Goal: Task Accomplishment & Management: Manage account settings

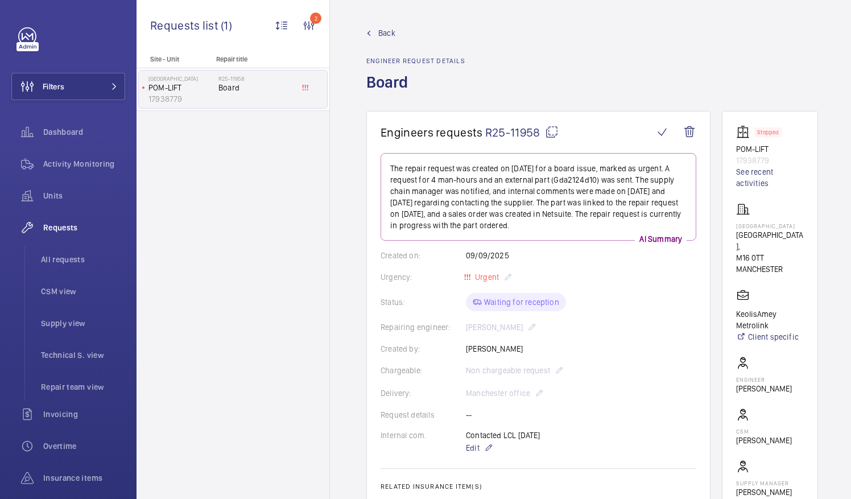
click at [389, 32] on span "Back" at bounding box center [386, 32] width 17 height 11
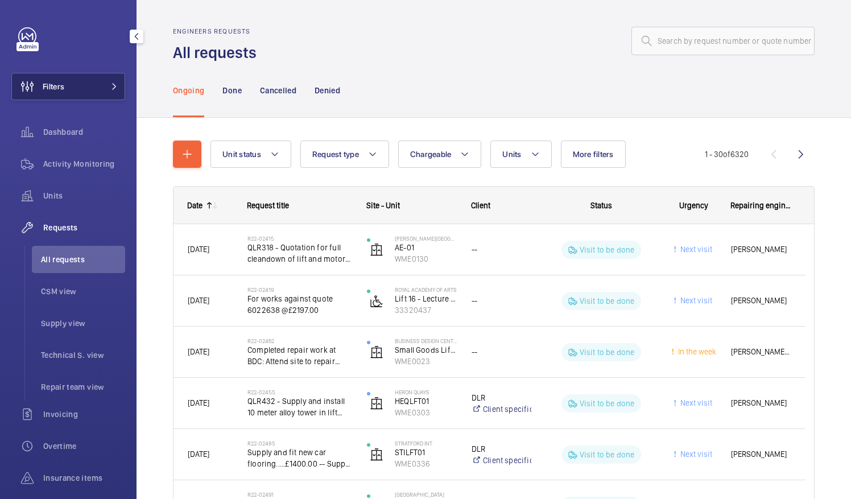
click at [67, 88] on button "Filters" at bounding box center [68, 86] width 114 height 27
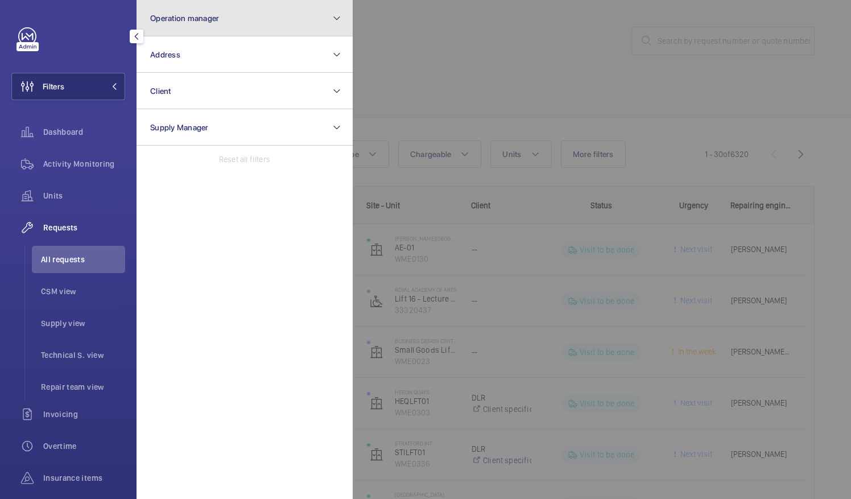
click at [251, 27] on button "Operation manager" at bounding box center [245, 18] width 216 height 36
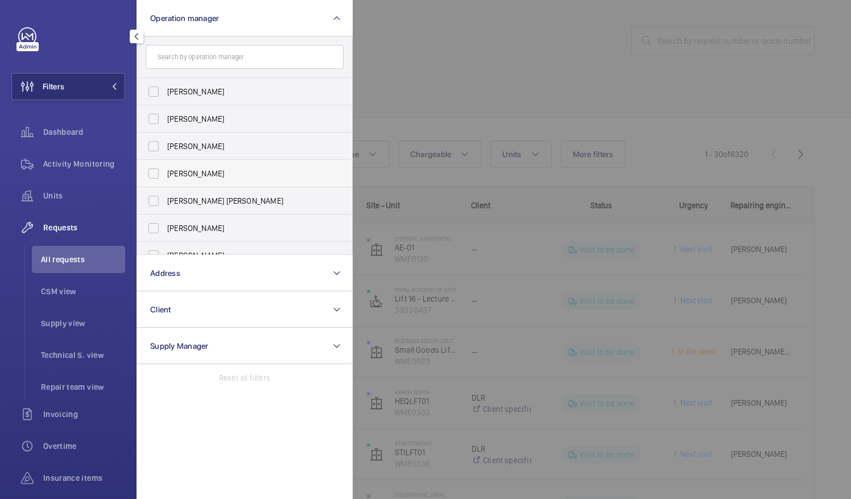
click at [237, 174] on span "[PERSON_NAME]" at bounding box center [245, 173] width 157 height 11
click at [165, 174] on input "[PERSON_NAME]" at bounding box center [153, 173] width 23 height 23
checkbox input "true"
click at [421, 80] on div at bounding box center [778, 249] width 851 height 499
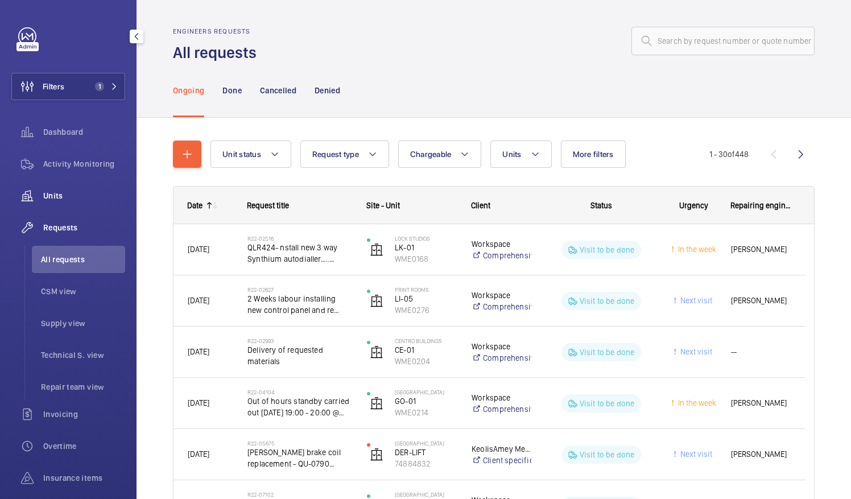
click at [82, 191] on span "Units" at bounding box center [84, 195] width 82 height 11
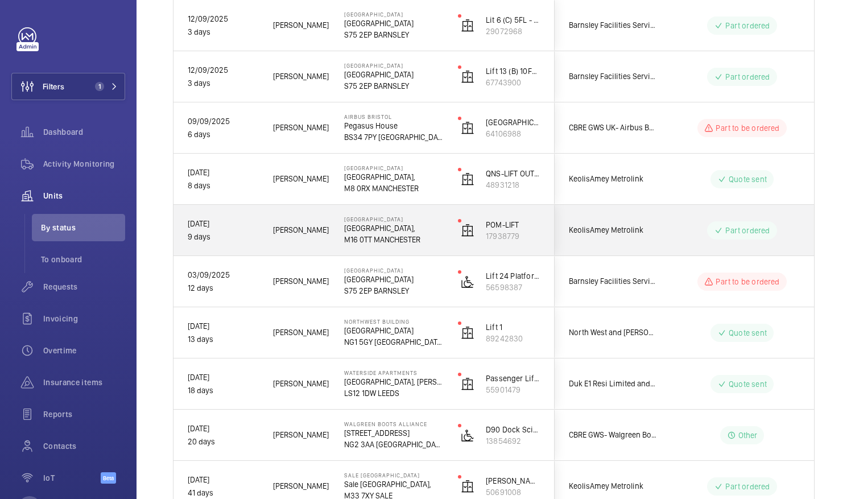
scroll to position [491, 0]
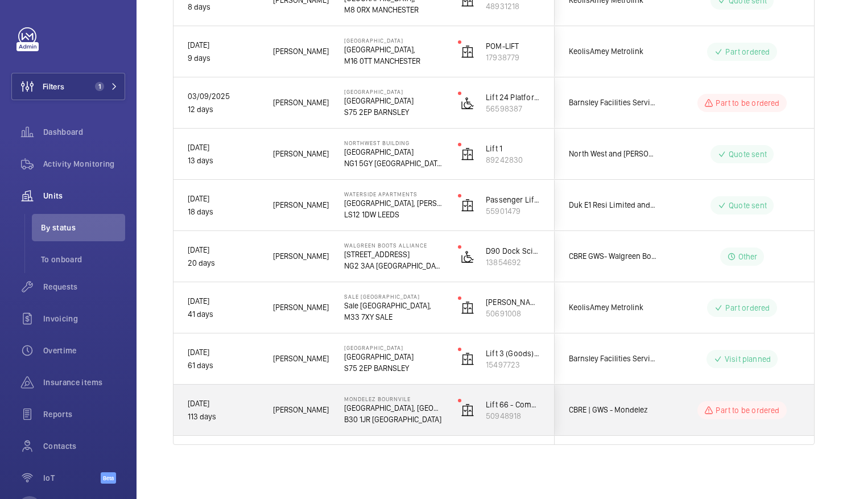
click at [587, 407] on span "CBRE | GWS - Mondelez" at bounding box center [613, 409] width 88 height 13
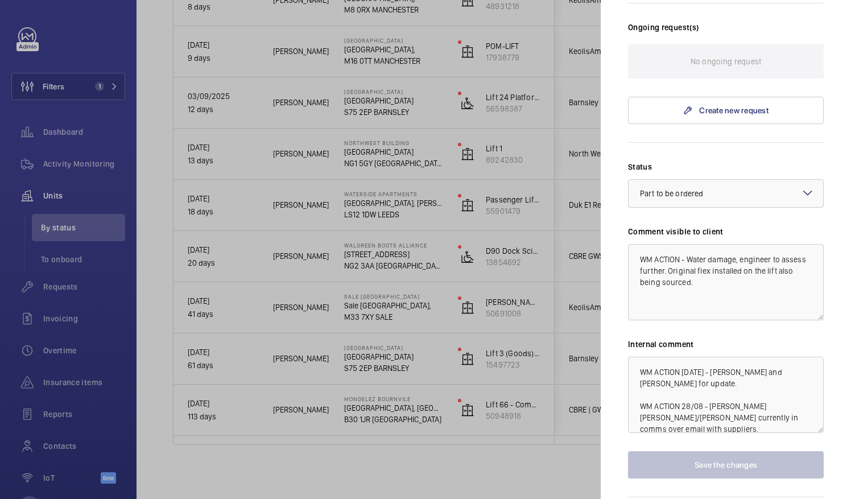
scroll to position [0, 0]
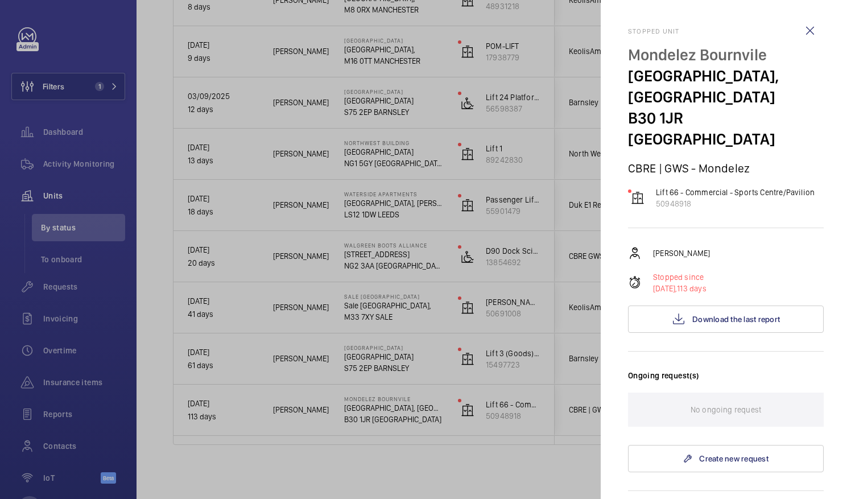
click at [521, 314] on div at bounding box center [425, 249] width 851 height 499
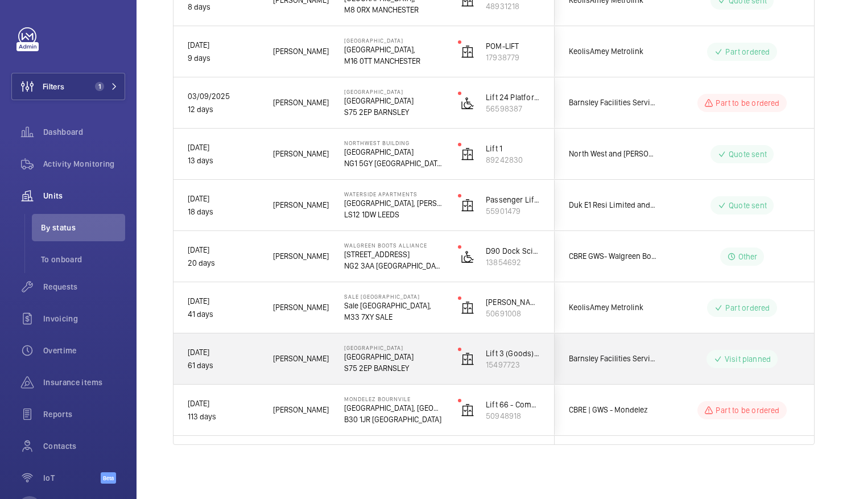
click at [547, 357] on div "Lift 3 (Goods) 5FLR 15497723" at bounding box center [499, 358] width 110 height 51
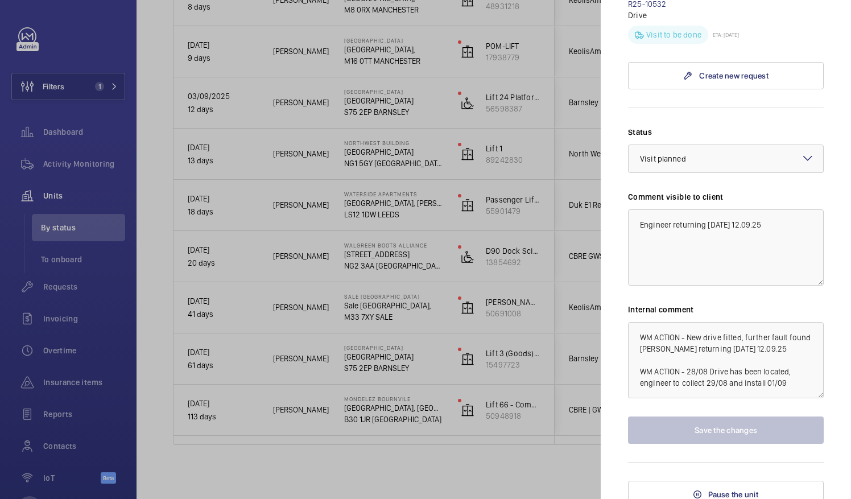
scroll to position [376, 0]
click at [426, 443] on div at bounding box center [425, 249] width 851 height 499
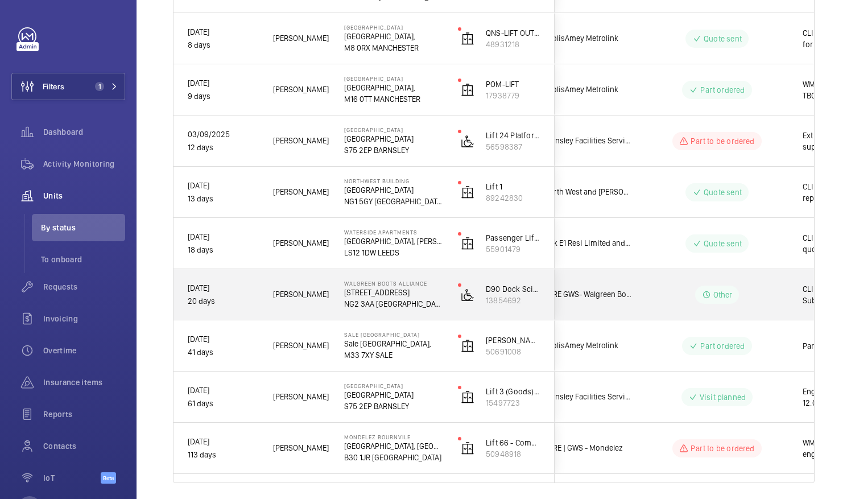
scroll to position [0, 0]
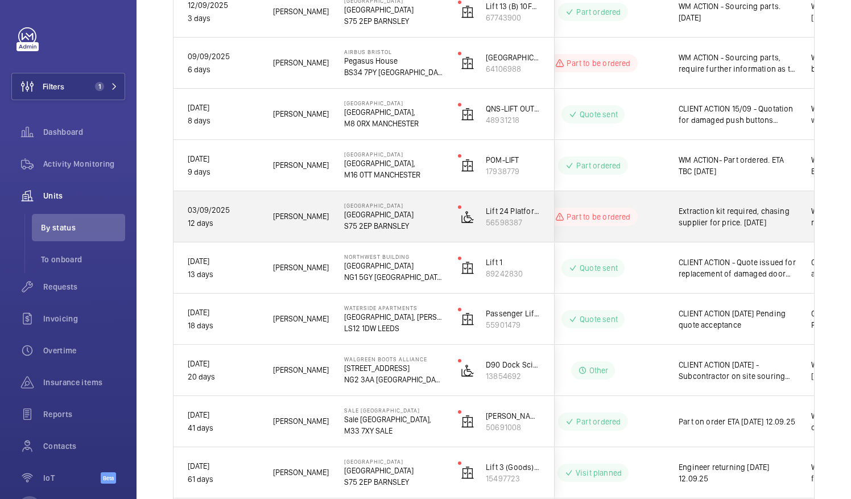
click at [660, 217] on wm-front-pills-cell "Part to be ordered" at bounding box center [593, 217] width 142 height 18
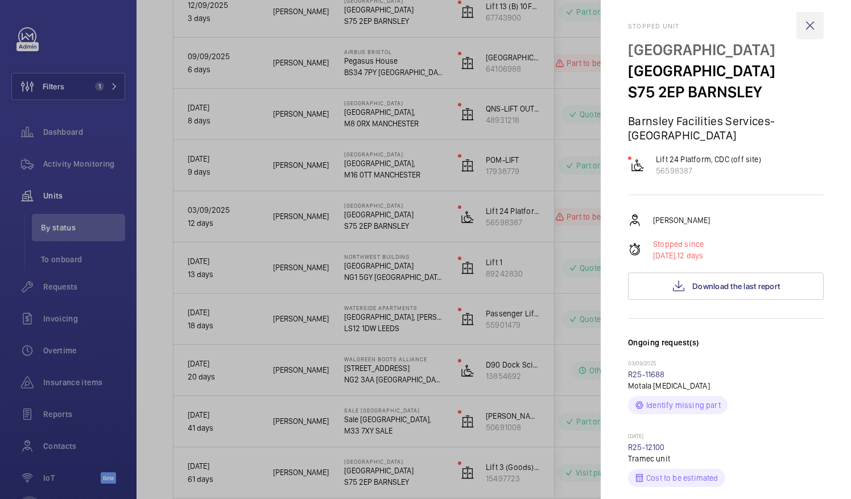
click at [798, 30] on wm-front-icon-button at bounding box center [810, 25] width 27 height 27
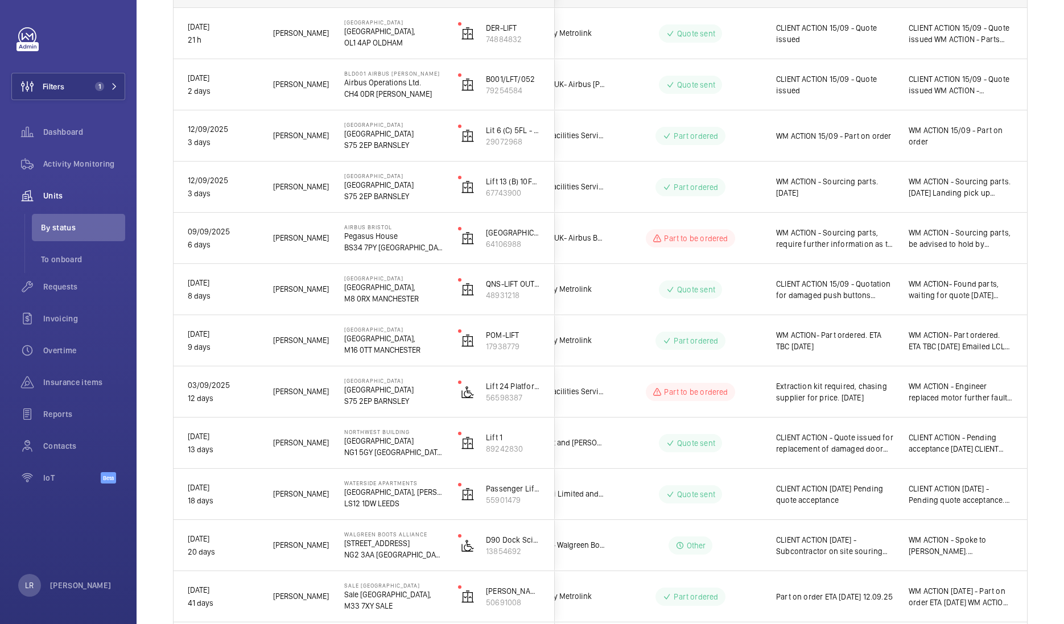
drag, startPoint x: 793, startPoint y: 1, endPoint x: 1053, endPoint y: 387, distance: 465.8
click at [851, 387] on div "Live units status Shutdown Working Paused Shutdown Breakdowns Units Engineer De…" at bounding box center [601, 312] width 928 height 624
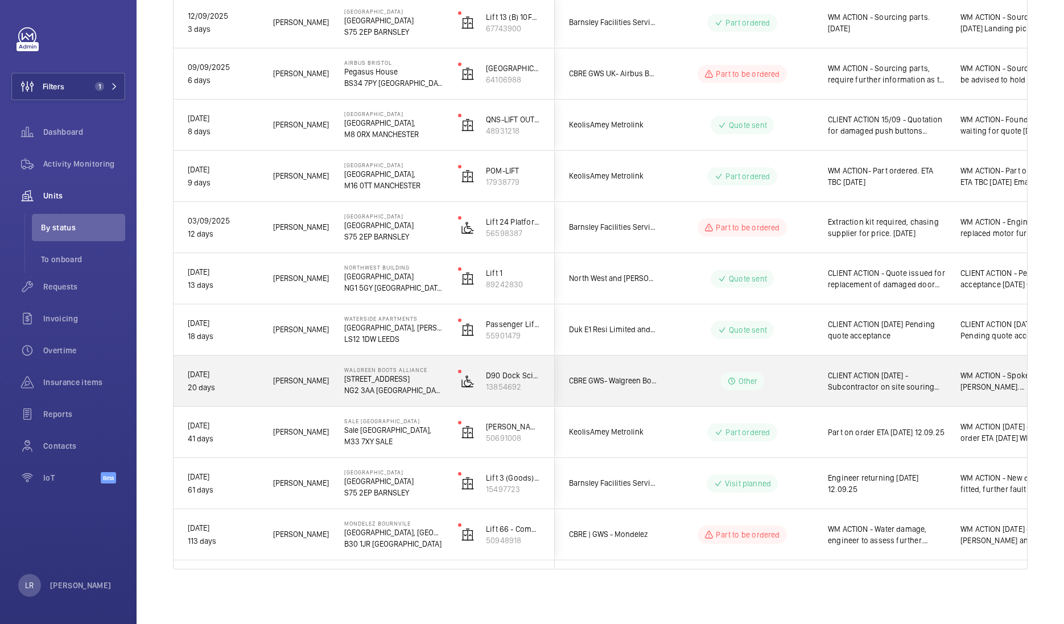
click at [676, 375] on wm-front-pills-cell "Other" at bounding box center [743, 381] width 142 height 18
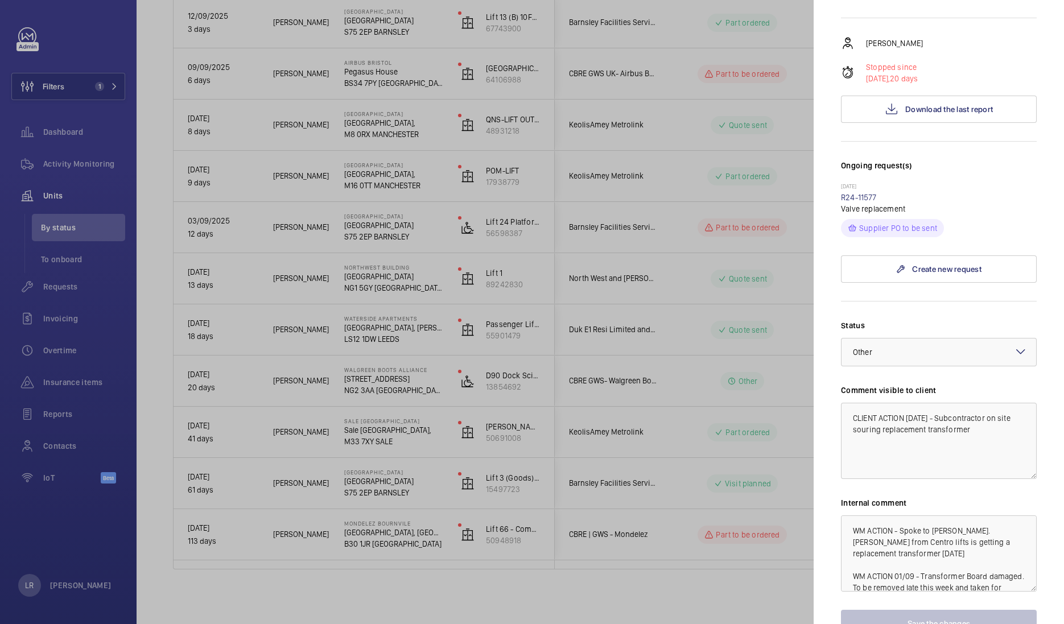
click at [697, 360] on div at bounding box center [532, 312] width 1064 height 624
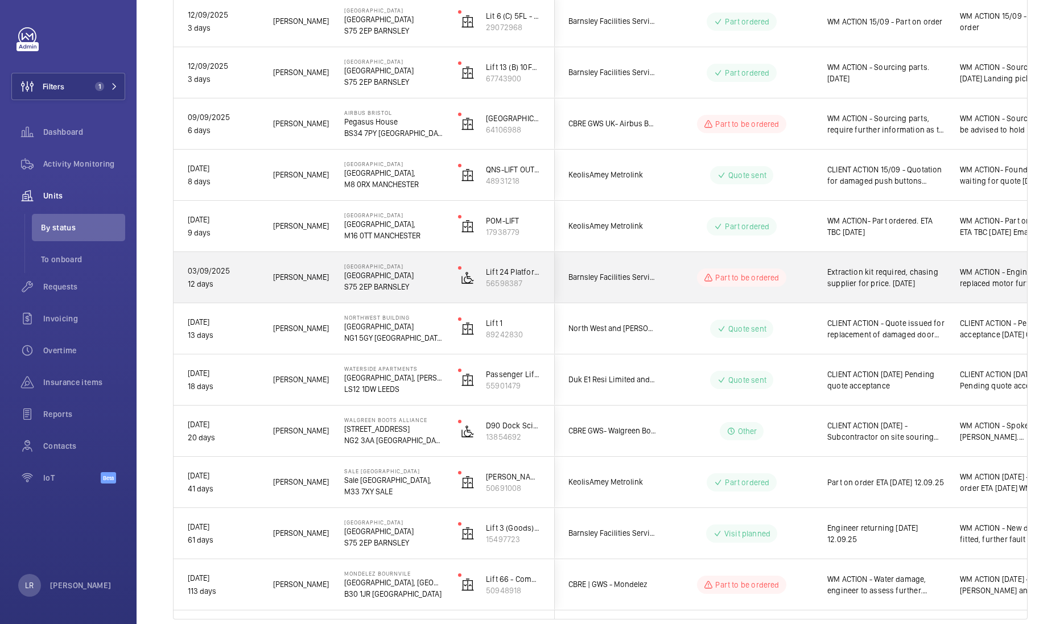
scroll to position [315, 0]
click at [681, 277] on wm-front-pills-cell "Part to be ordered" at bounding box center [742, 279] width 142 height 18
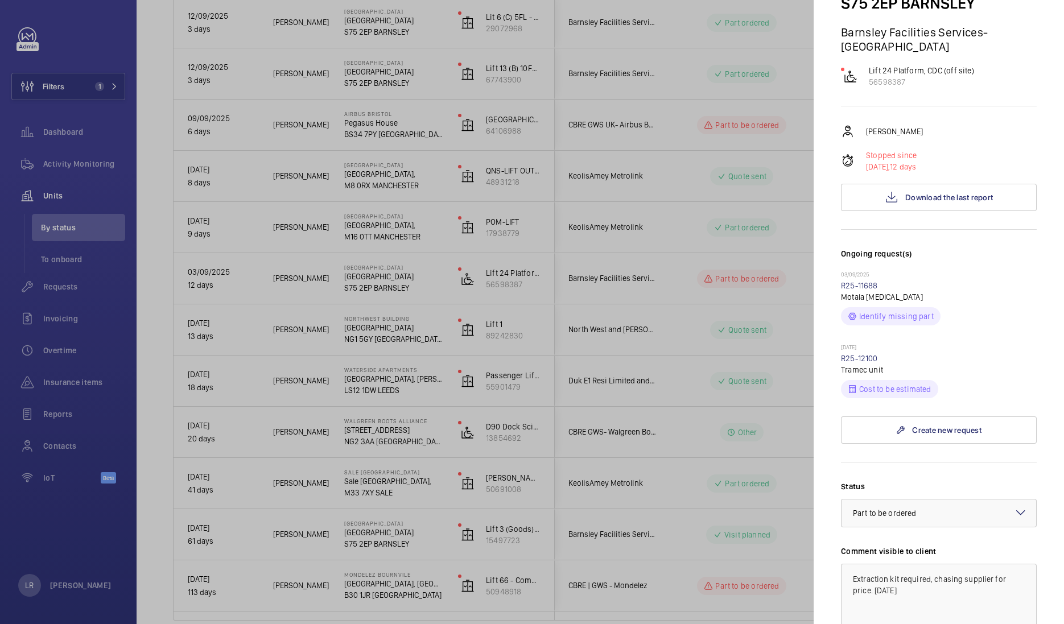
scroll to position [97, 0]
click at [851, 353] on link "R25-12100" at bounding box center [859, 355] width 37 height 9
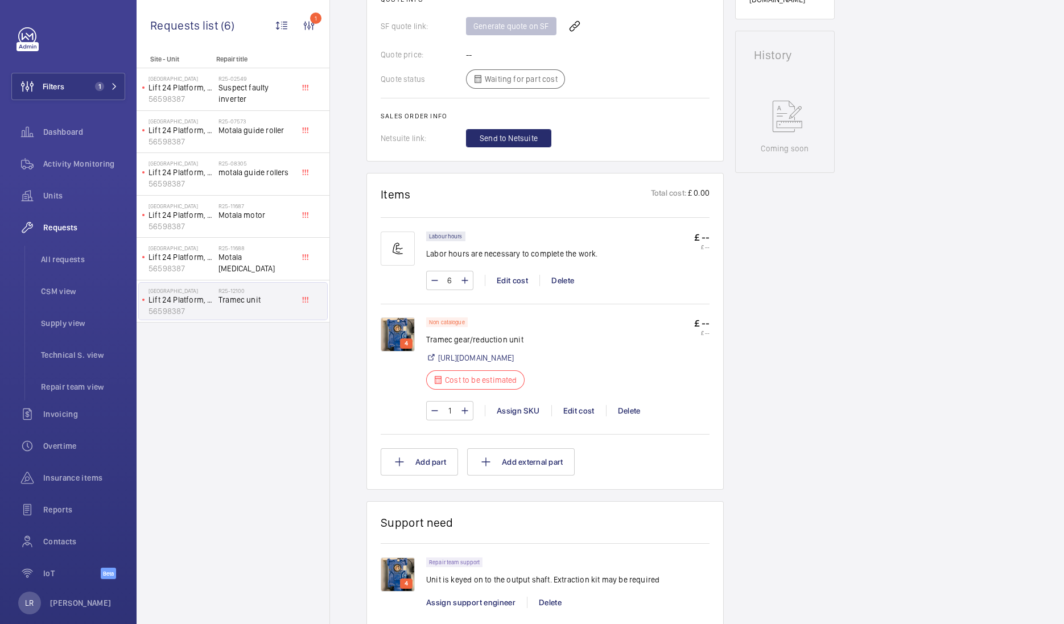
scroll to position [512, 0]
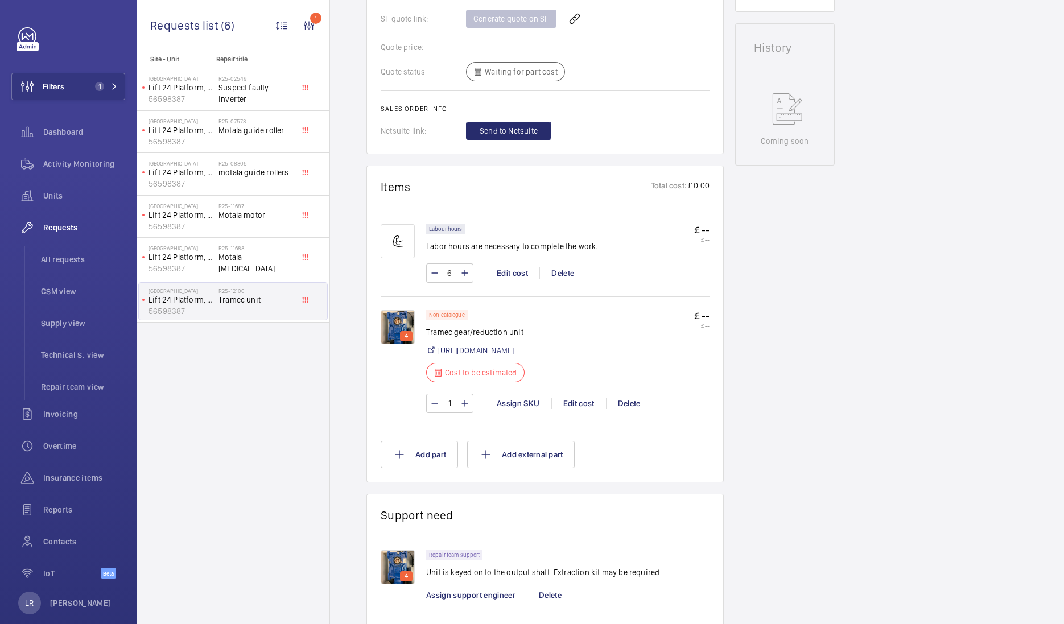
click at [514, 356] on link "[URL][DOMAIN_NAME]" at bounding box center [476, 350] width 76 height 11
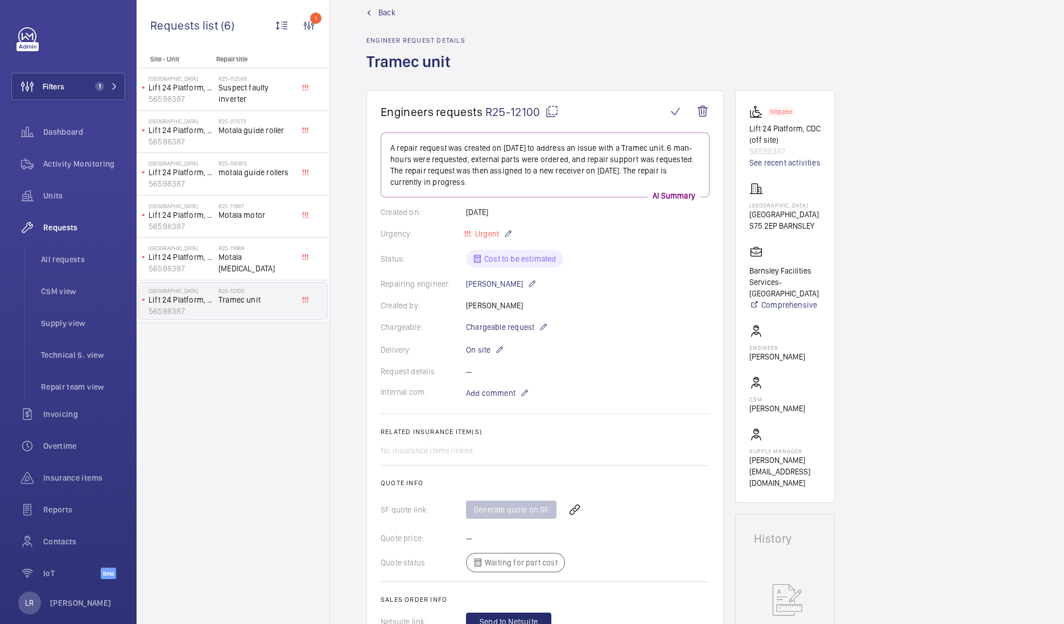
scroll to position [20, 0]
click at [383, 17] on span "Back" at bounding box center [386, 12] width 17 height 11
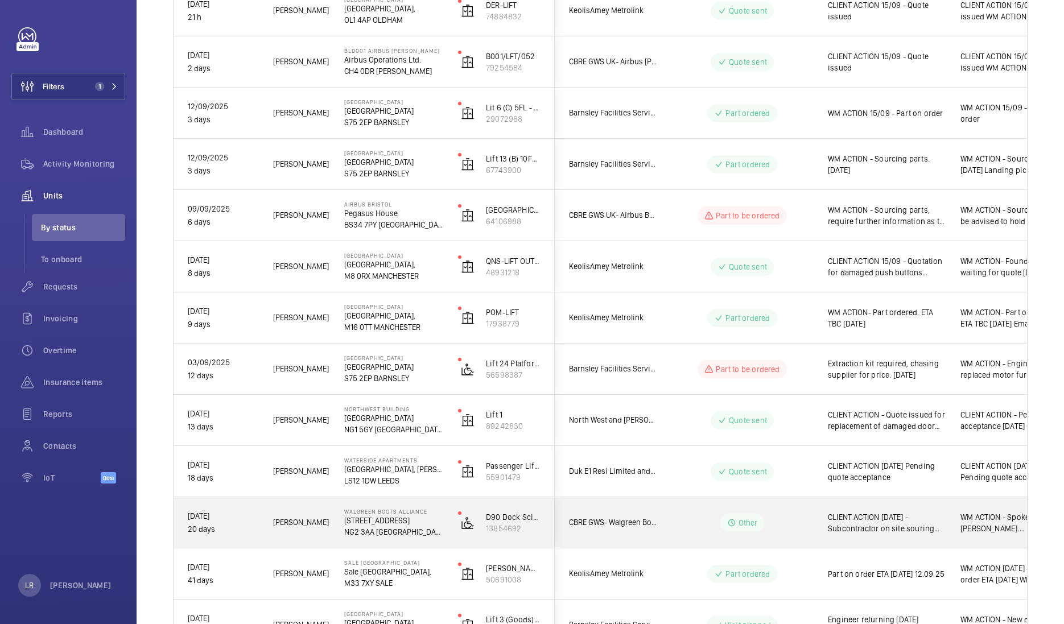
scroll to position [225, 0]
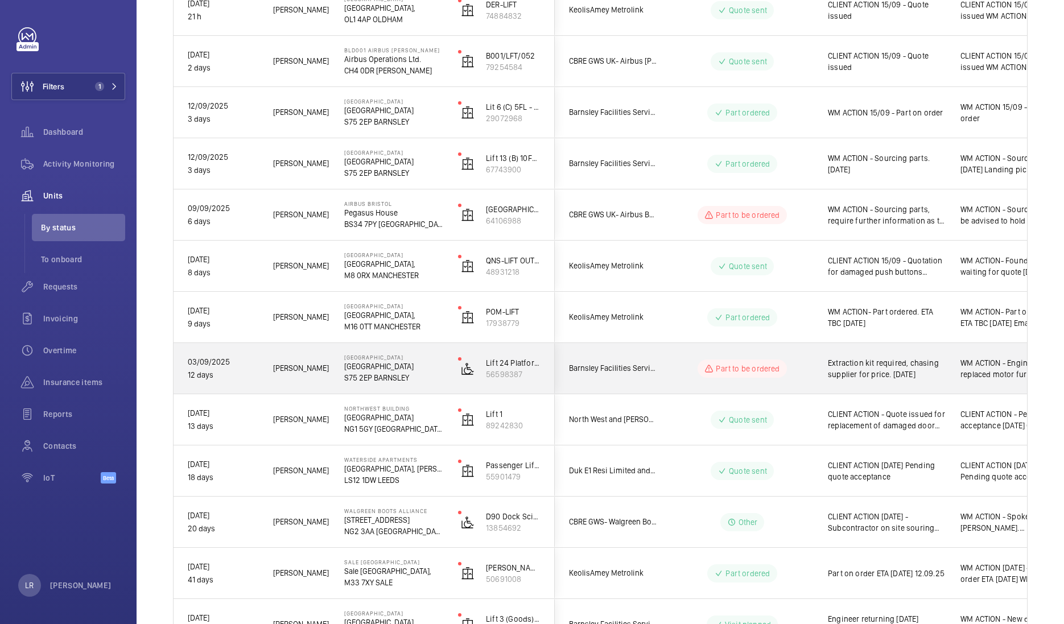
click at [683, 364] on wm-front-pills-cell "Part to be ordered" at bounding box center [743, 369] width 142 height 18
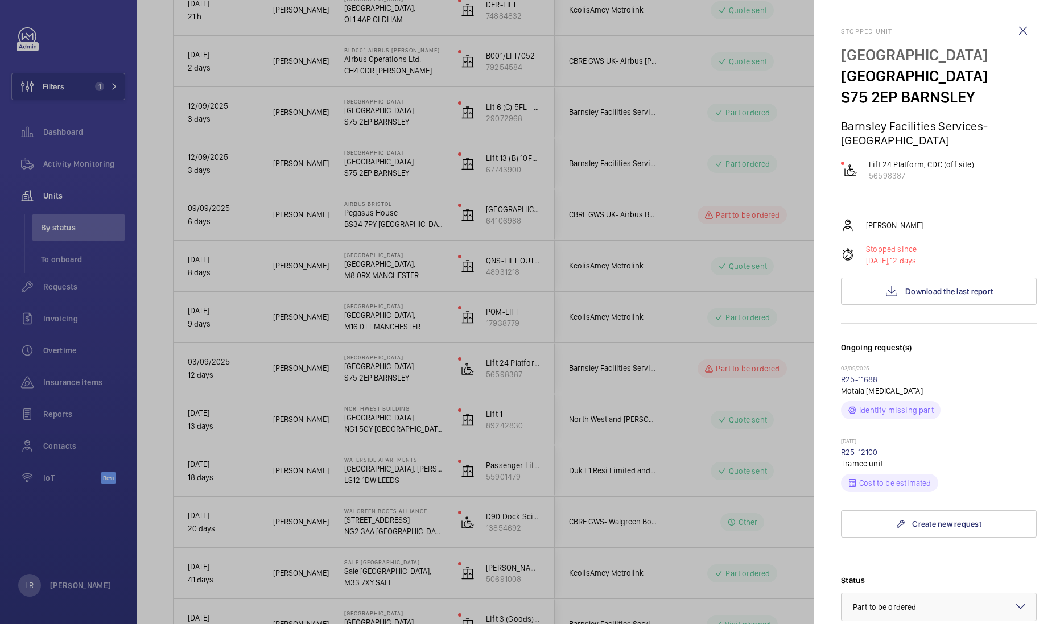
click at [683, 364] on div at bounding box center [532, 312] width 1064 height 624
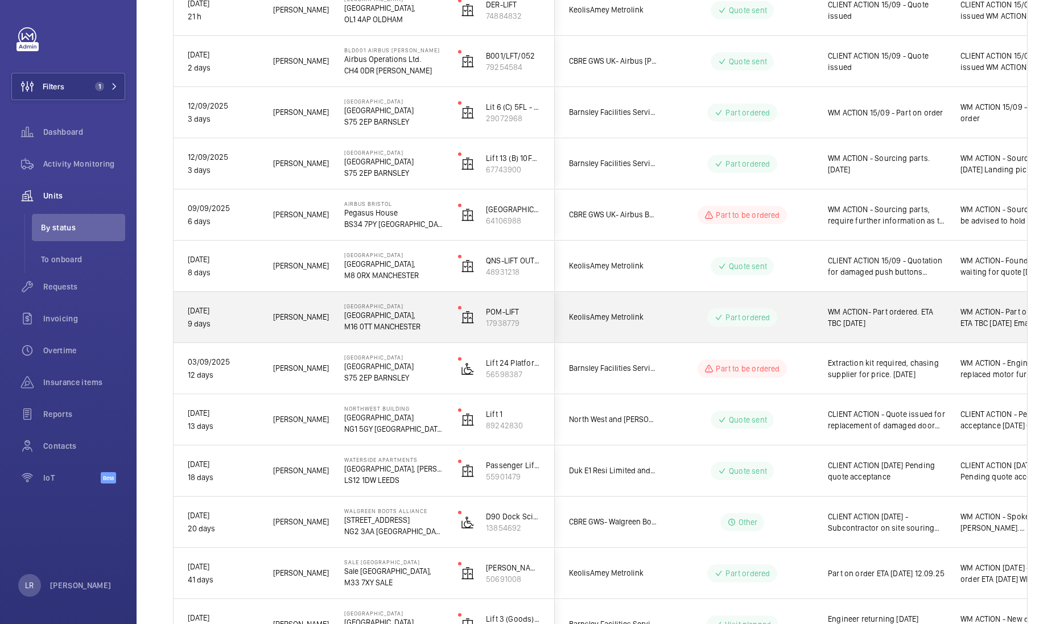
click at [677, 332] on div "Part ordered" at bounding box center [735, 317] width 155 height 41
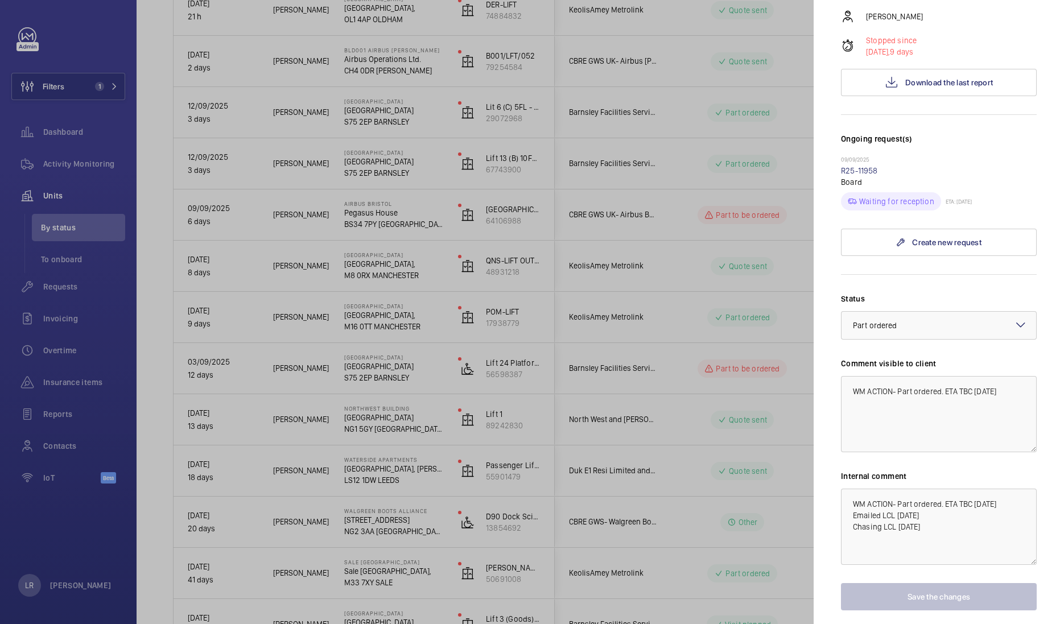
scroll to position [209, 0]
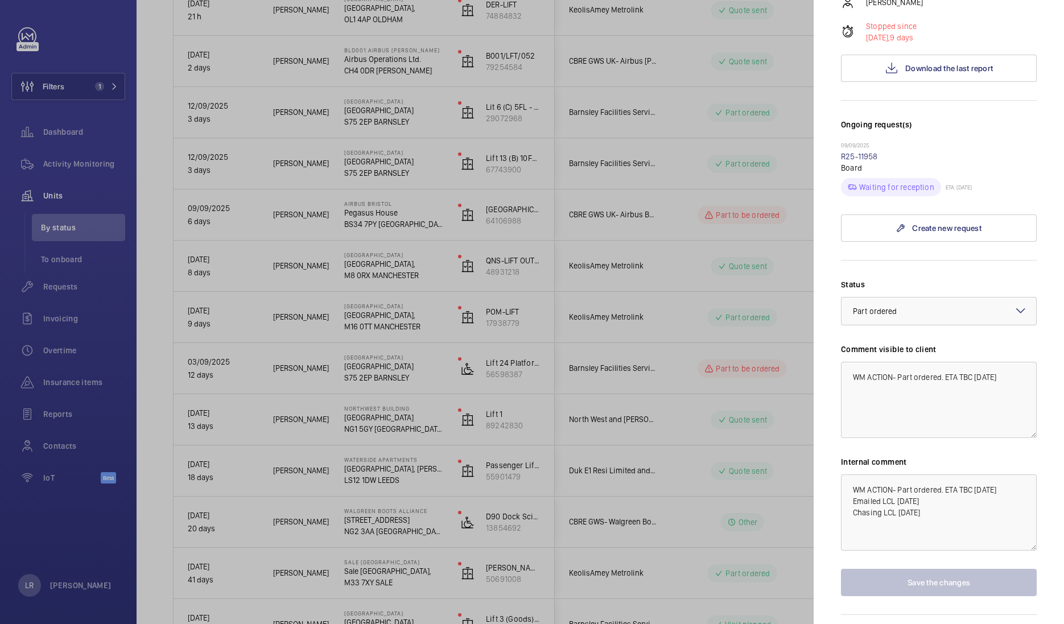
click at [724, 311] on div at bounding box center [532, 312] width 1064 height 624
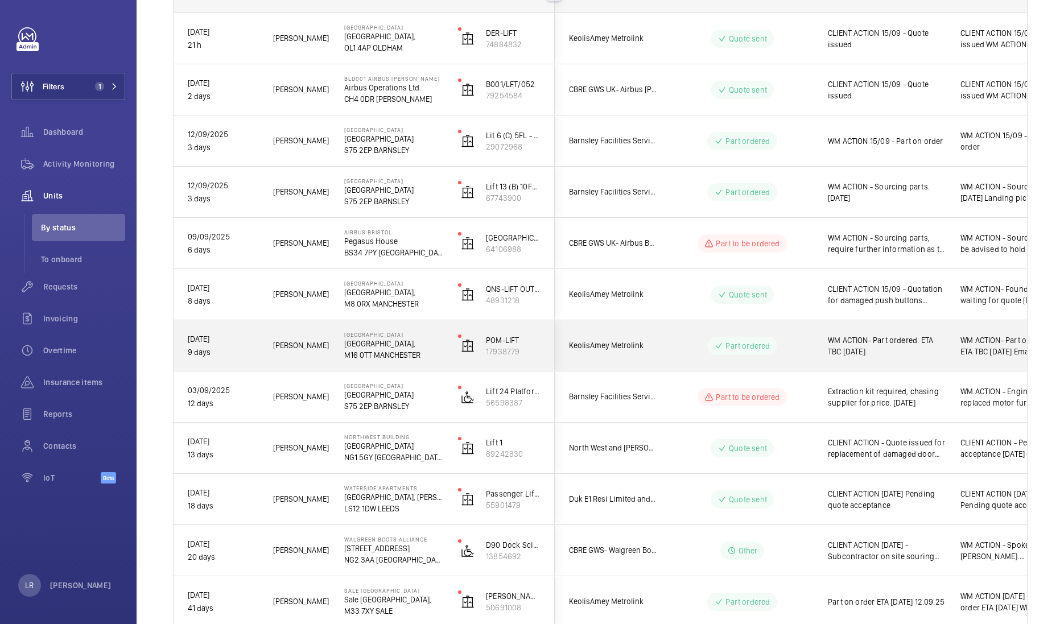
scroll to position [196, 0]
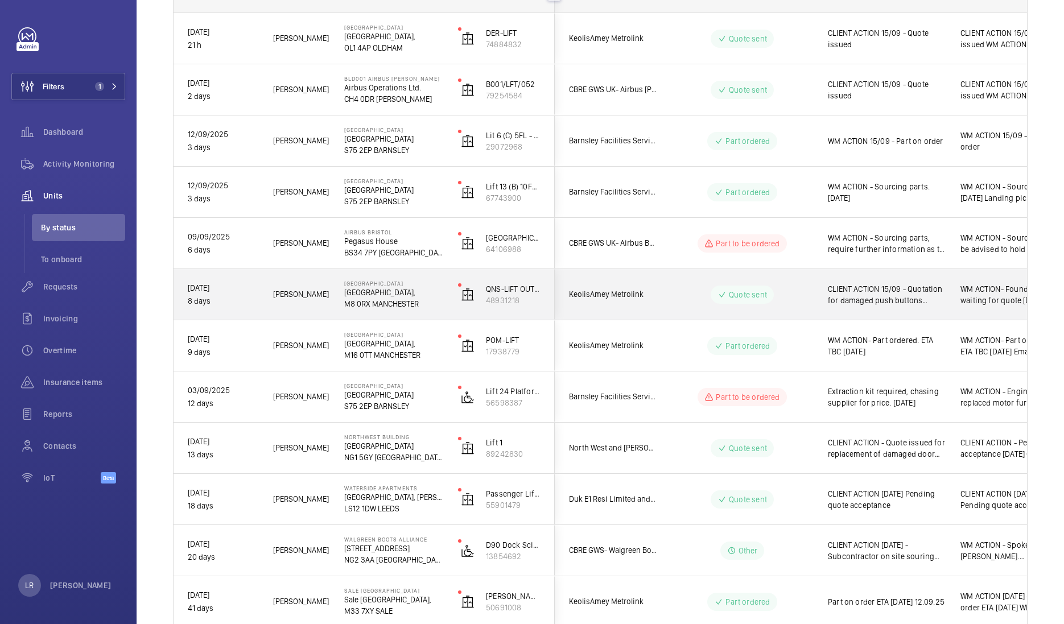
click at [691, 302] on wm-front-pills-cell "Quote sent" at bounding box center [743, 295] width 142 height 18
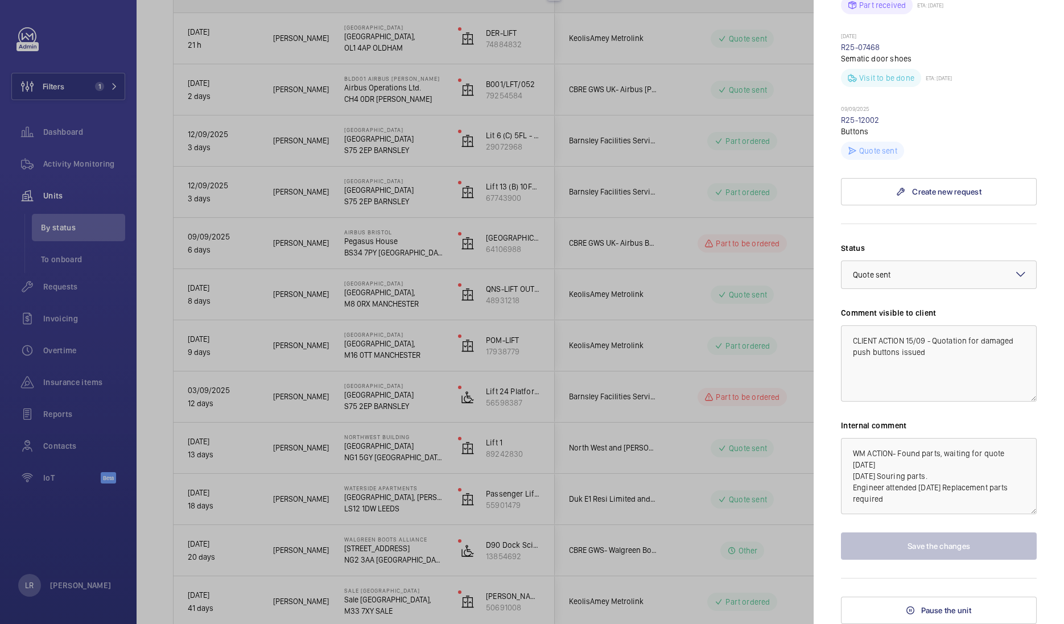
scroll to position [1548, 0]
click at [728, 319] on div at bounding box center [532, 312] width 1064 height 624
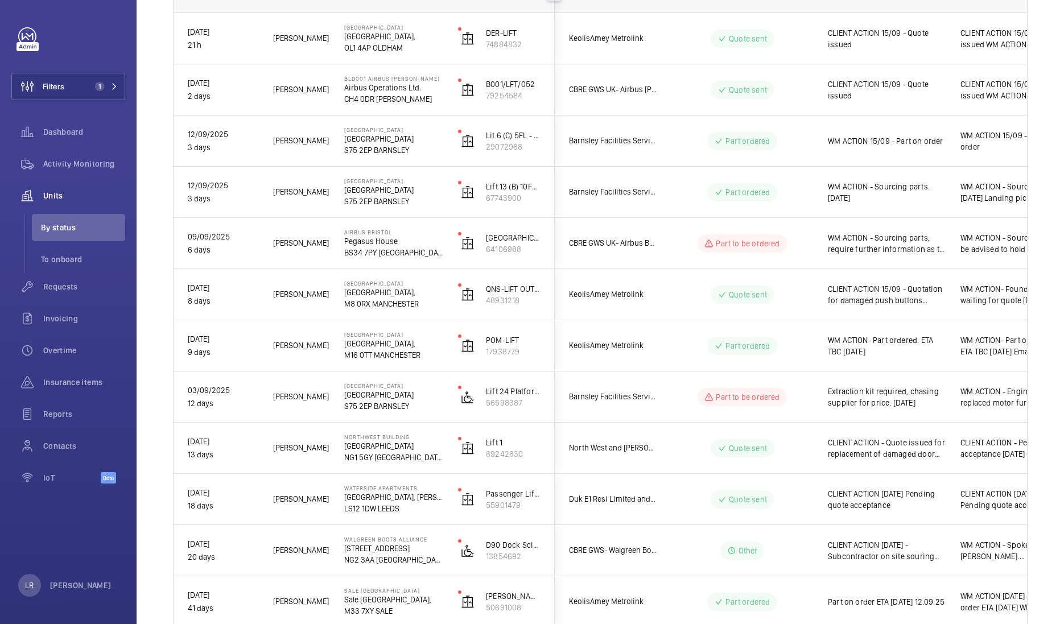
scroll to position [0, 0]
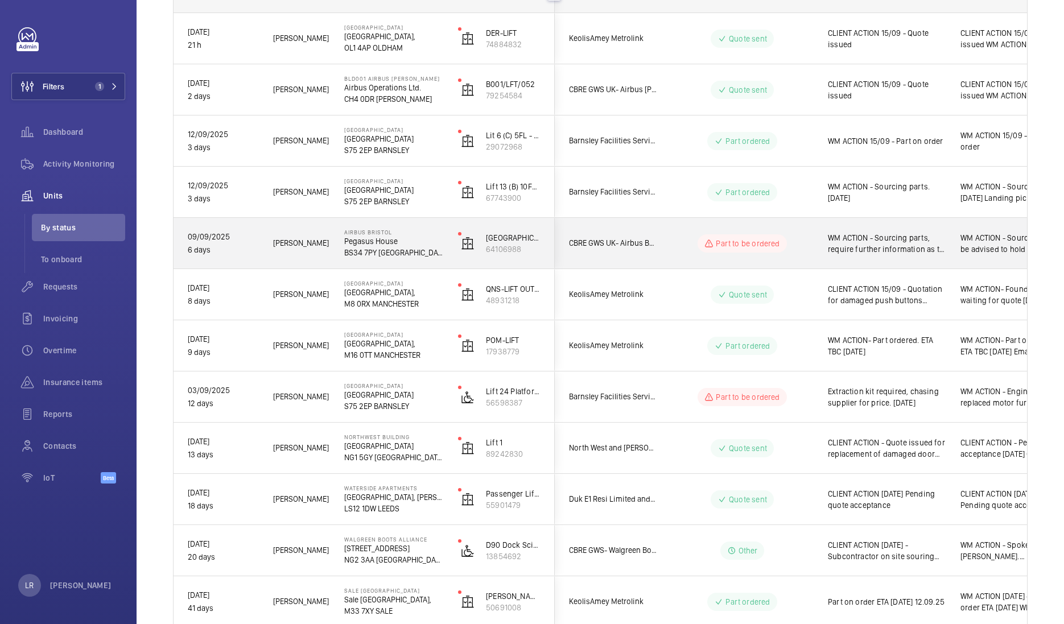
click at [666, 231] on div "Part to be ordered" at bounding box center [735, 243] width 155 height 41
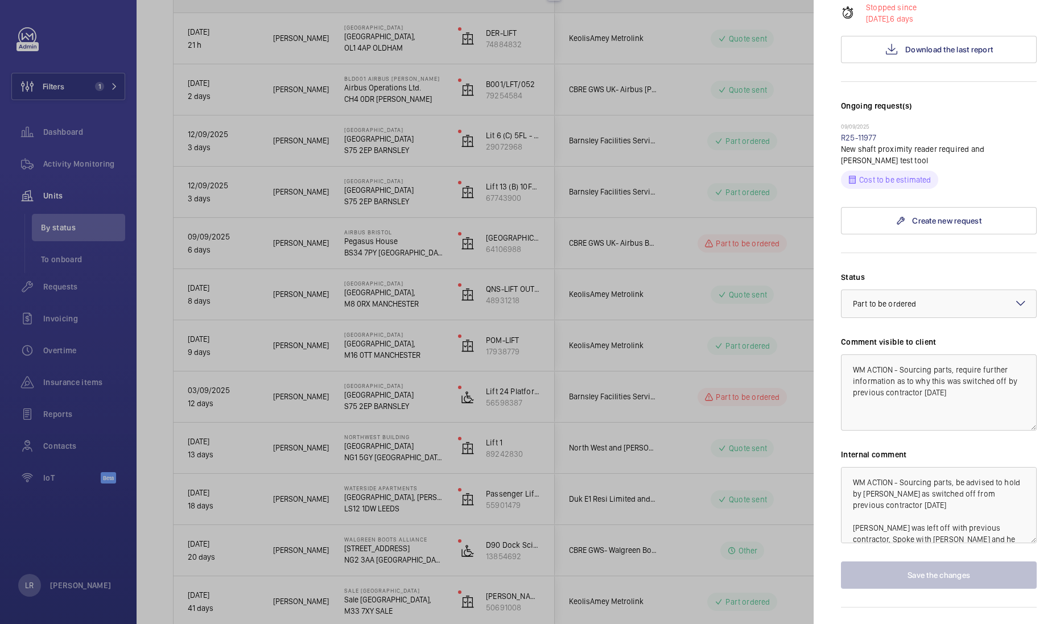
scroll to position [248, 0]
click at [851, 372] on textarea "WM ACTION - Sourcing parts, require further information as to why this was swit…" at bounding box center [939, 393] width 196 height 76
click at [851, 371] on textarea "WM ACTION - Sourcing parts, require further information as to why this was swit…" at bounding box center [939, 393] width 196 height 76
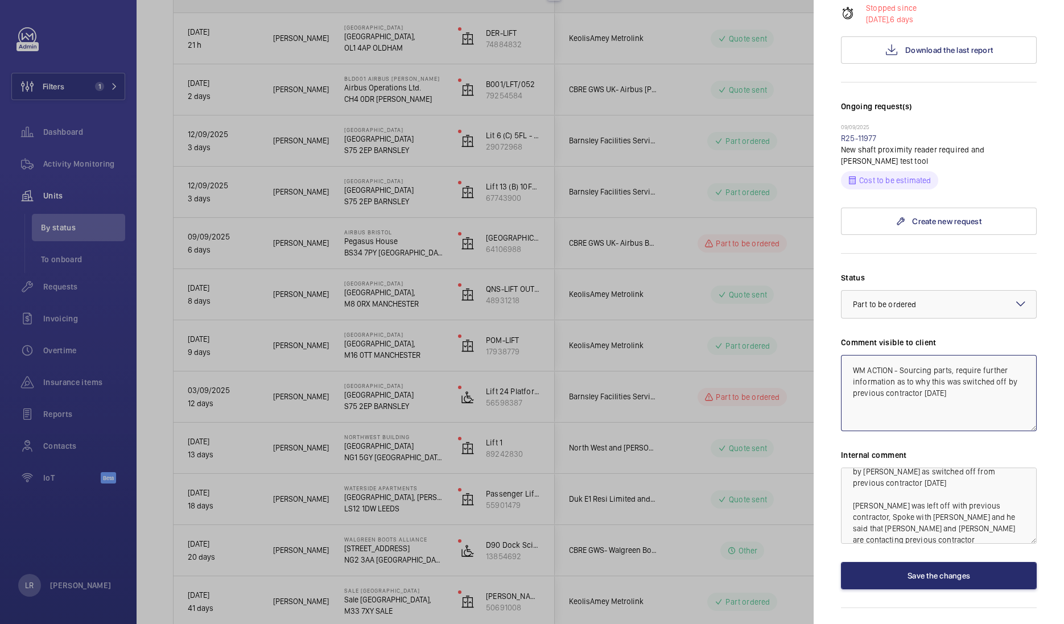
scroll to position [0, 0]
type textarea "WM ACTION - Sourcing parts, require further information as to why this was swit…"
click at [851, 481] on textarea "WM ACTION - Sourcing parts, be advised to hold by [PERSON_NAME] as switched off…" at bounding box center [939, 506] width 196 height 76
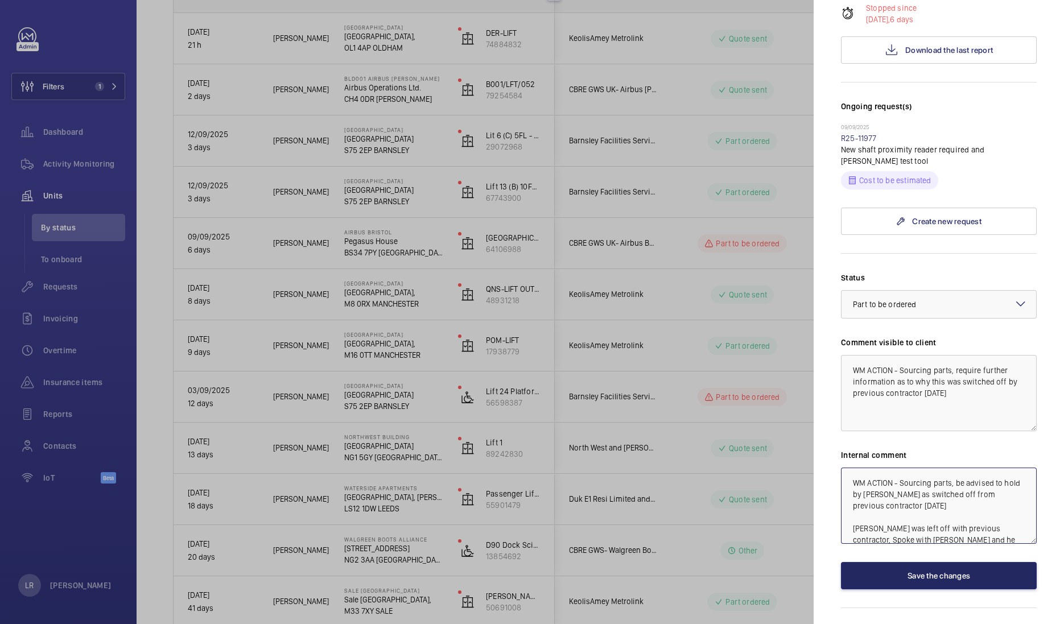
type textarea "WM ACTION - Sourcing parts, be advised to hold by [PERSON_NAME] as switched off…"
click at [851, 498] on button "Save the changes" at bounding box center [939, 575] width 196 height 27
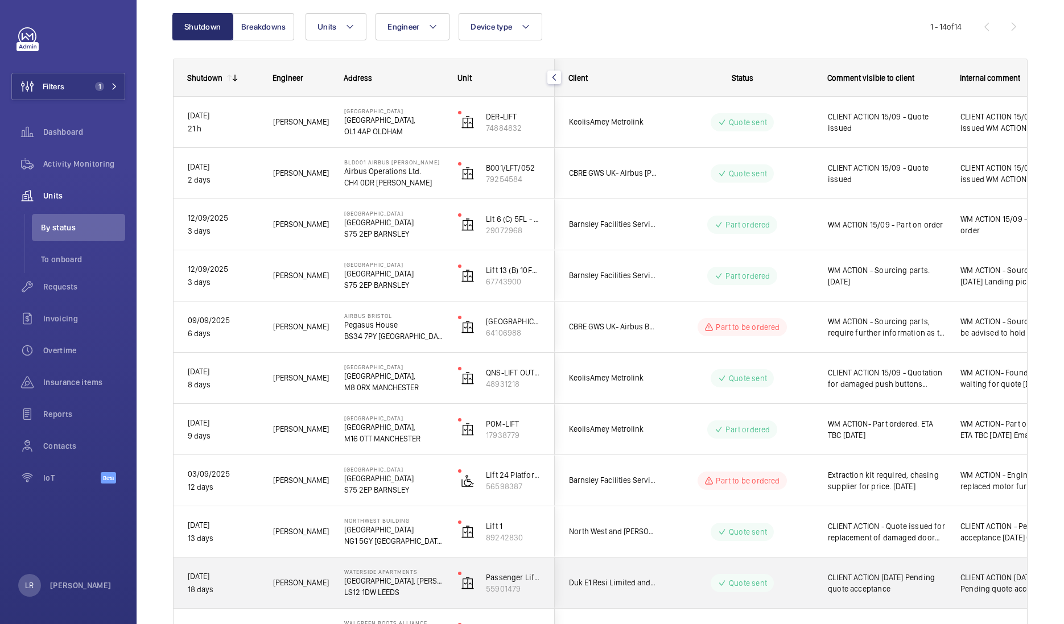
scroll to position [112, 0]
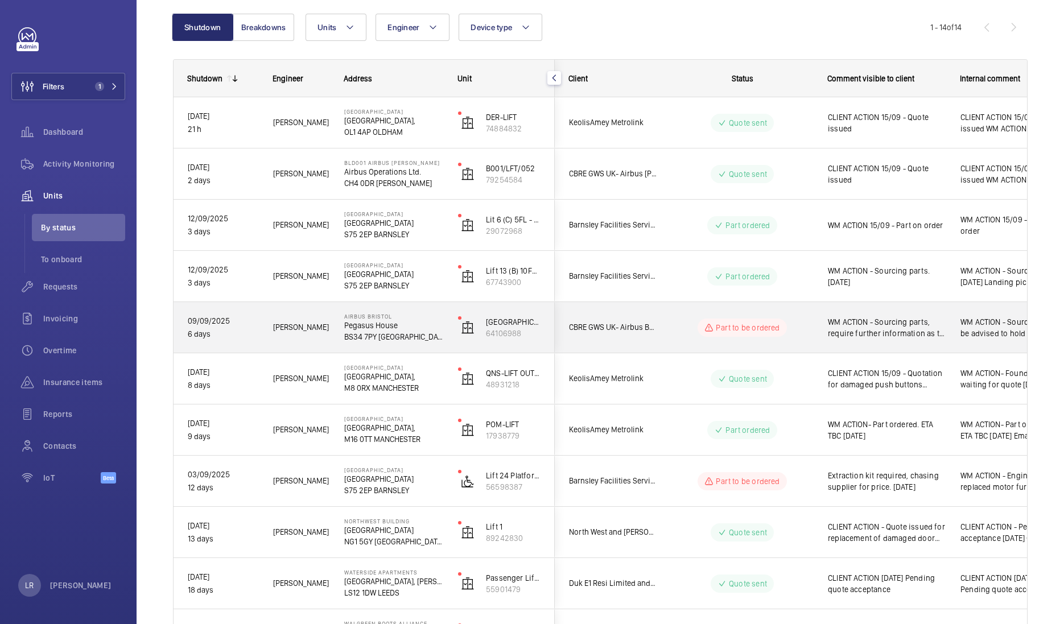
click at [827, 341] on div "WM ACTION - Sourcing parts, require further information as to why this was swit…" at bounding box center [879, 327] width 131 height 49
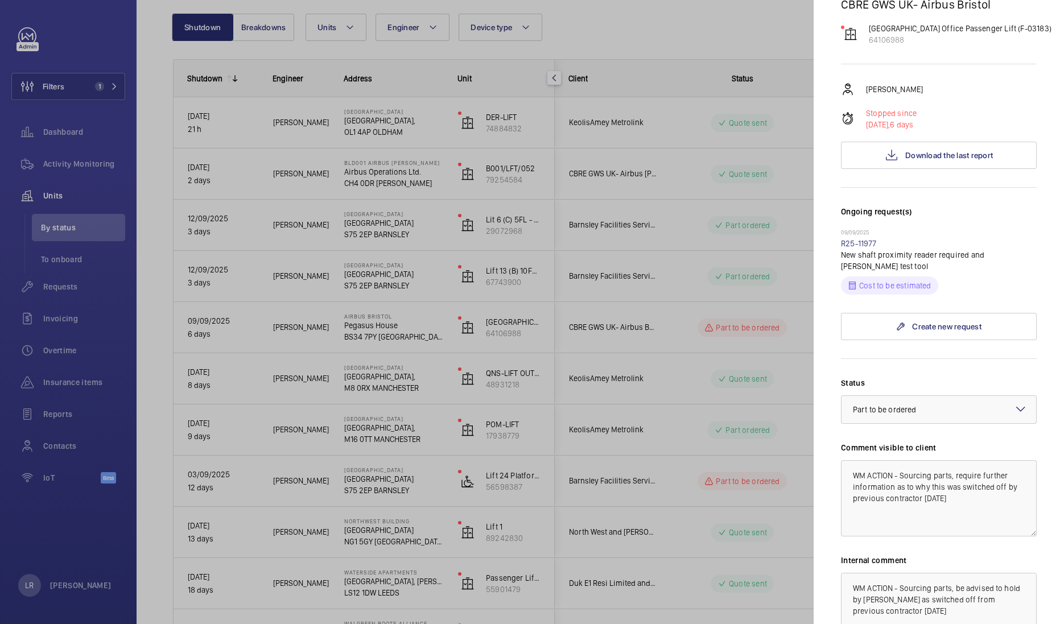
scroll to position [145, 0]
click at [774, 326] on div at bounding box center [532, 312] width 1064 height 624
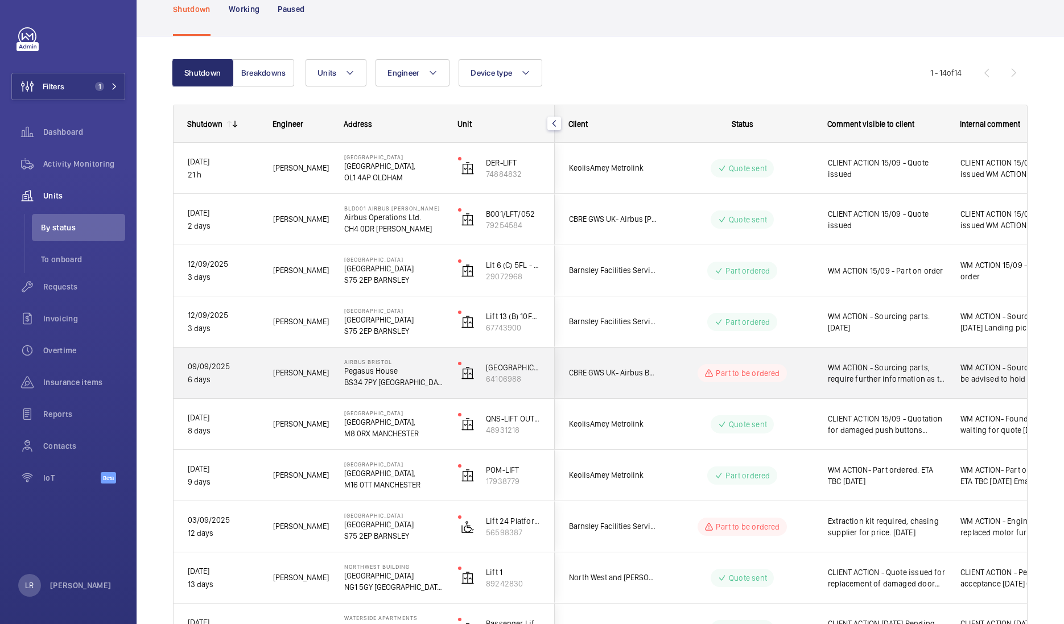
scroll to position [68, 0]
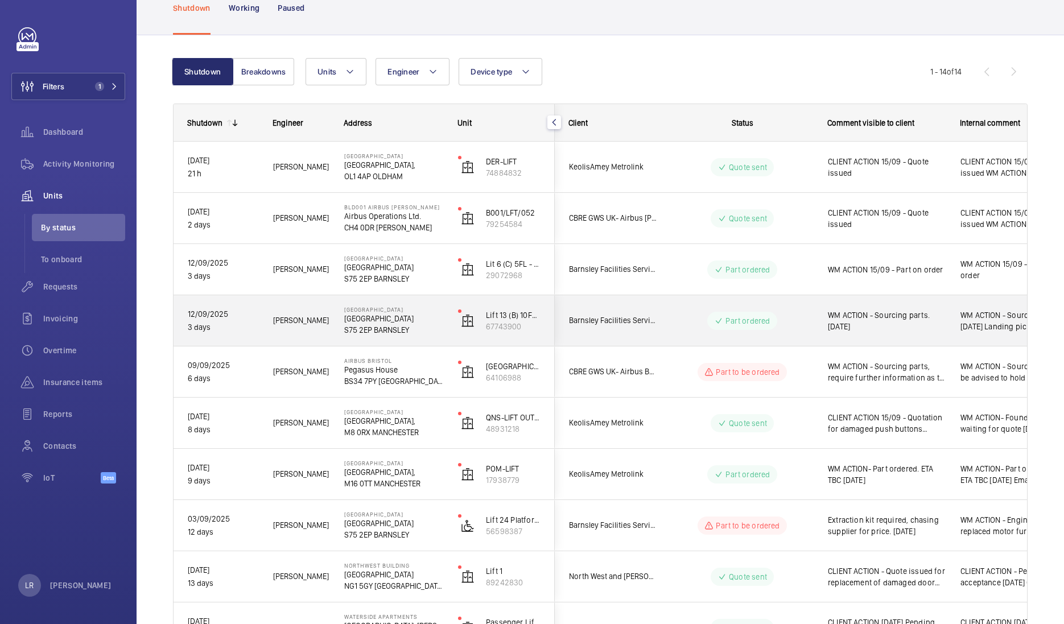
click at [692, 336] on div "Part ordered" at bounding box center [735, 320] width 155 height 41
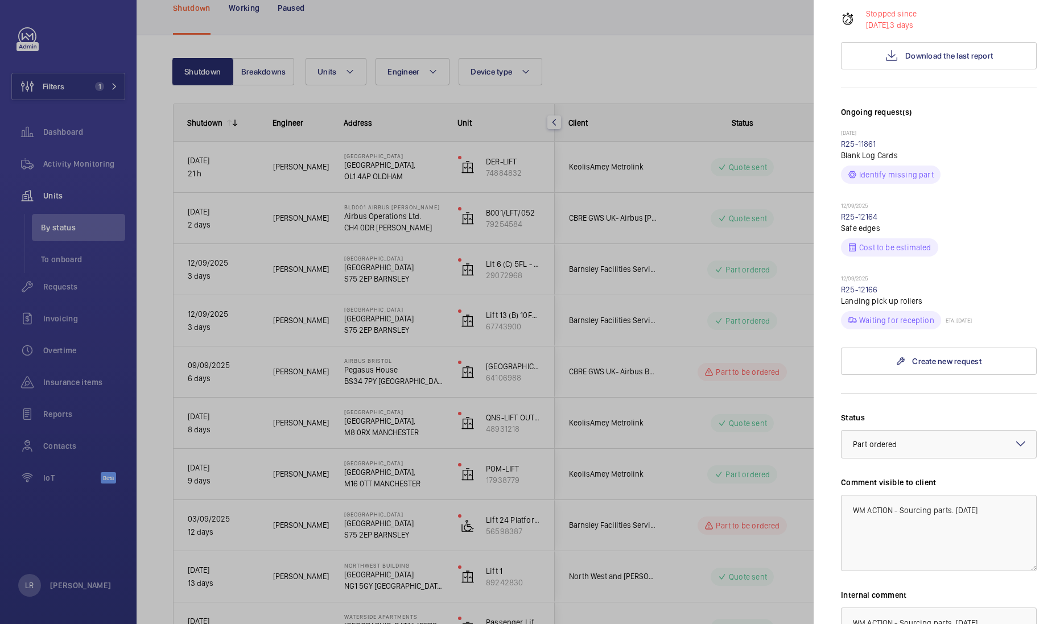
scroll to position [235, 0]
click at [845, 217] on link "R25-12164" at bounding box center [859, 217] width 37 height 9
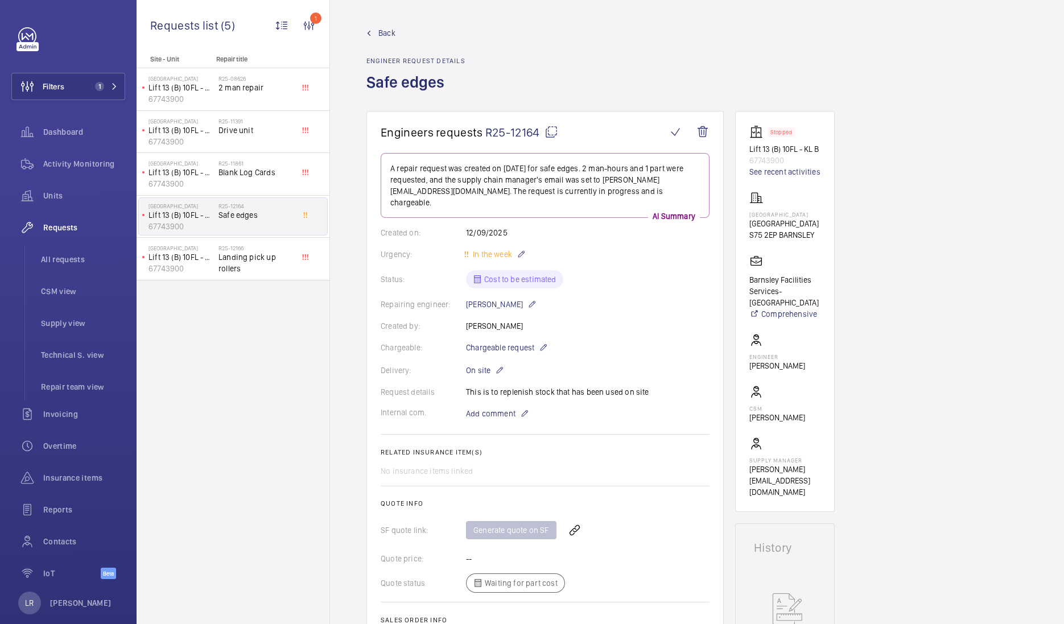
click at [382, 36] on span "Back" at bounding box center [386, 32] width 17 height 11
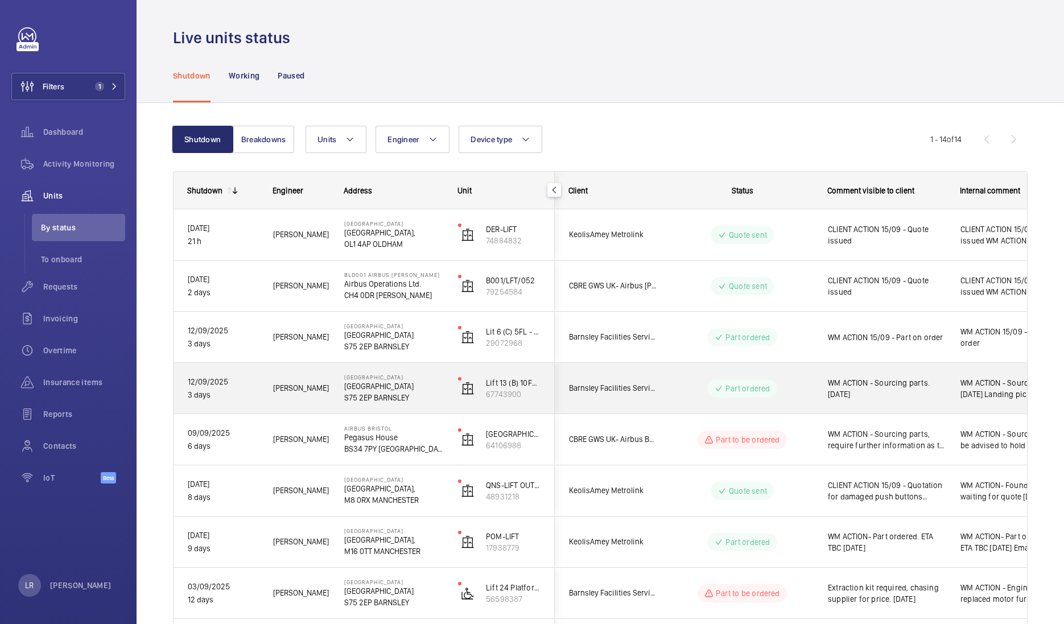
scroll to position [38, 0]
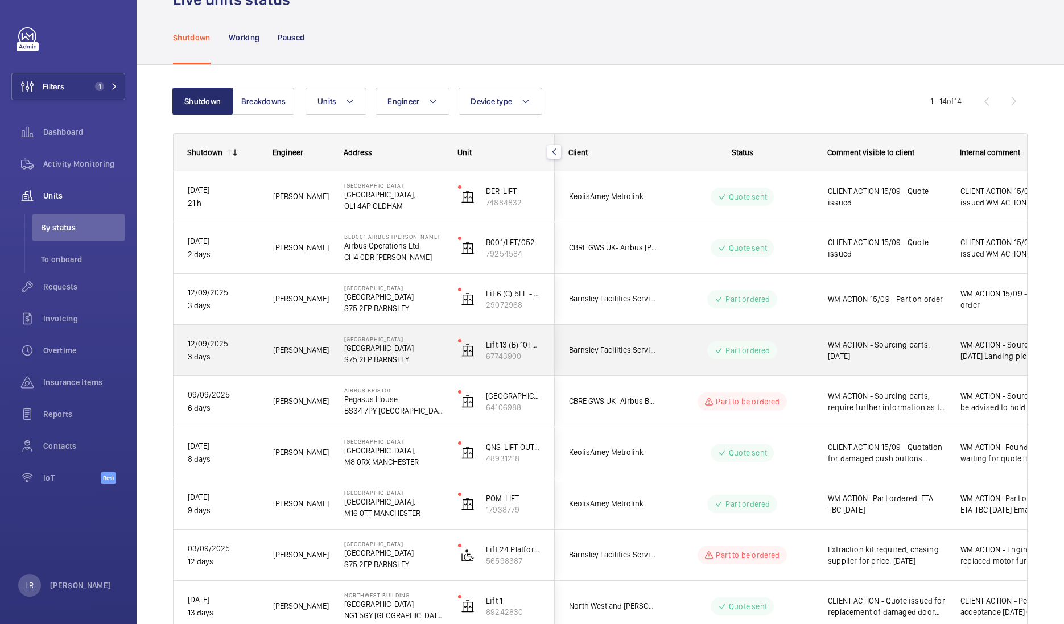
click at [651, 336] on div "Barnsley Facilities Services- [GEOGRAPHIC_DATA]" at bounding box center [605, 350] width 101 height 36
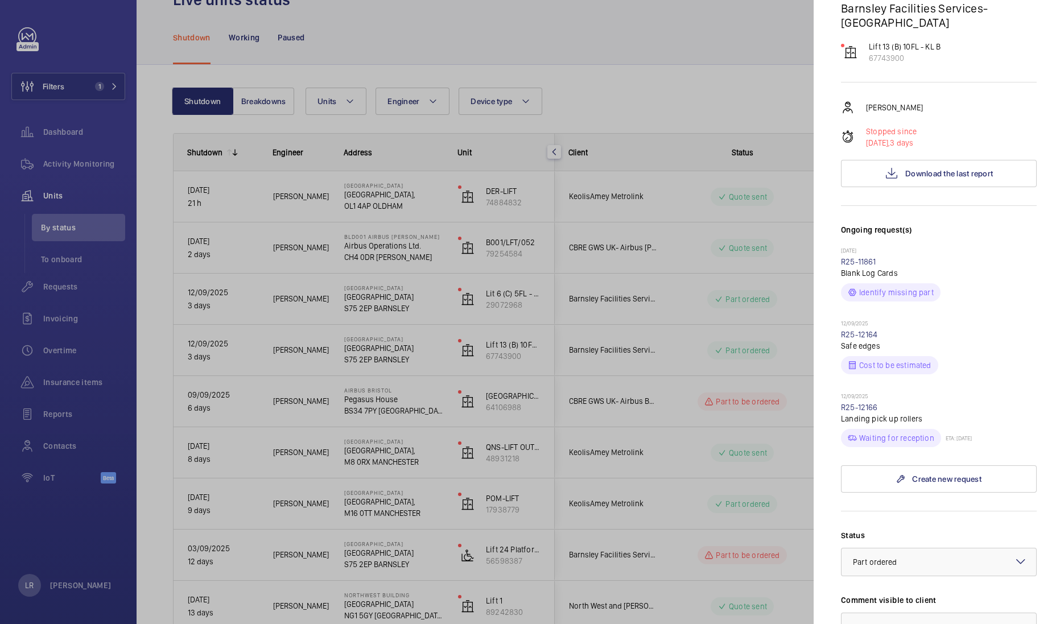
scroll to position [119, 0]
click at [851, 337] on wm-front-repair-request-minimized-display-item "[DATE] R25-12164 Safe edges Cost to be estimated" at bounding box center [939, 346] width 196 height 55
click at [851, 331] on link "R25-12164" at bounding box center [859, 333] width 37 height 9
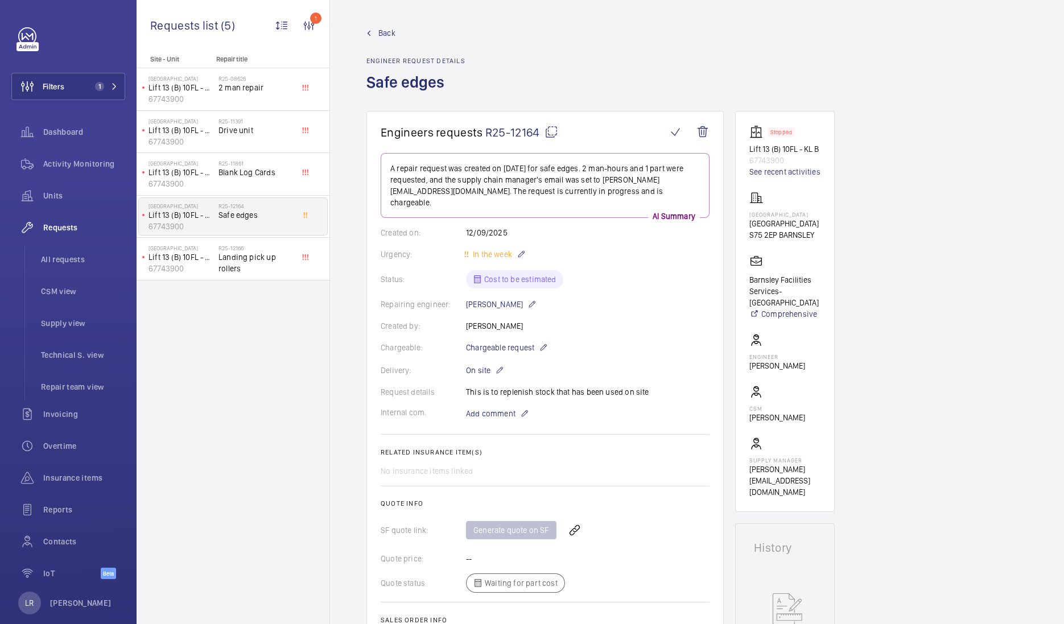
click at [381, 30] on span "Back" at bounding box center [386, 32] width 17 height 11
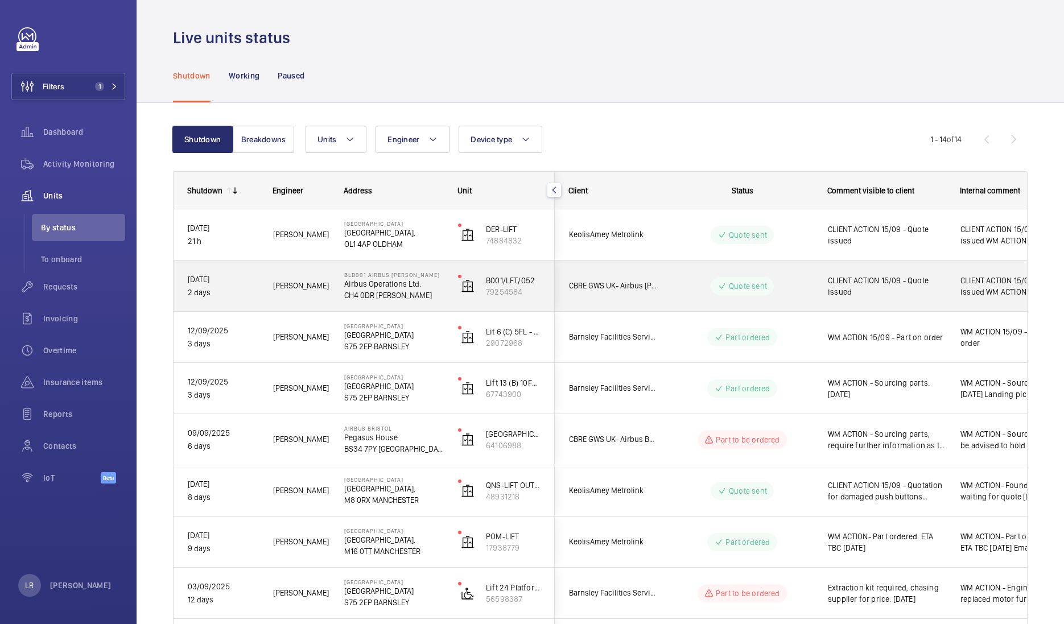
click at [672, 293] on wm-front-pills-cell "Quote sent" at bounding box center [743, 286] width 142 height 18
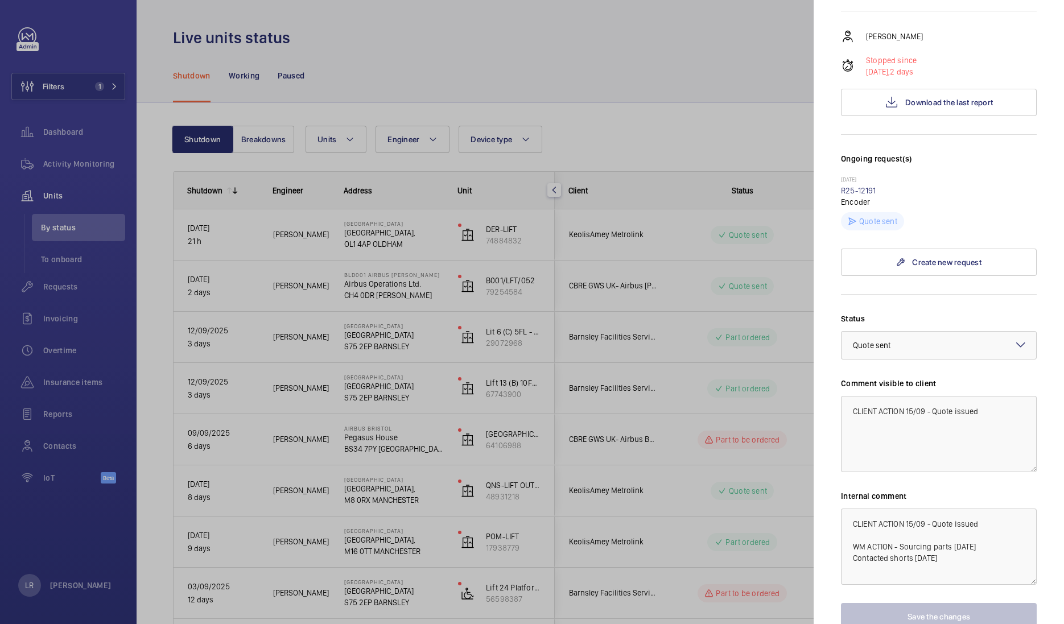
scroll to position [191, 0]
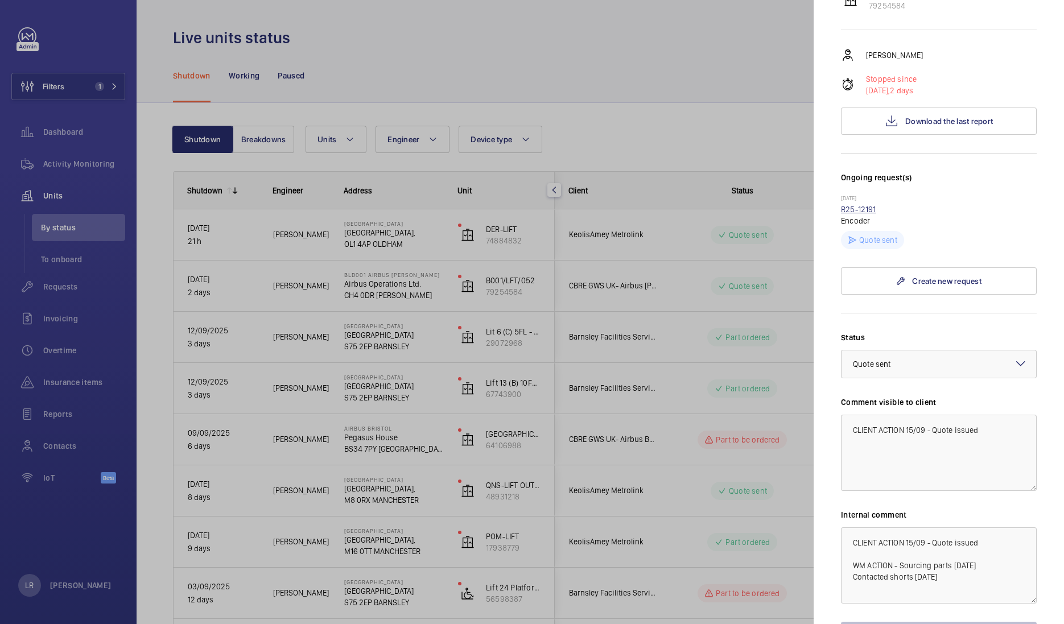
click at [851, 205] on link "R25-12191" at bounding box center [858, 209] width 35 height 9
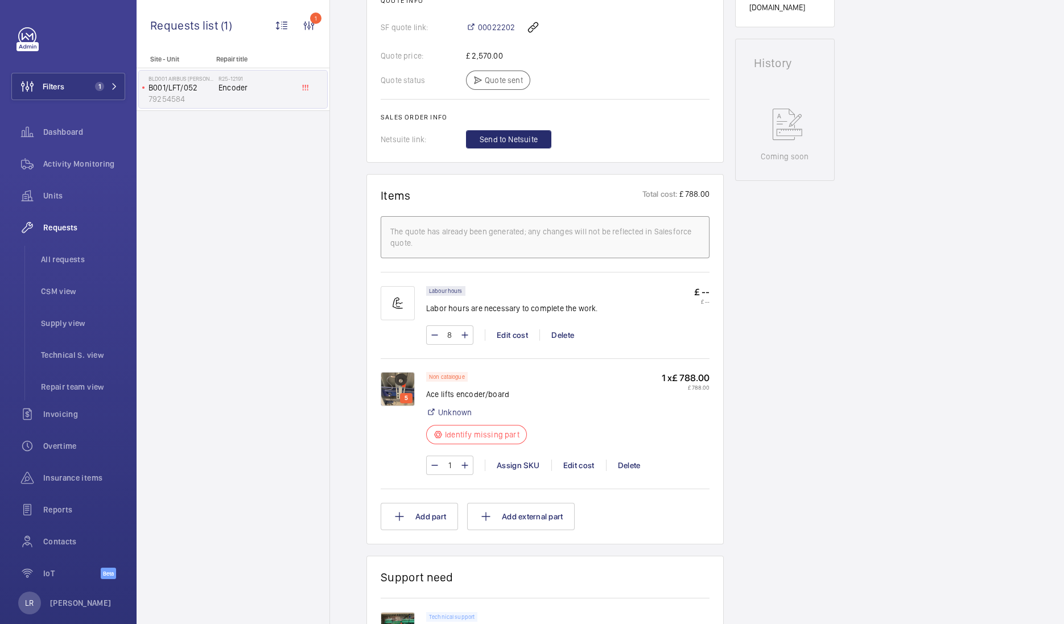
scroll to position [518, 0]
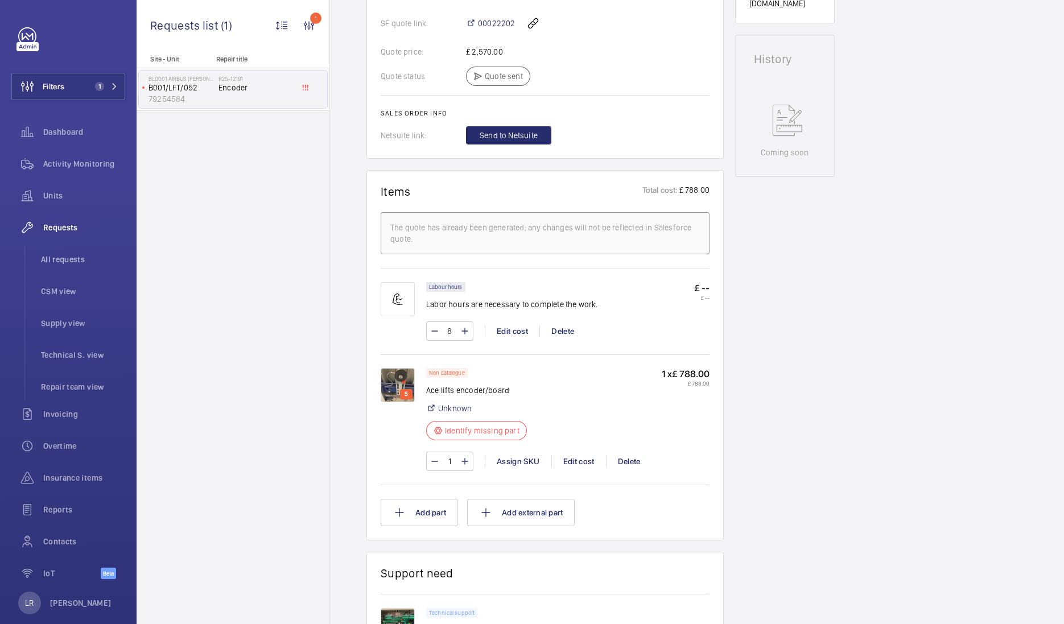
click at [400, 385] on img at bounding box center [398, 385] width 34 height 34
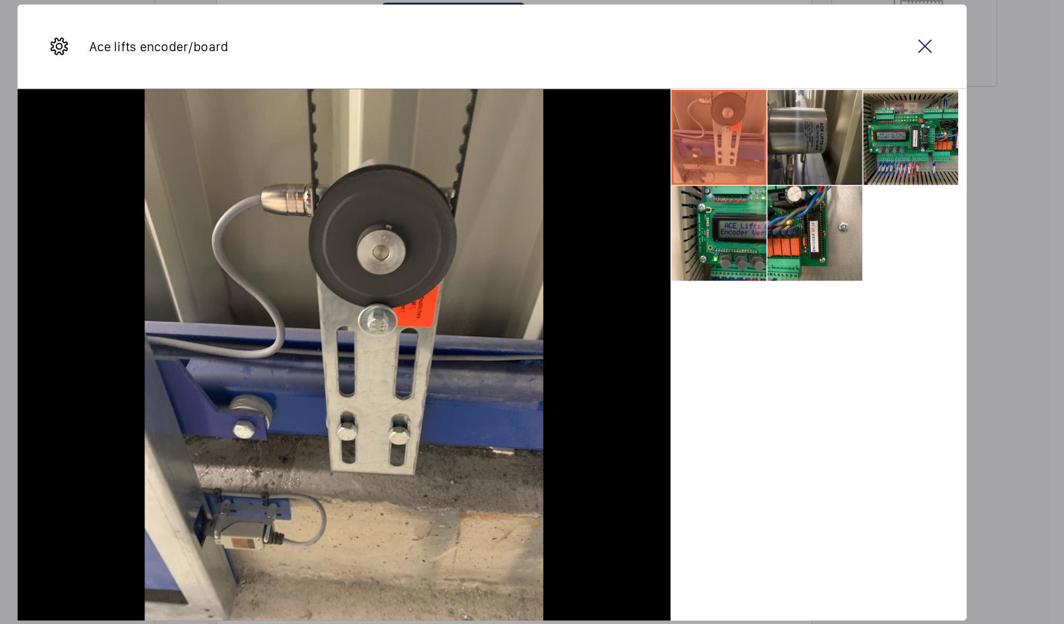
click at [719, 225] on li at bounding box center [725, 207] width 57 height 57
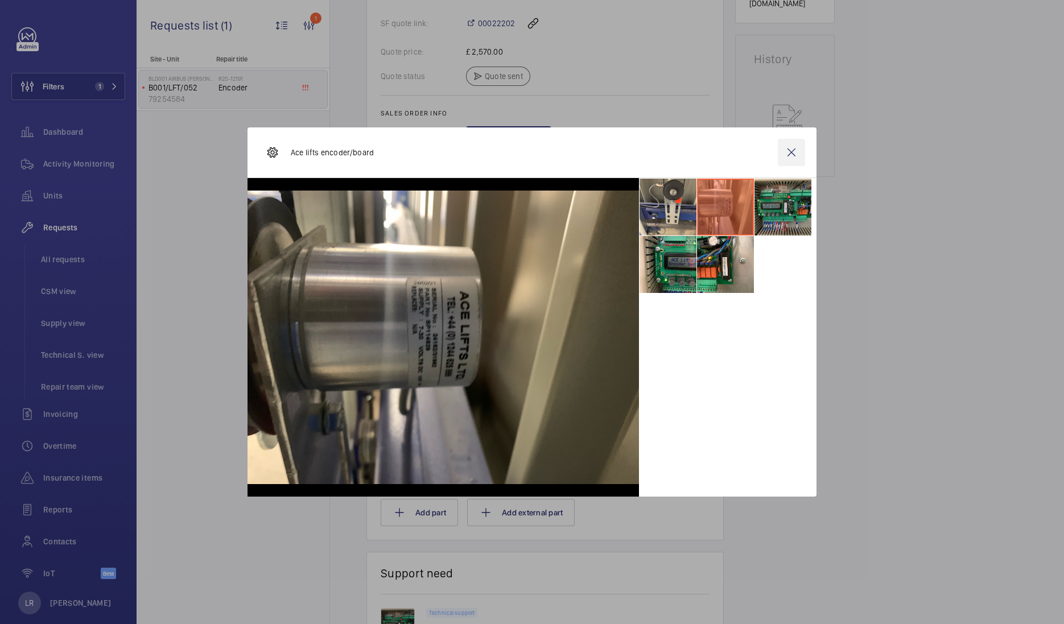
click at [793, 157] on wm-front-icon-button at bounding box center [791, 152] width 27 height 27
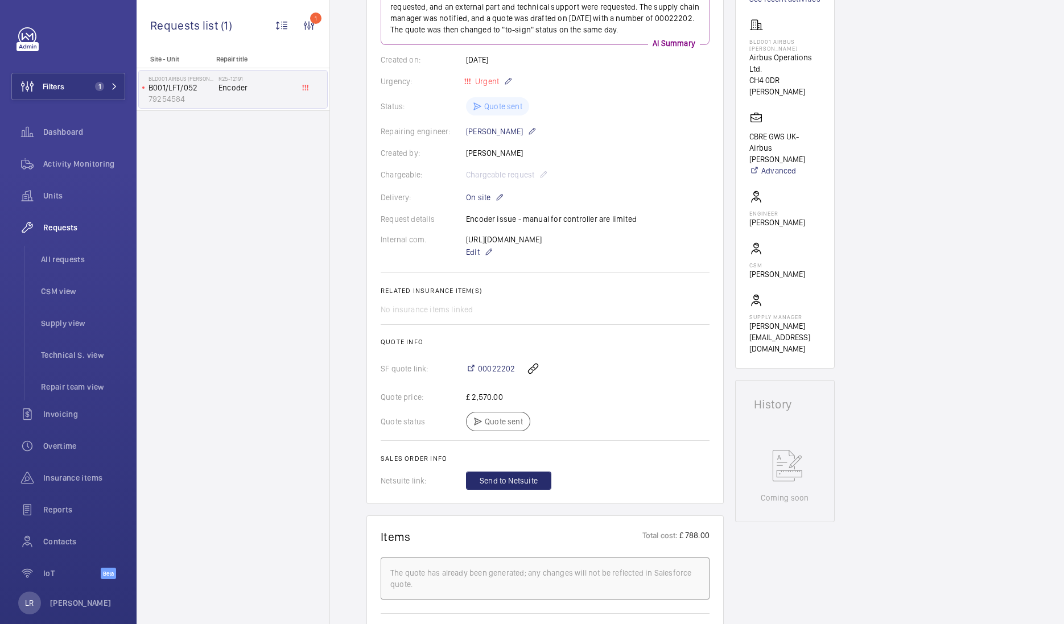
scroll to position [0, 0]
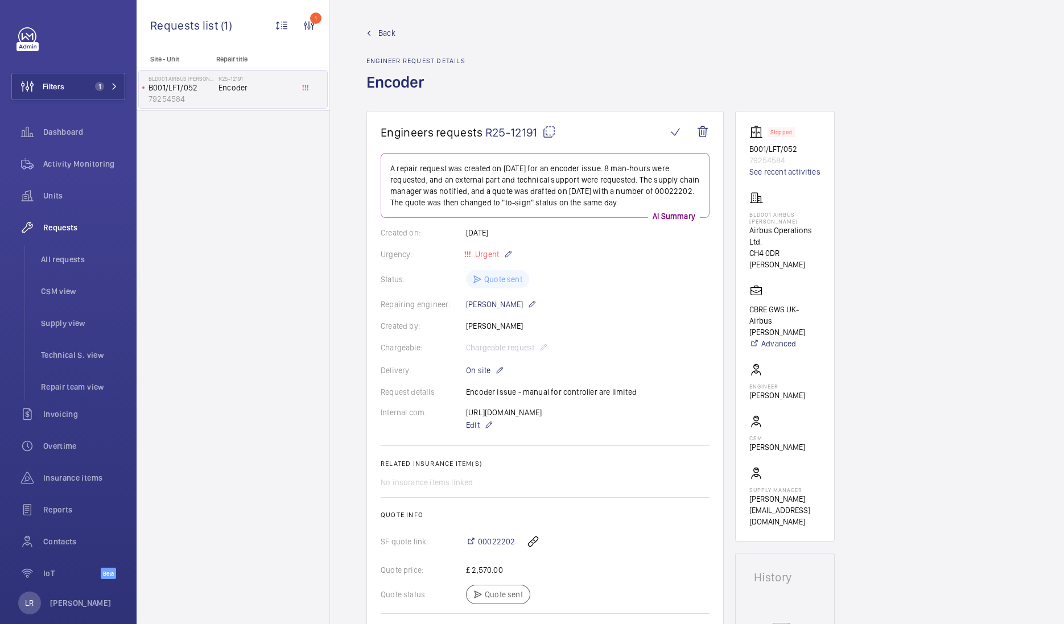
click at [370, 35] on mat-icon at bounding box center [369, 33] width 5 height 5
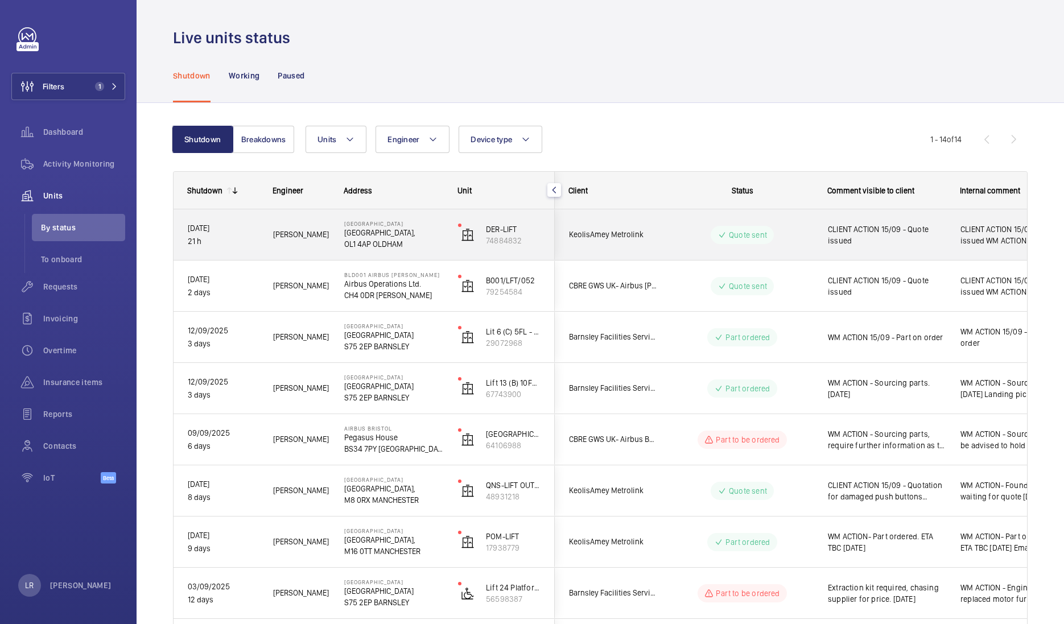
click at [684, 242] on wm-front-pills-cell "Quote sent" at bounding box center [743, 235] width 142 height 18
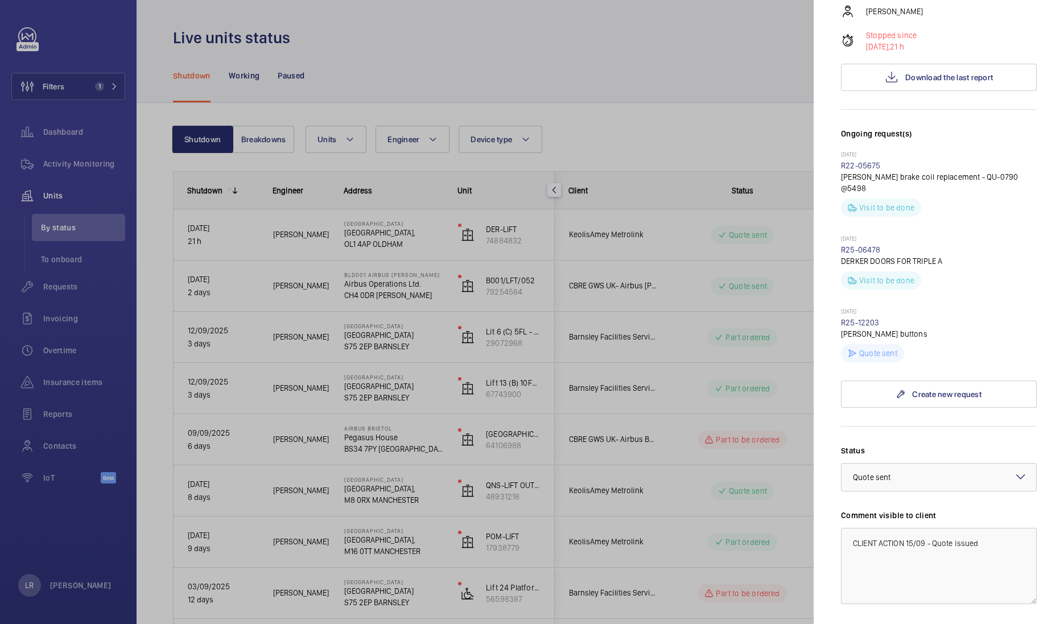
scroll to position [200, 0]
click at [851, 318] on link "R25-12203" at bounding box center [860, 322] width 39 height 9
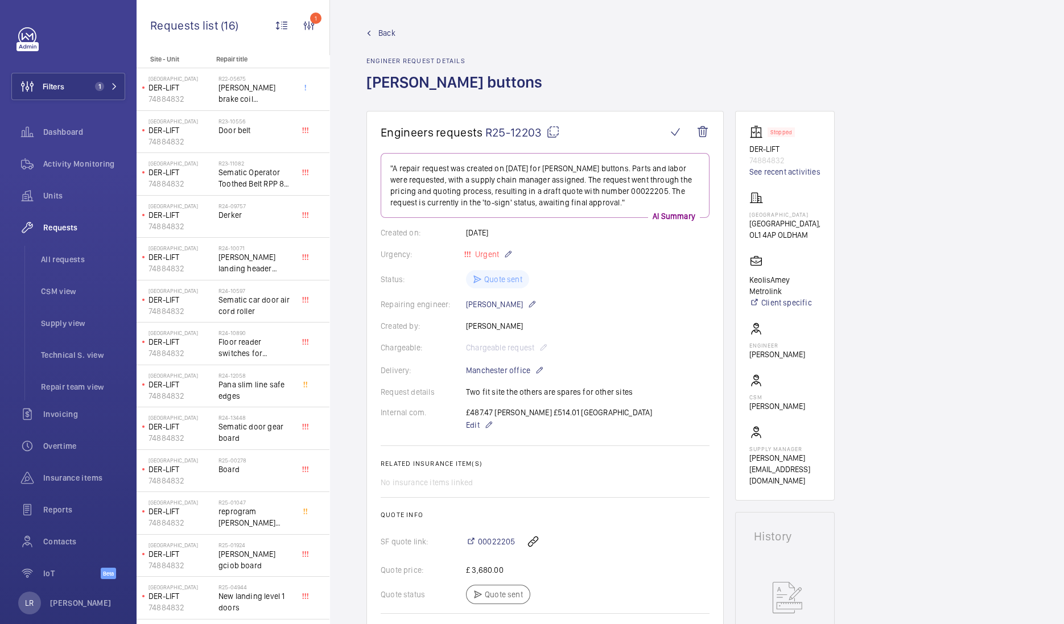
click at [378, 38] on span "Back" at bounding box center [386, 32] width 17 height 11
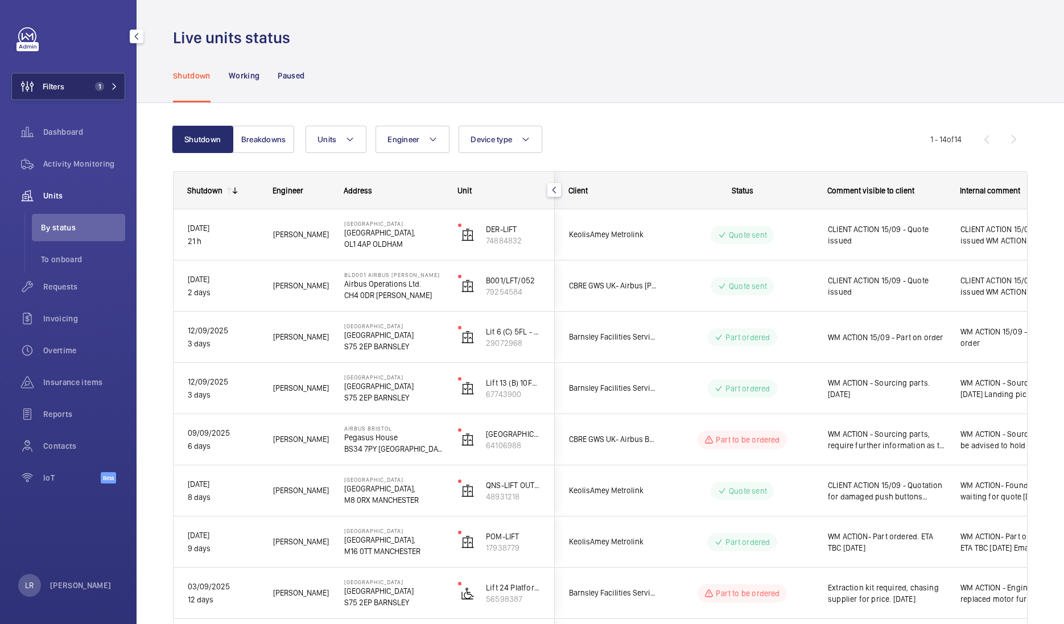
click at [76, 79] on button "Filters 1" at bounding box center [68, 86] width 114 height 27
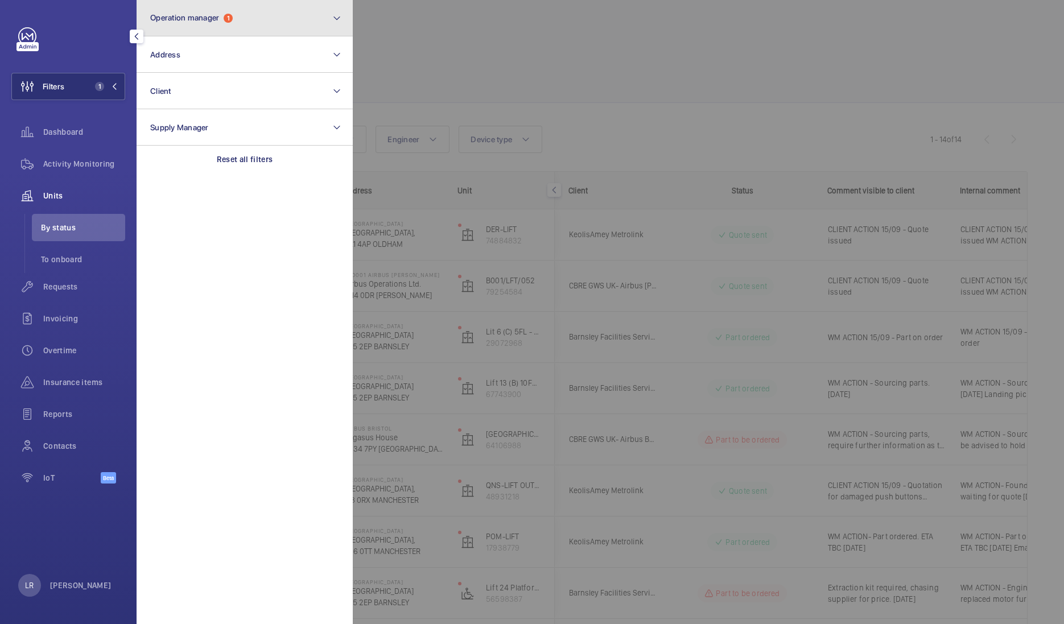
click at [240, 15] on button "Operation manager 1" at bounding box center [245, 18] width 216 height 36
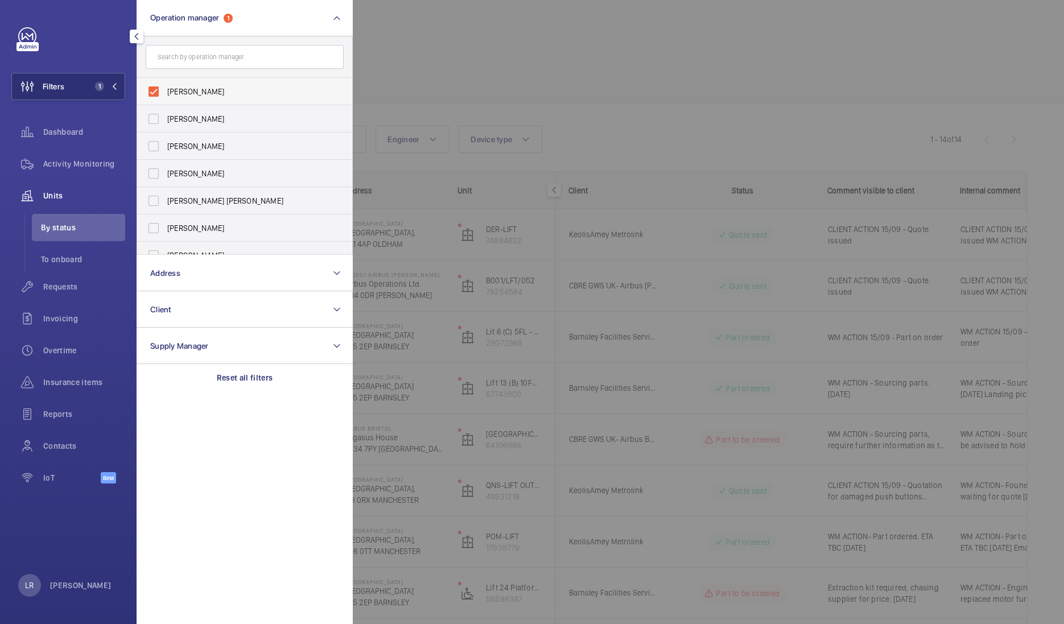
click at [218, 94] on span "[PERSON_NAME]" at bounding box center [245, 91] width 157 height 11
click at [165, 94] on input "[PERSON_NAME]" at bounding box center [153, 91] width 23 height 23
checkbox input "false"
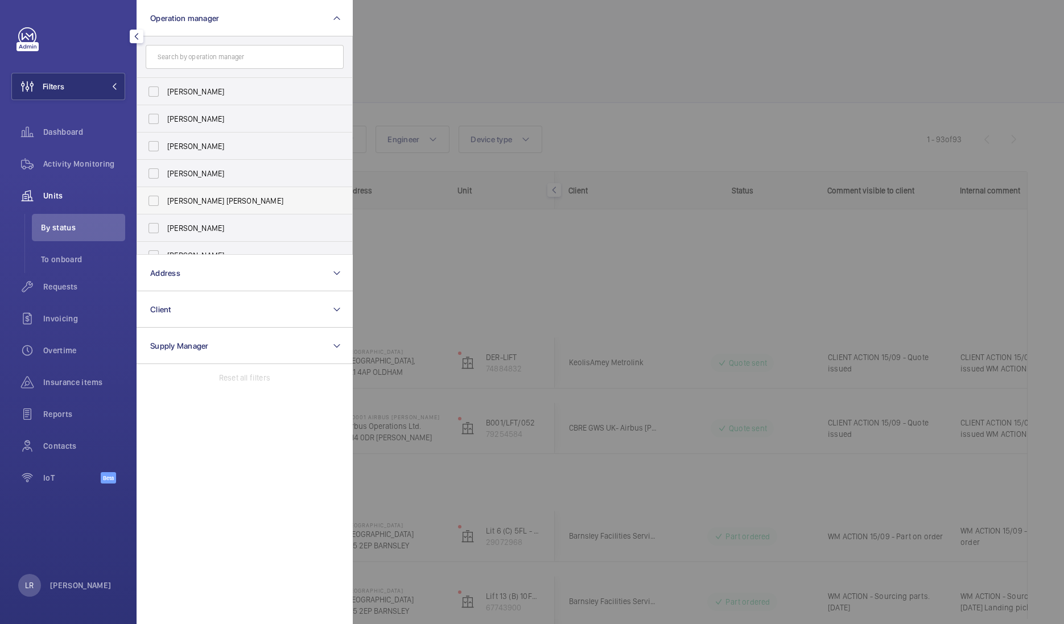
click at [195, 204] on span "[PERSON_NAME] [PERSON_NAME]" at bounding box center [245, 200] width 157 height 11
click at [165, 204] on input "[PERSON_NAME] [PERSON_NAME]" at bounding box center [153, 201] width 23 height 23
checkbox input "true"
click at [376, 65] on div at bounding box center [885, 312] width 1064 height 624
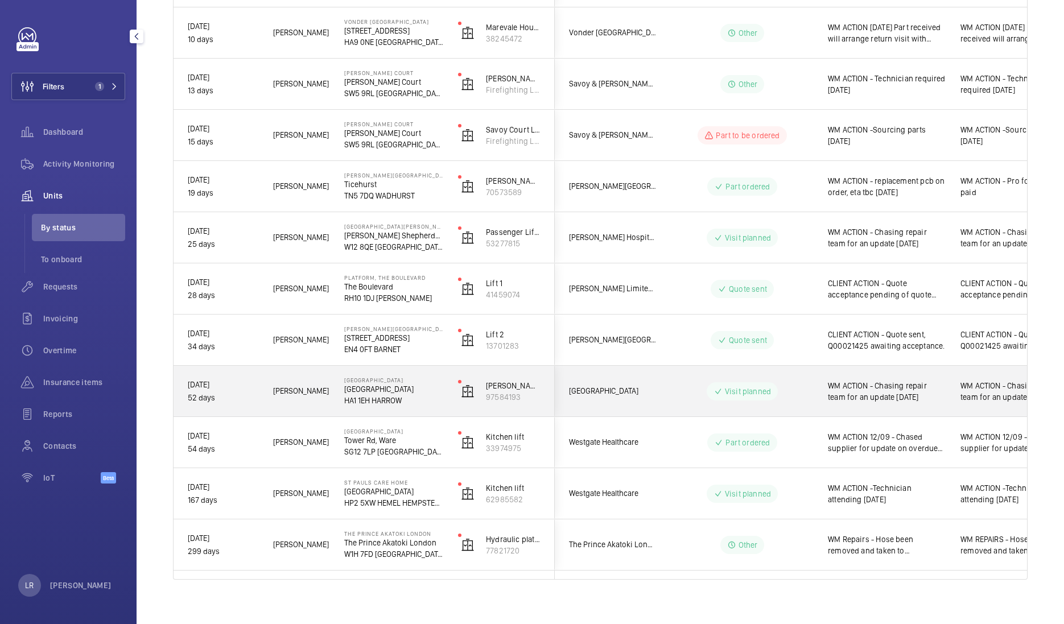
scroll to position [622, 0]
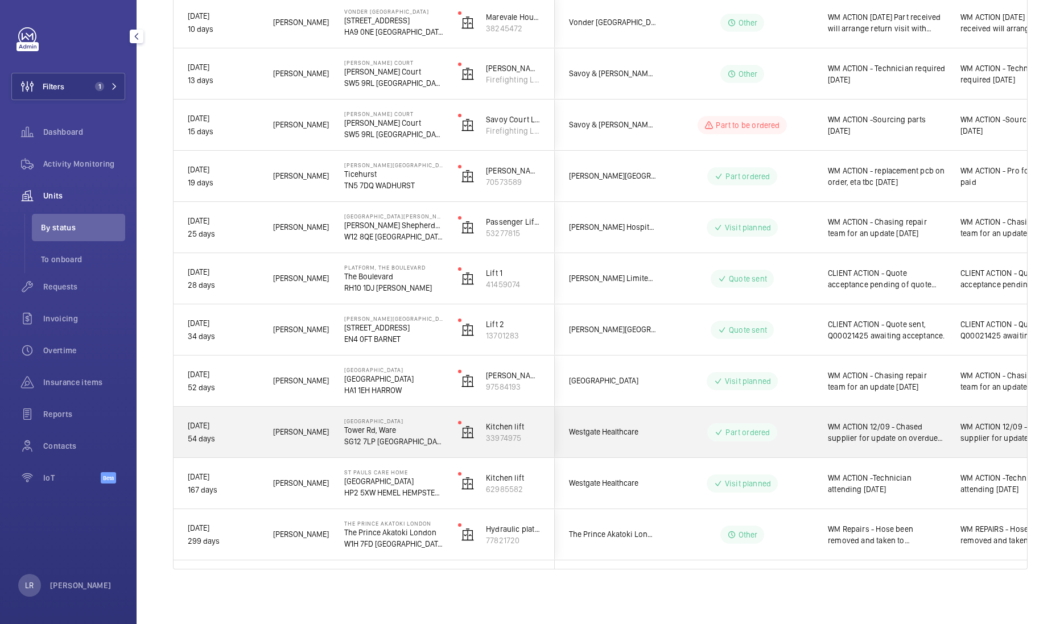
click at [660, 432] on div "Part ordered" at bounding box center [735, 432] width 155 height 41
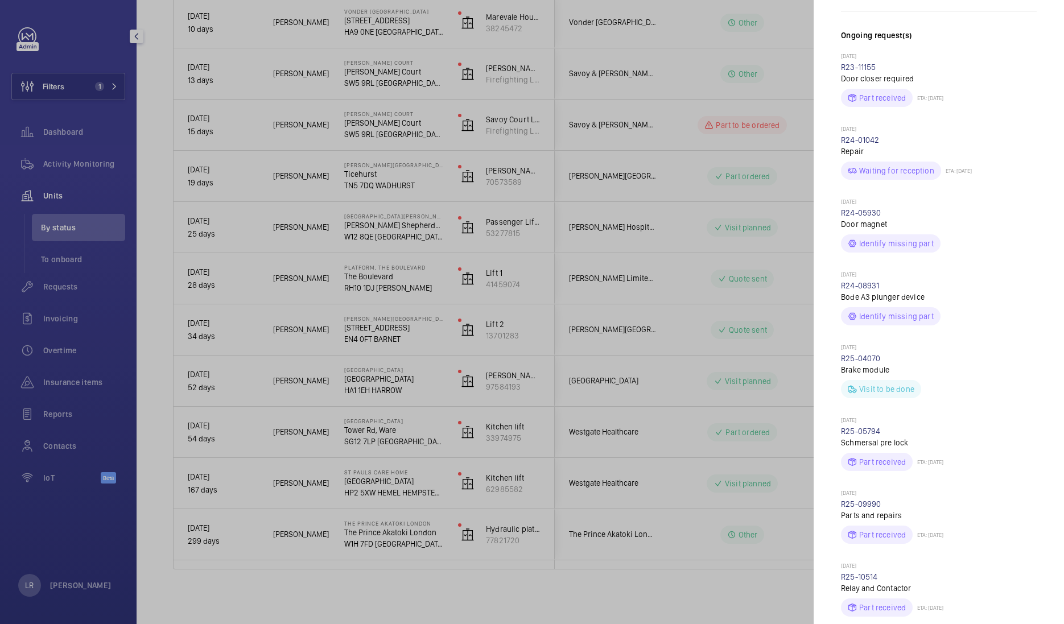
scroll to position [0, 0]
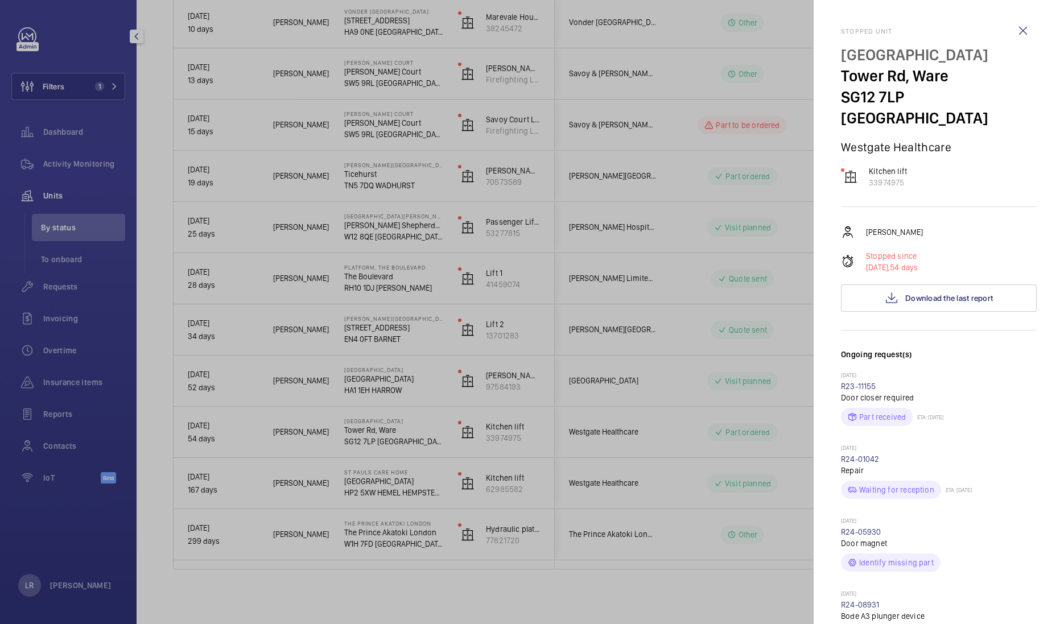
drag, startPoint x: 844, startPoint y: 54, endPoint x: 993, endPoint y: 57, distance: 149.1
click at [851, 57] on p "[GEOGRAPHIC_DATA]" at bounding box center [939, 54] width 196 height 21
drag, startPoint x: 842, startPoint y: 73, endPoint x: 948, endPoint y: 75, distance: 105.9
click at [851, 75] on p "Tower Rd, Ware" at bounding box center [939, 75] width 196 height 21
drag, startPoint x: 948, startPoint y: 75, endPoint x: 934, endPoint y: 131, distance: 57.6
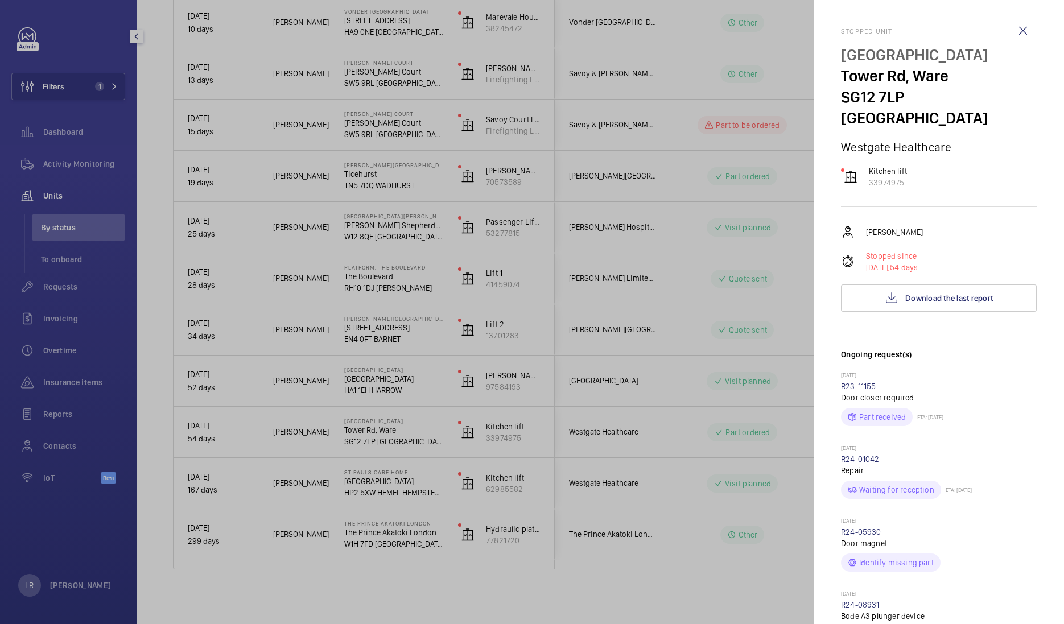
click at [851, 140] on p "Westgate Healthcare" at bounding box center [939, 147] width 196 height 14
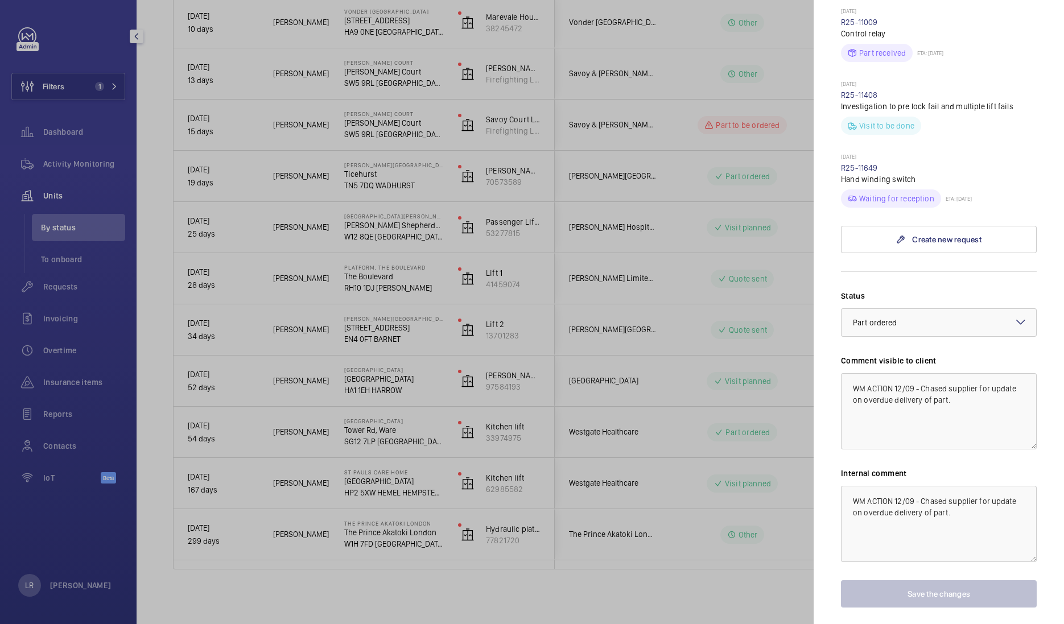
scroll to position [973, 0]
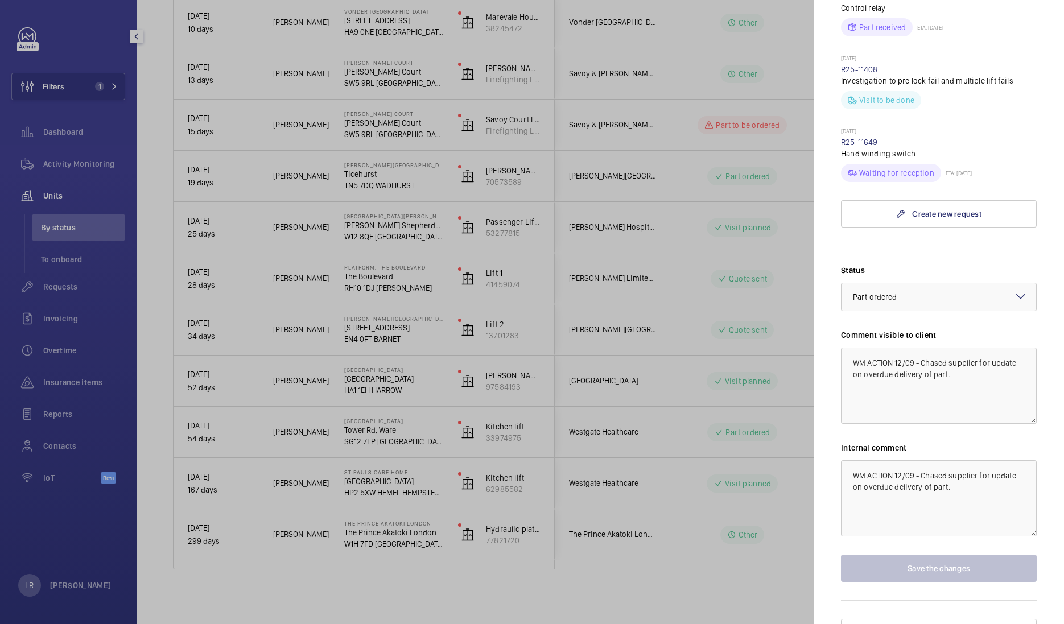
click at [851, 138] on link "R25-11649" at bounding box center [859, 142] width 37 height 9
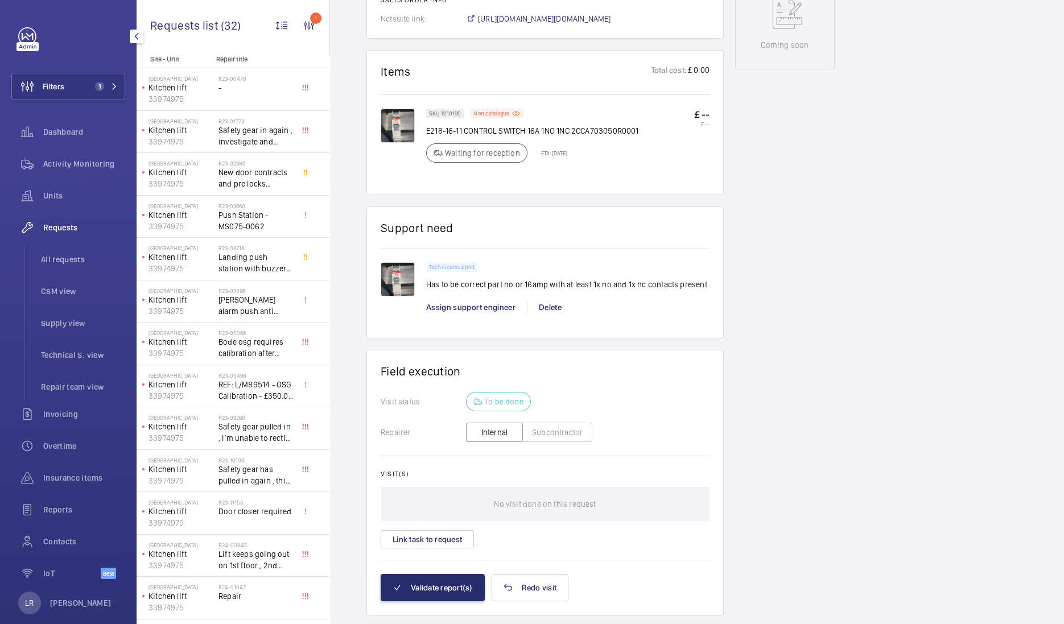
scroll to position [596, 0]
click at [607, 216] on wm-front-card "Support need Technical support Has to be correct part no or 16amp with at least…" at bounding box center [545, 273] width 357 height 133
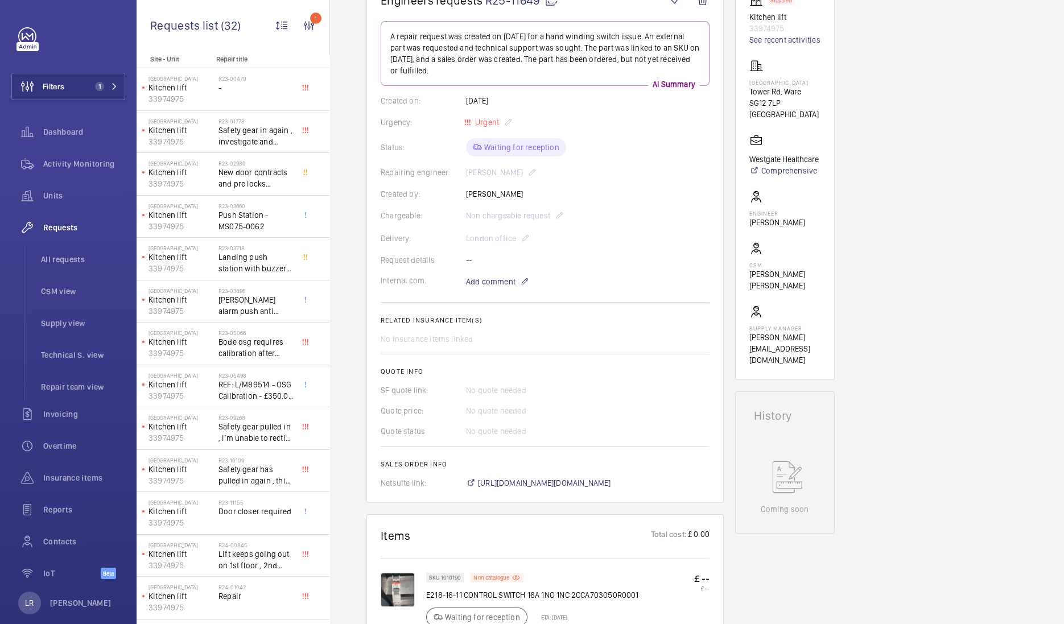
scroll to position [0, 0]
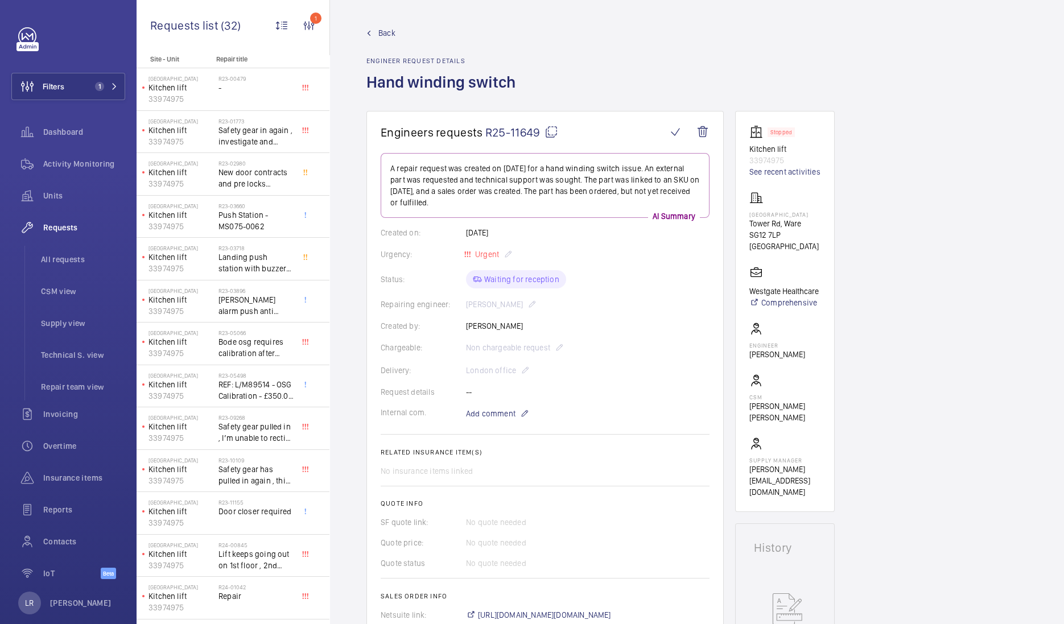
click at [377, 31] on link "Back" at bounding box center [445, 32] width 156 height 11
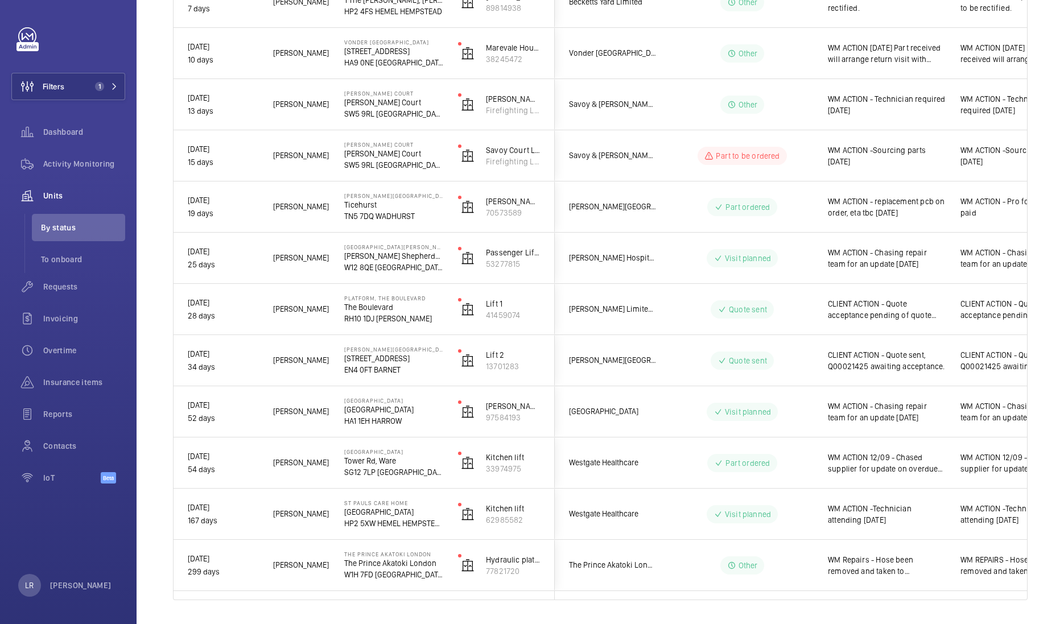
scroll to position [622, 0]
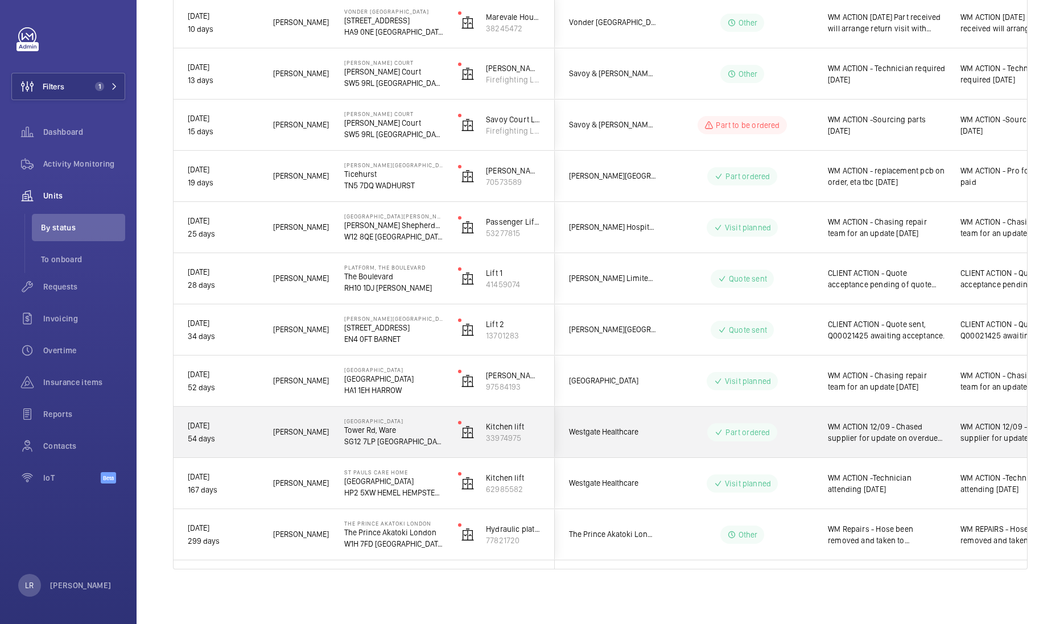
click at [659, 426] on div "Part ordered" at bounding box center [735, 432] width 155 height 41
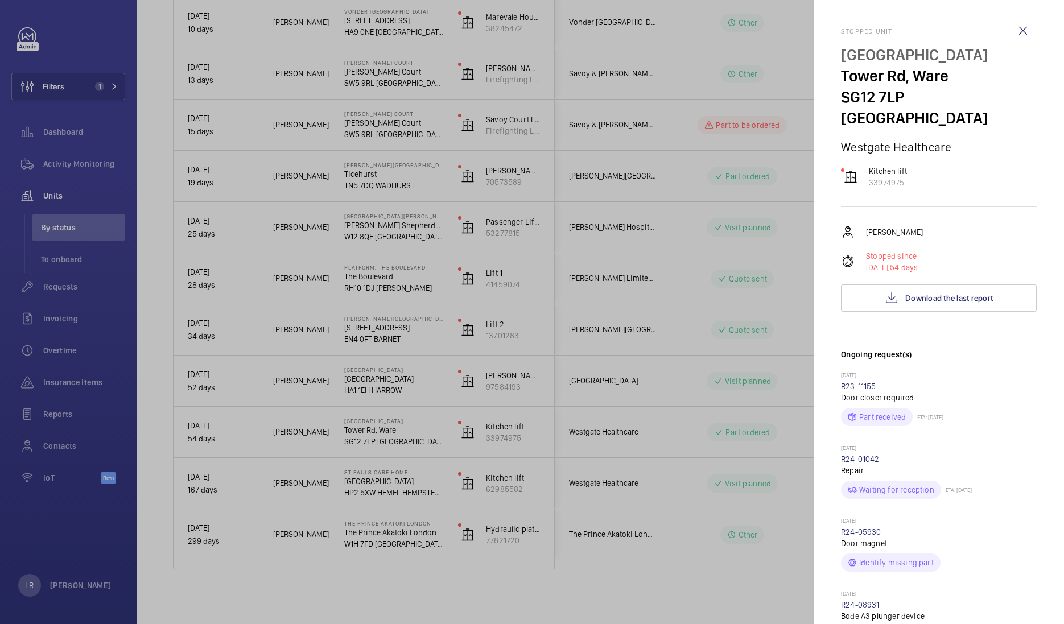
click at [683, 351] on div at bounding box center [532, 312] width 1064 height 624
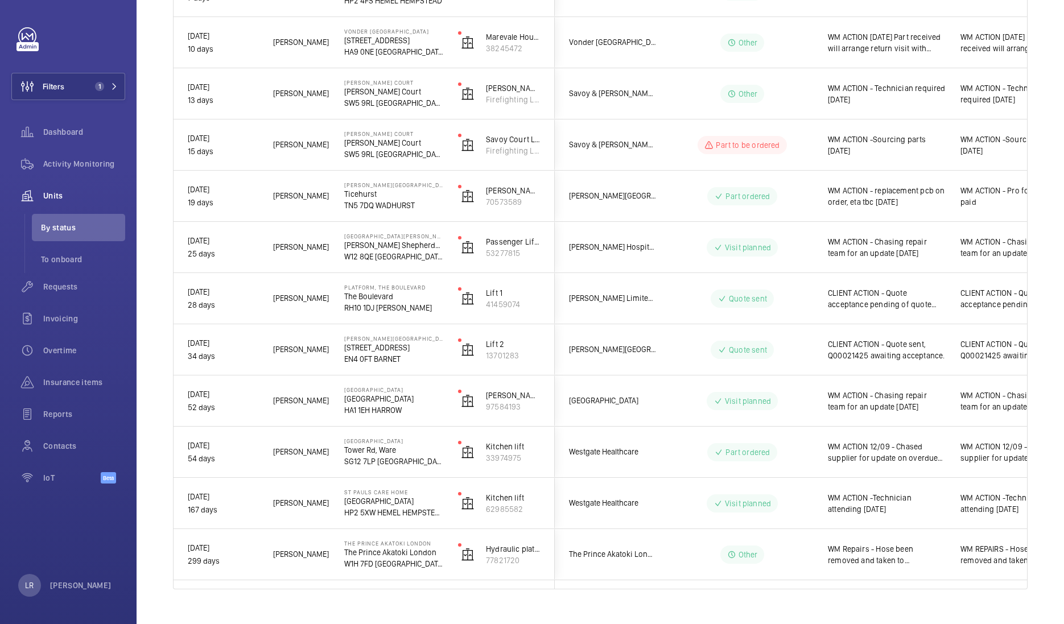
scroll to position [602, 0]
click at [685, 350] on wm-front-pills-cell "Quote sent" at bounding box center [743, 350] width 142 height 18
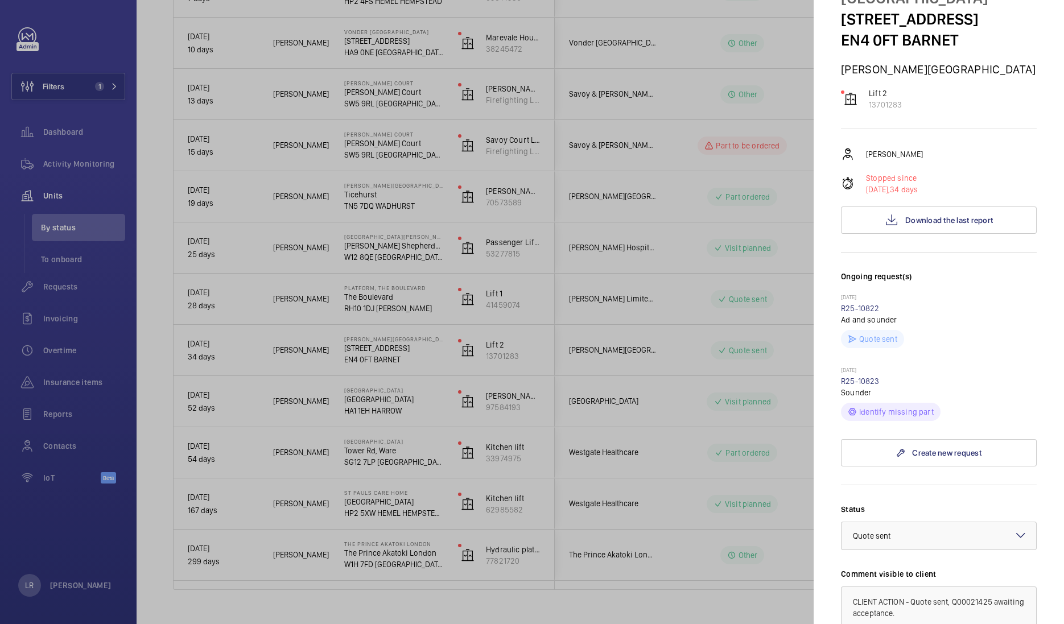
scroll to position [77, 0]
click at [851, 305] on link "R25-10822" at bounding box center [860, 309] width 39 height 9
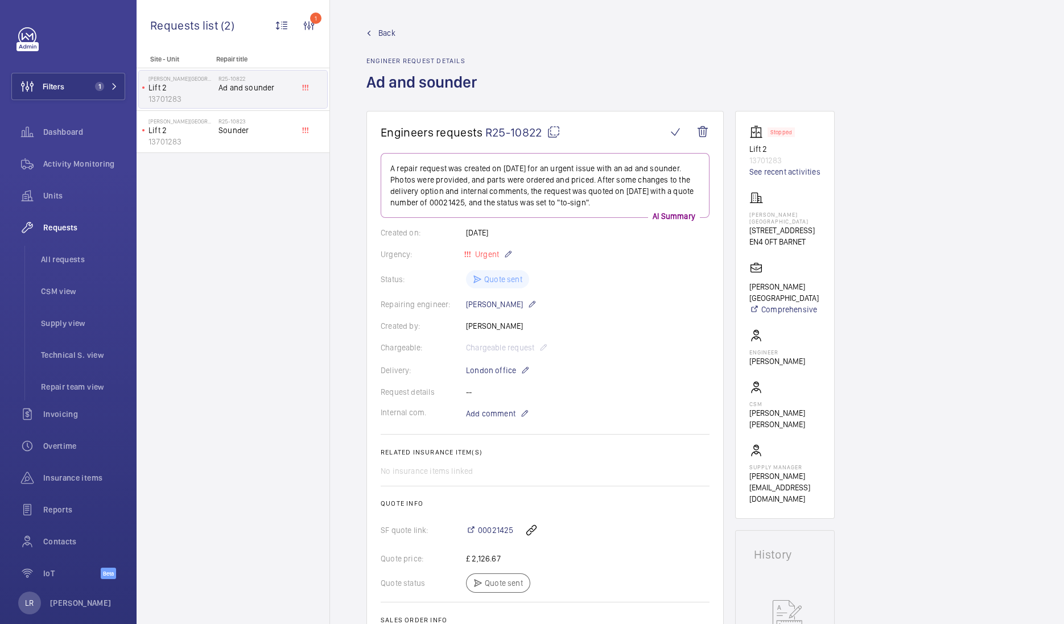
click at [381, 27] on span "Back" at bounding box center [386, 32] width 17 height 11
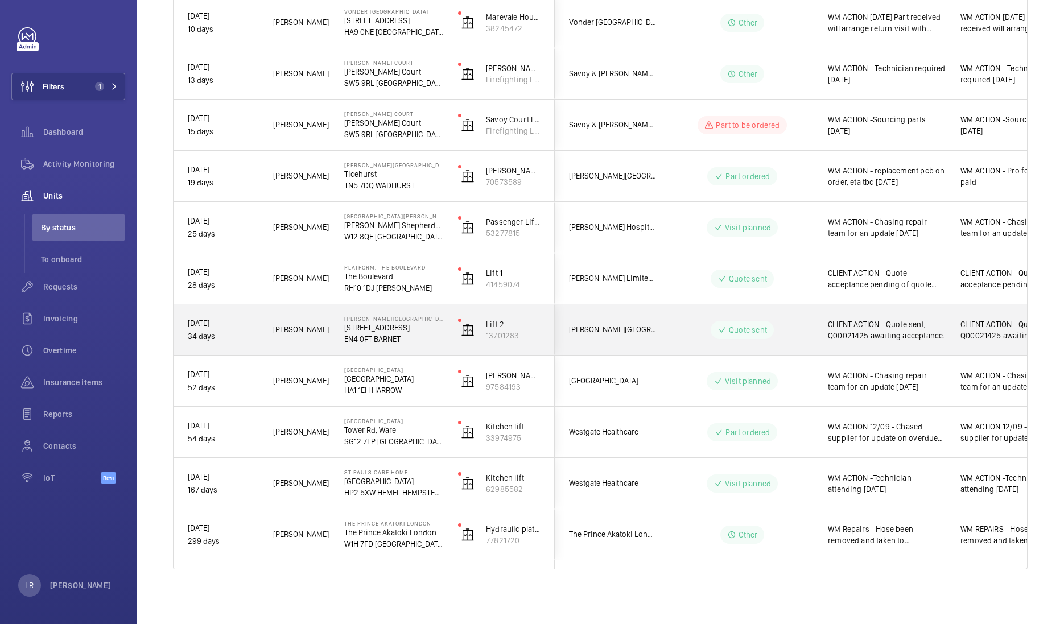
click at [736, 340] on div "Quote sent" at bounding box center [735, 330] width 155 height 41
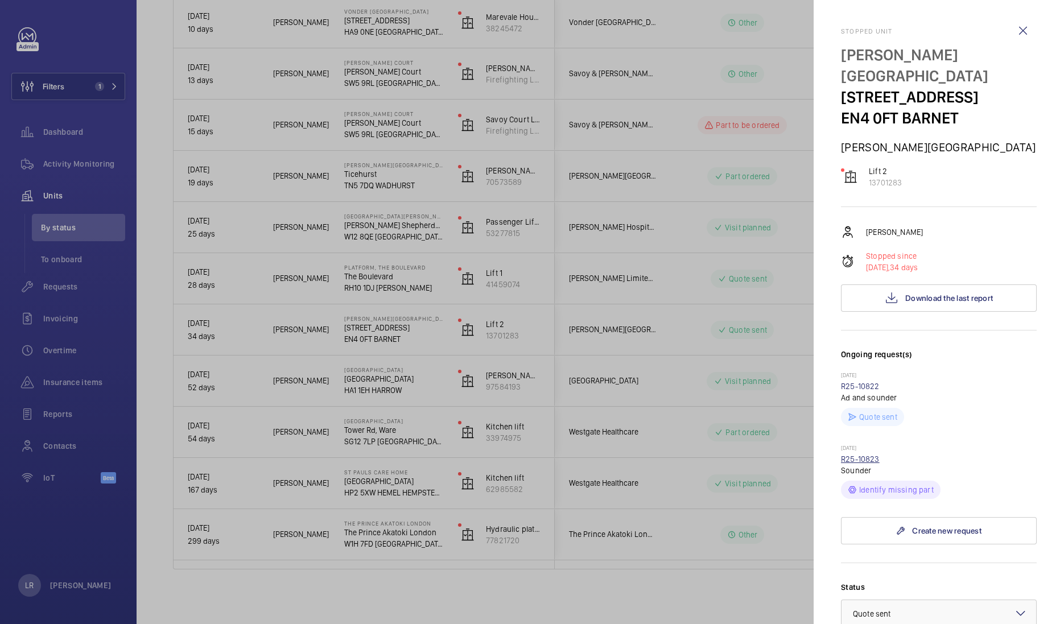
click at [851, 455] on link "R25-10823" at bounding box center [860, 459] width 39 height 9
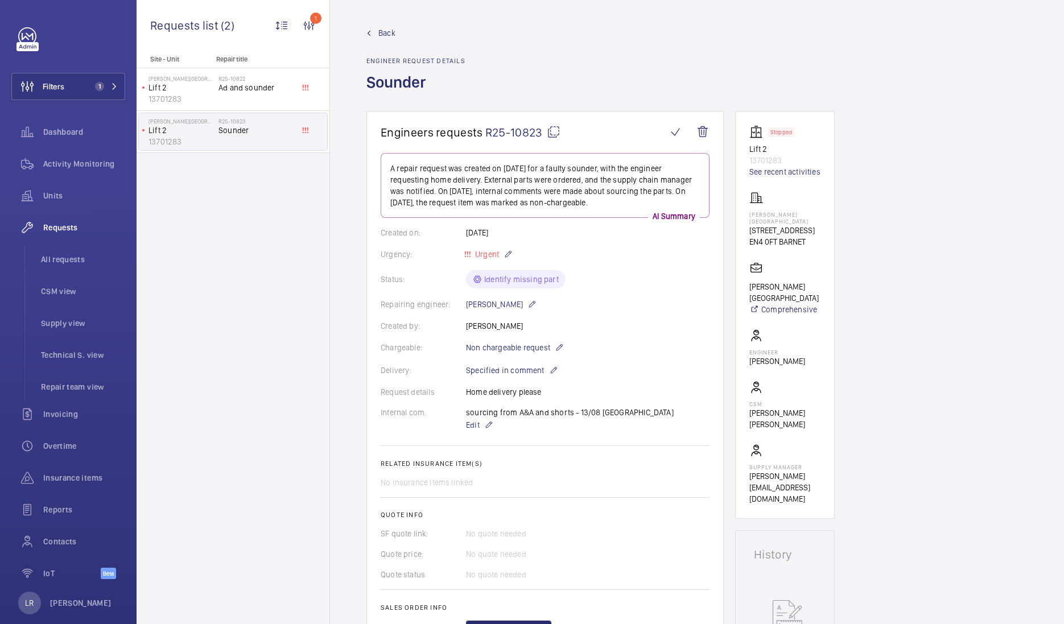
click at [393, 33] on span "Back" at bounding box center [386, 32] width 17 height 11
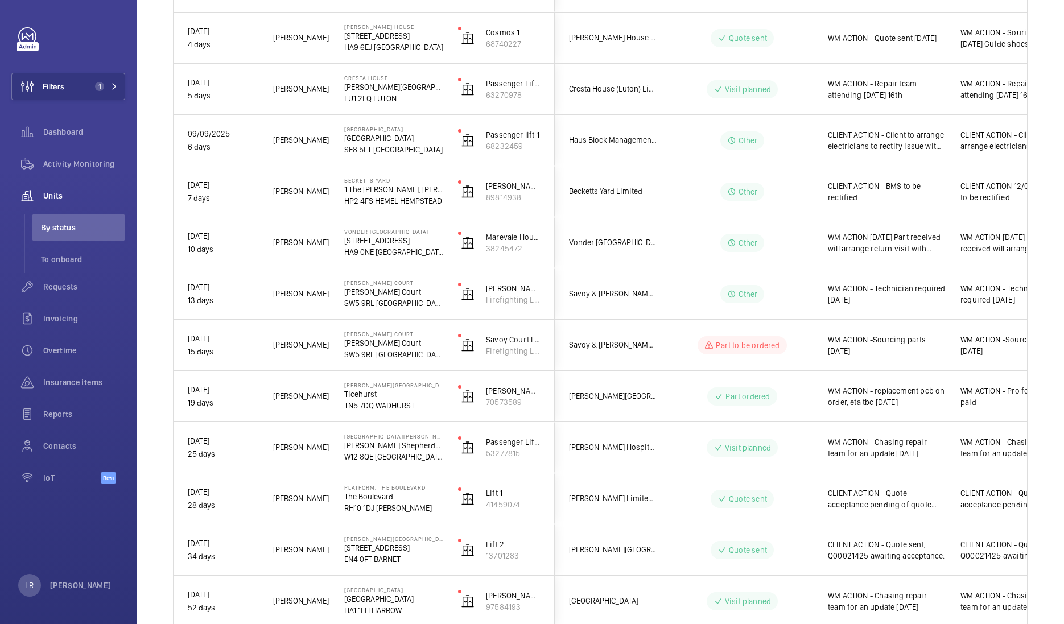
scroll to position [622, 0]
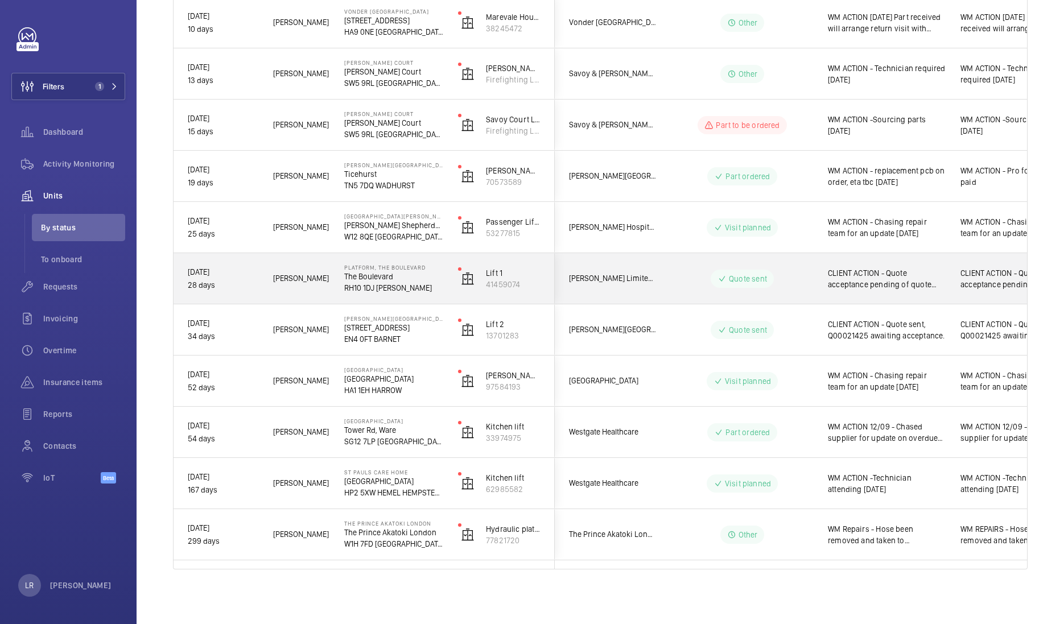
click at [658, 279] on div "Quote sent" at bounding box center [735, 278] width 155 height 41
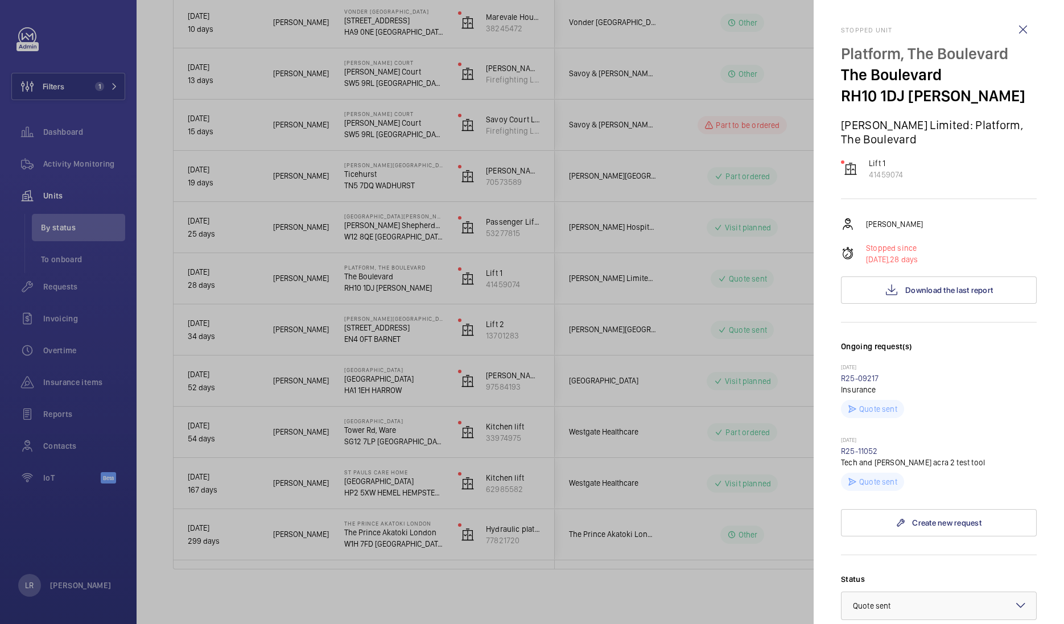
scroll to position [2, 0]
click at [850, 379] on link "R25-09217" at bounding box center [860, 377] width 38 height 9
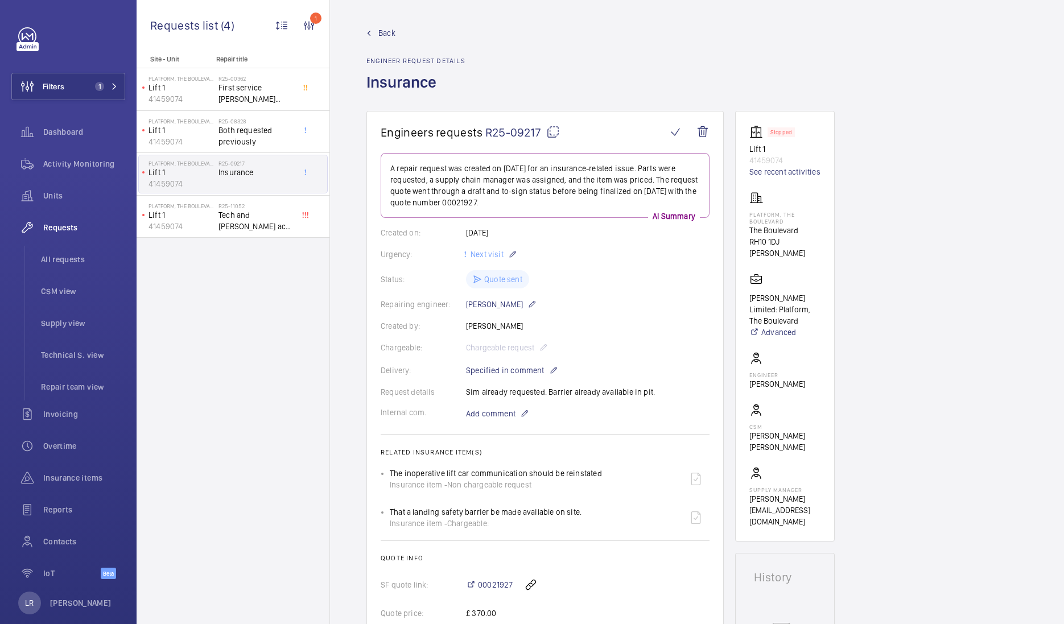
click at [384, 31] on span "Back" at bounding box center [386, 32] width 17 height 11
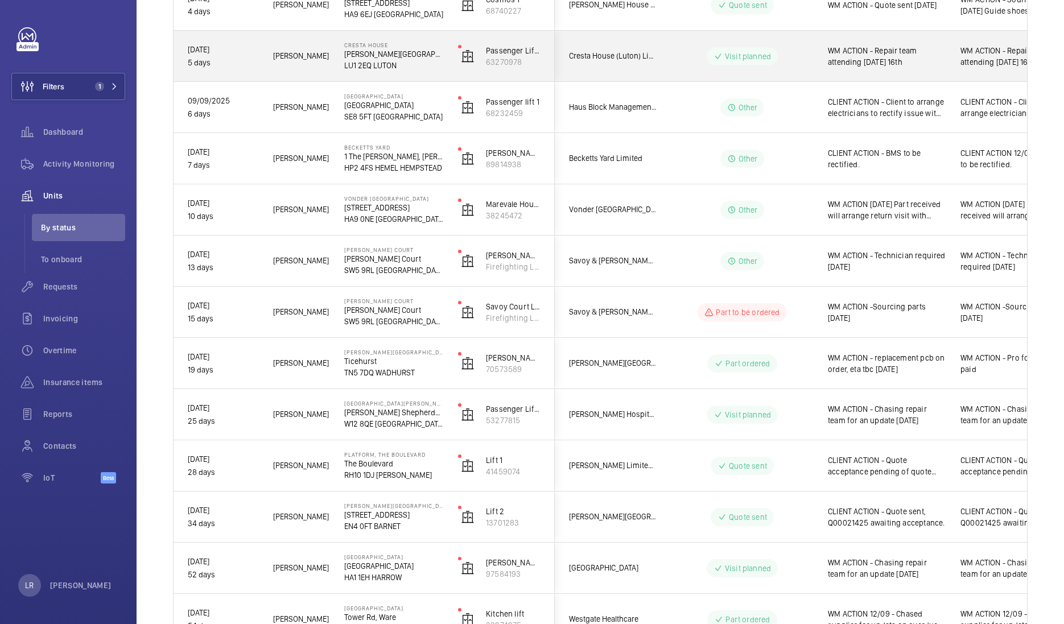
scroll to position [622, 0]
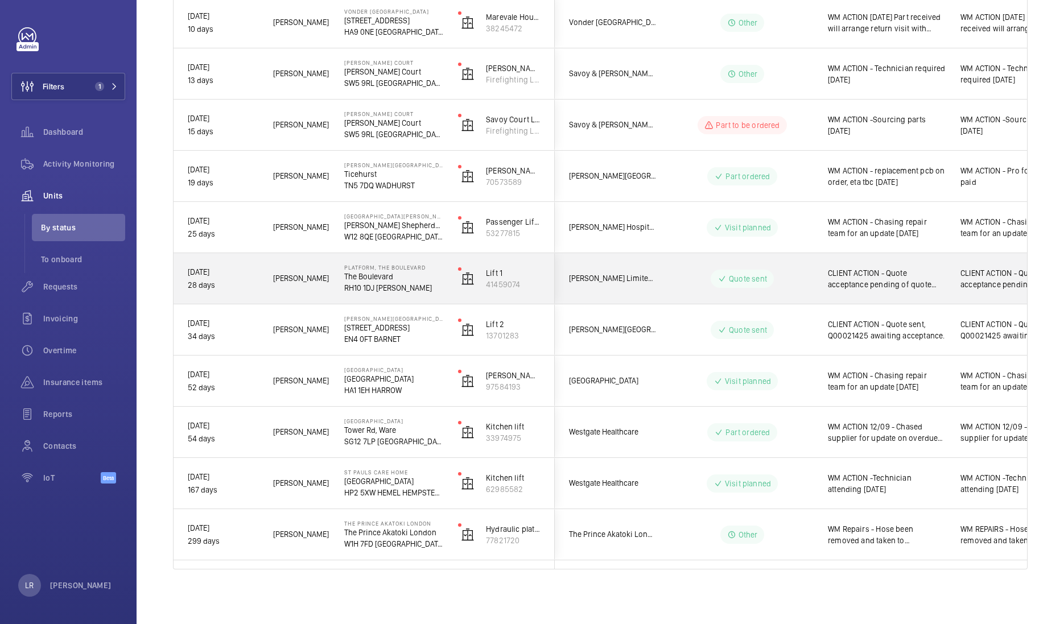
click at [706, 266] on div "Quote sent" at bounding box center [735, 278] width 155 height 41
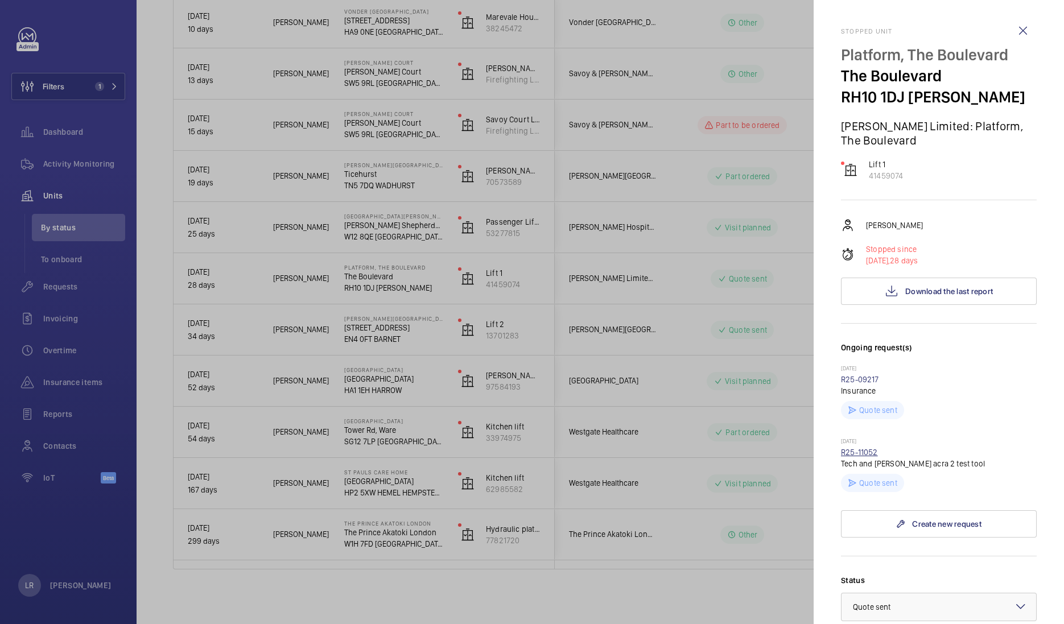
click at [851, 448] on link "R25-11052" at bounding box center [859, 452] width 37 height 9
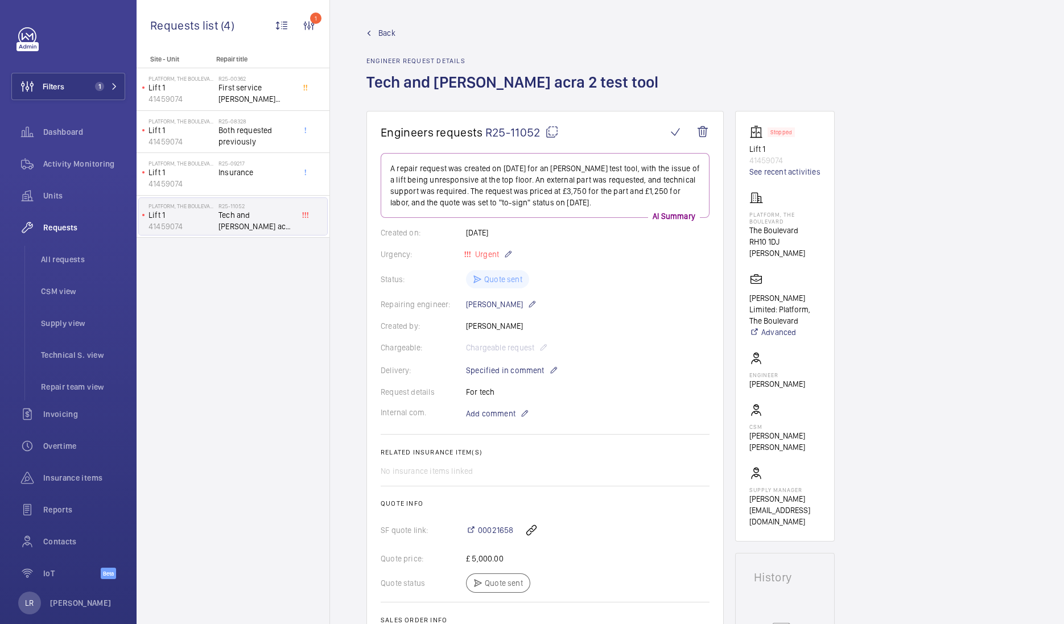
click at [377, 36] on link "Back" at bounding box center [516, 32] width 299 height 11
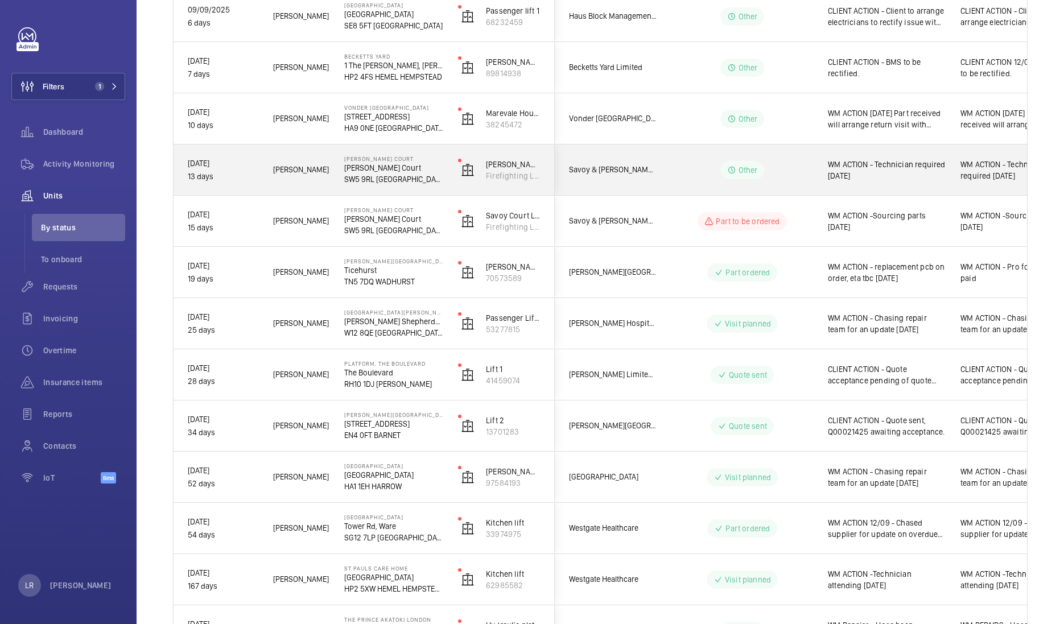
scroll to position [622, 0]
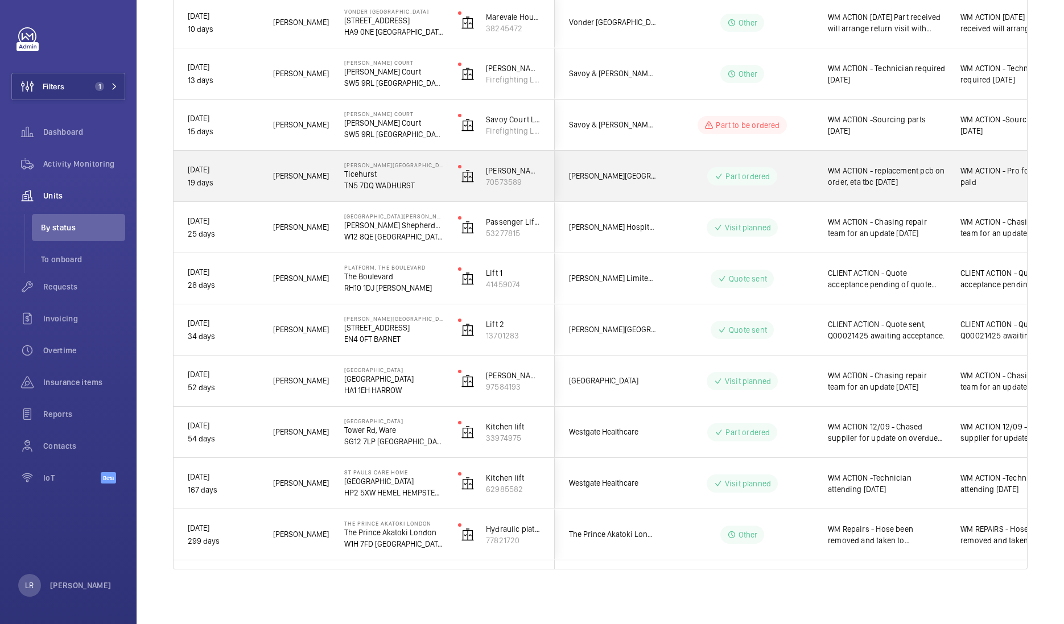
click at [629, 172] on span "[PERSON_NAME][GEOGRAPHIC_DATA]" at bounding box center [613, 176] width 88 height 13
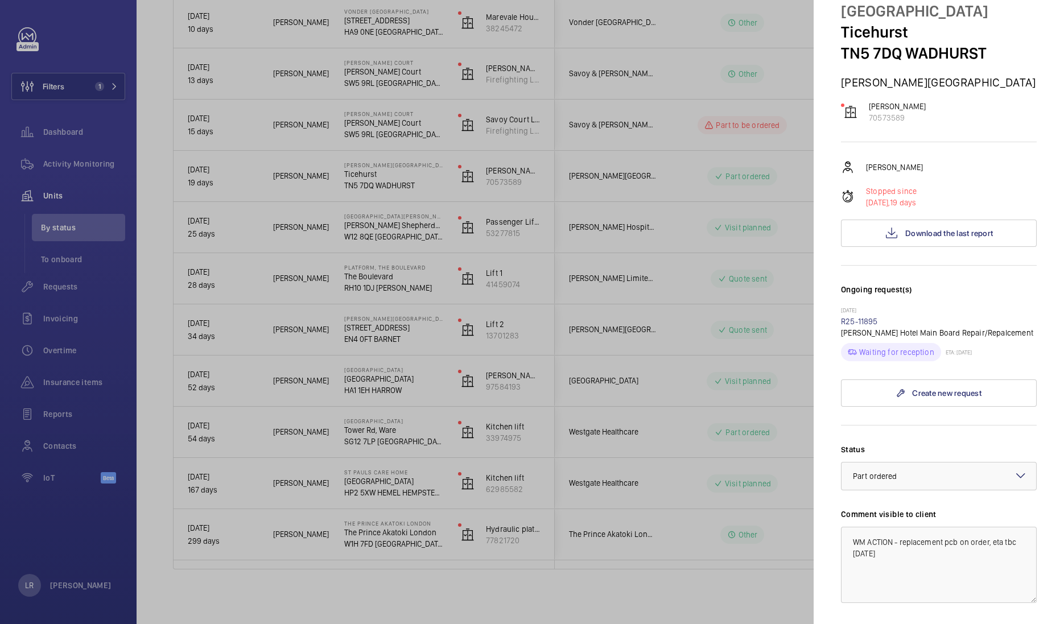
scroll to position [64, 0]
click at [850, 325] on link "R25-11895" at bounding box center [859, 322] width 37 height 9
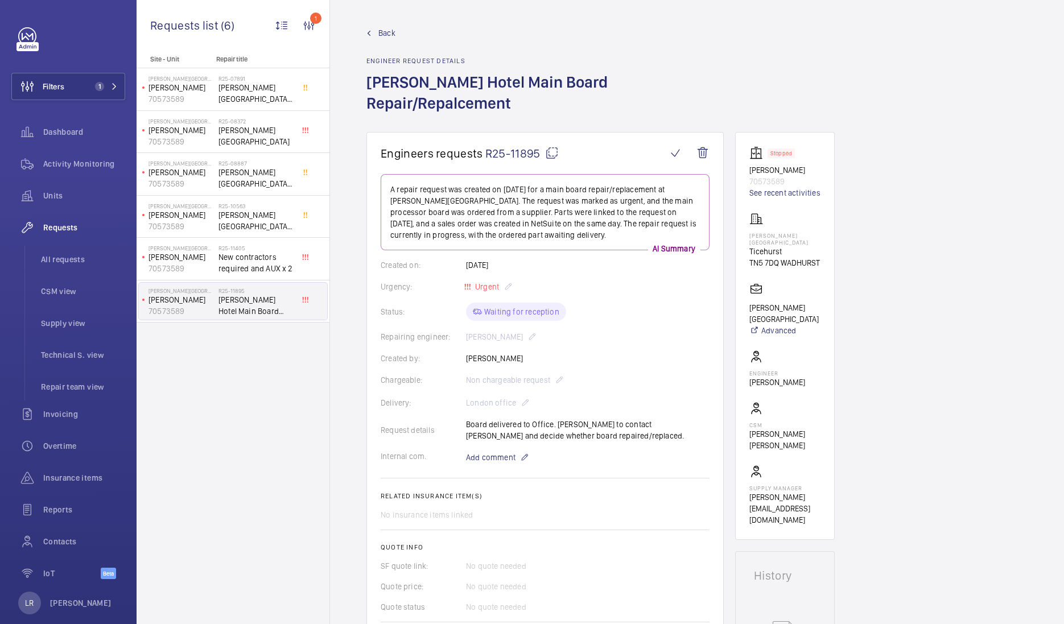
click at [380, 26] on wm-front-admin-header "Back Engineer request details [PERSON_NAME][GEOGRAPHIC_DATA] Main Board Repair/…" at bounding box center [697, 66] width 734 height 132
click at [380, 27] on span "Back" at bounding box center [386, 32] width 17 height 11
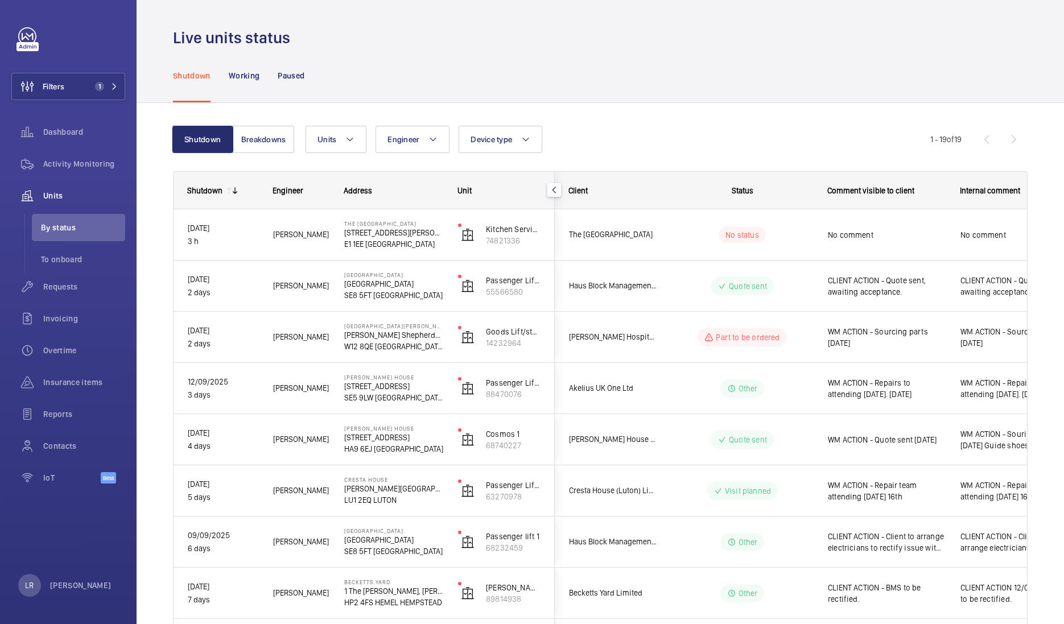
drag, startPoint x: 343, startPoint y: 87, endPoint x: 333, endPoint y: 296, distance: 209.7
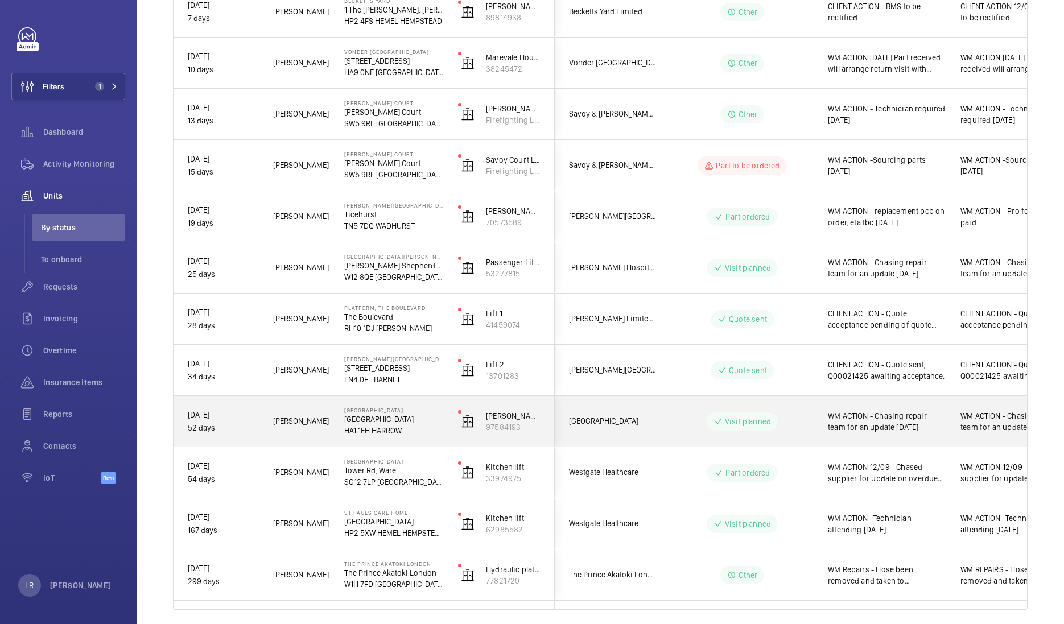
scroll to position [622, 0]
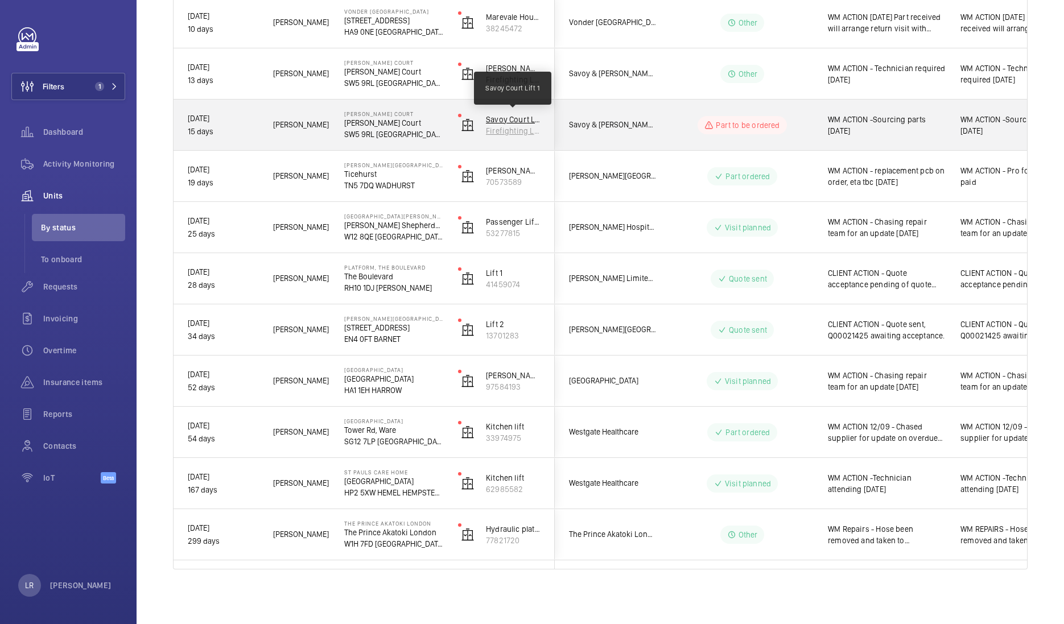
click at [499, 116] on p "Savoy Court Lift 1" at bounding box center [513, 119] width 55 height 11
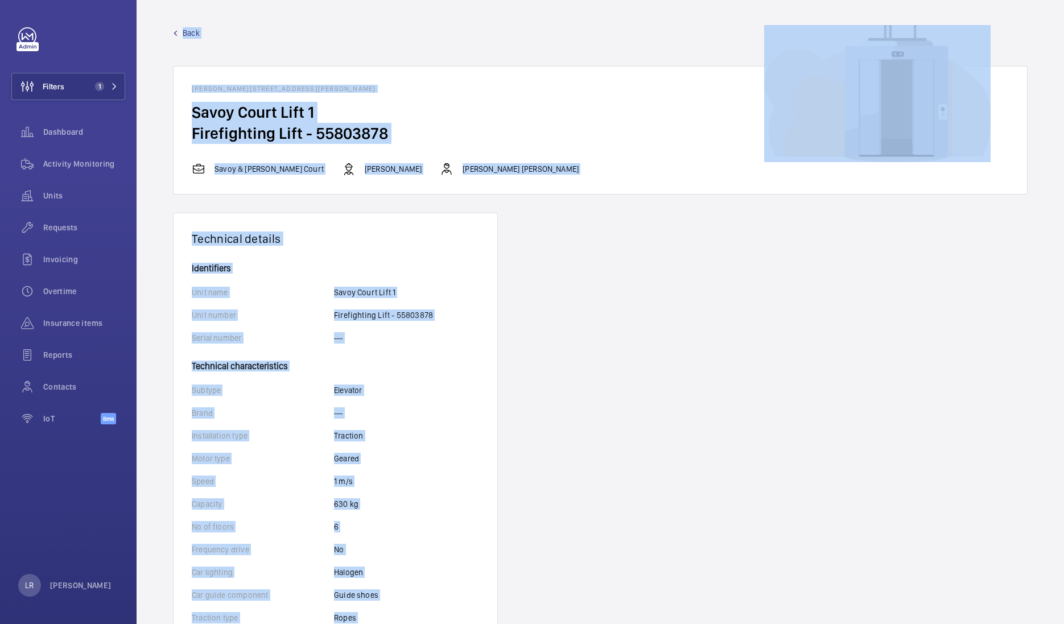
click at [187, 38] on span "Back" at bounding box center [191, 32] width 17 height 11
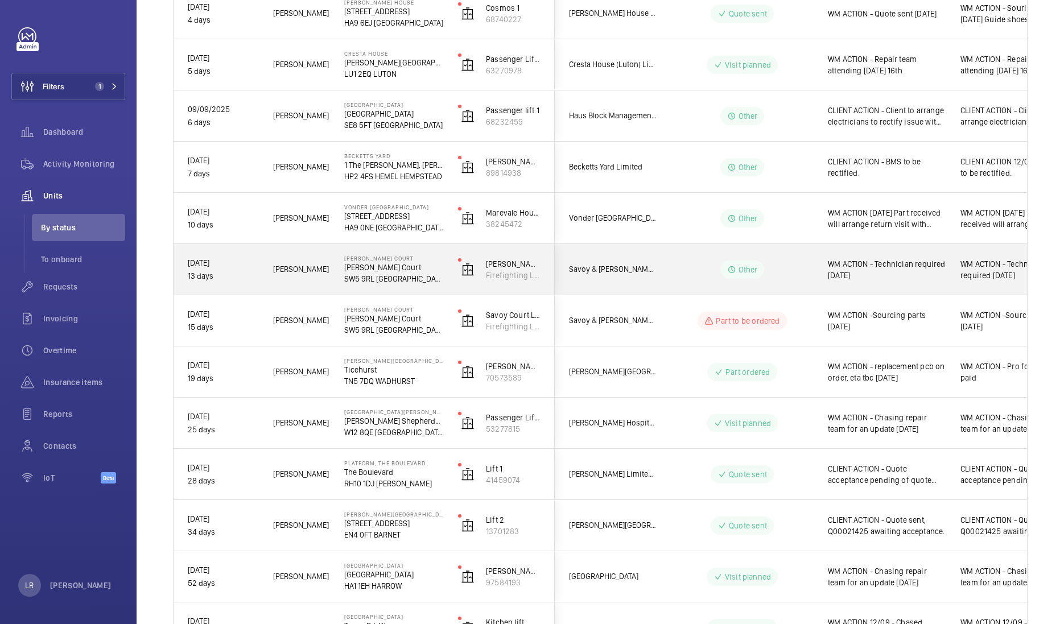
scroll to position [427, 0]
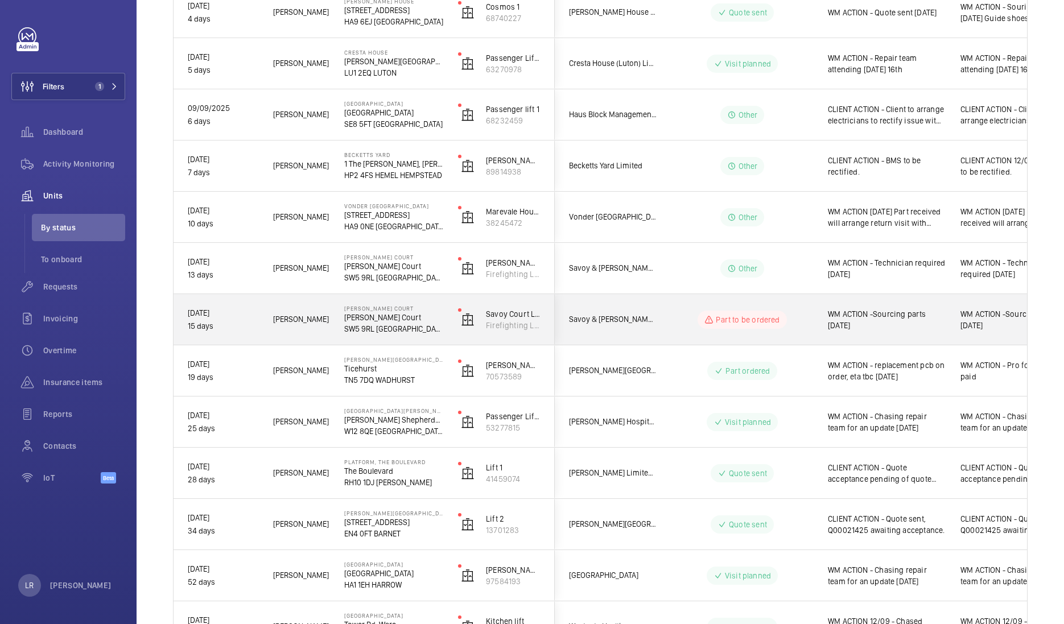
click at [566, 306] on div "Savoy & [PERSON_NAME] Court" at bounding box center [605, 320] width 101 height 36
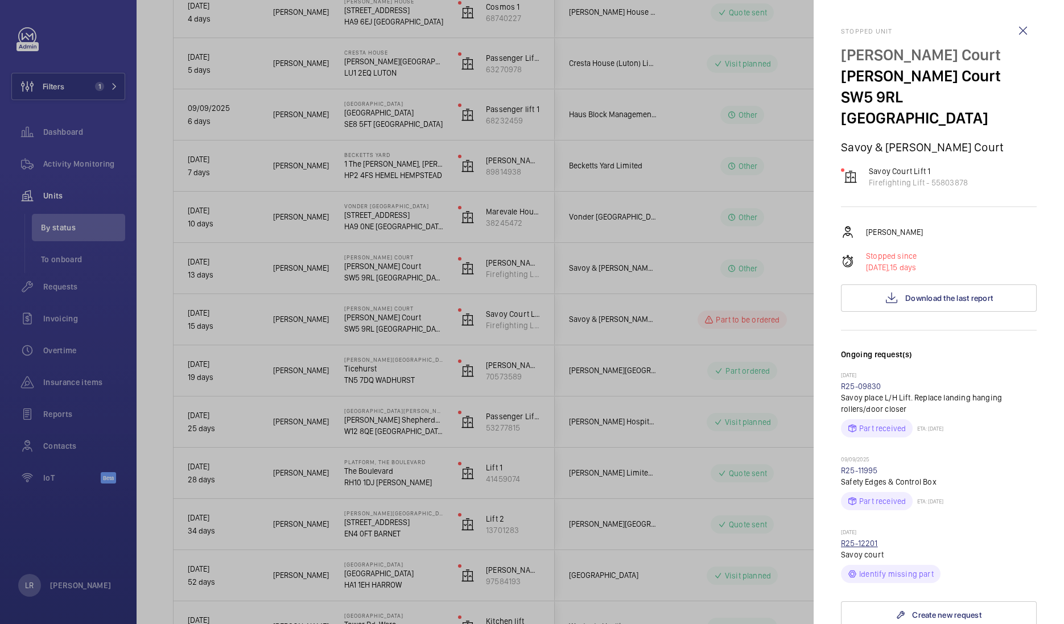
click at [851, 498] on link "R25-12201" at bounding box center [859, 543] width 37 height 9
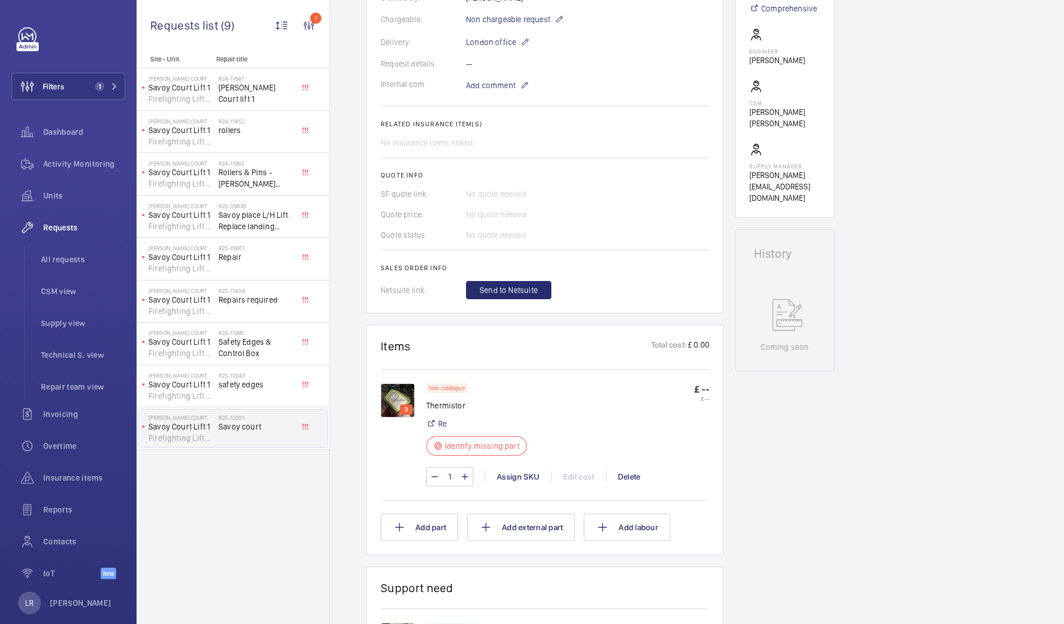
scroll to position [341, 0]
click at [402, 397] on img at bounding box center [398, 399] width 34 height 34
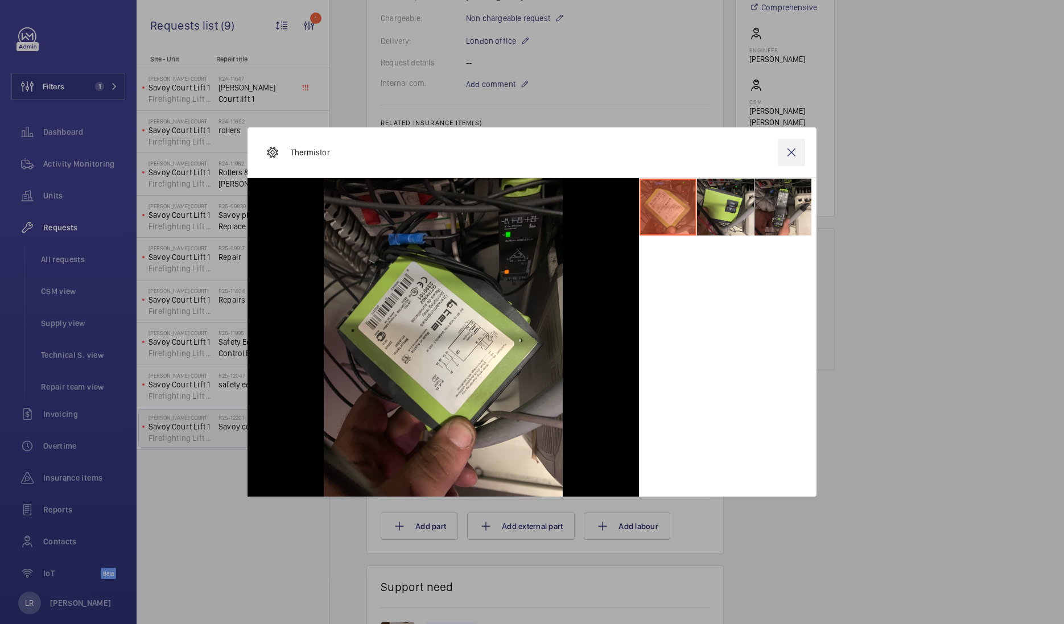
click at [787, 142] on wm-front-icon-button at bounding box center [791, 152] width 27 height 27
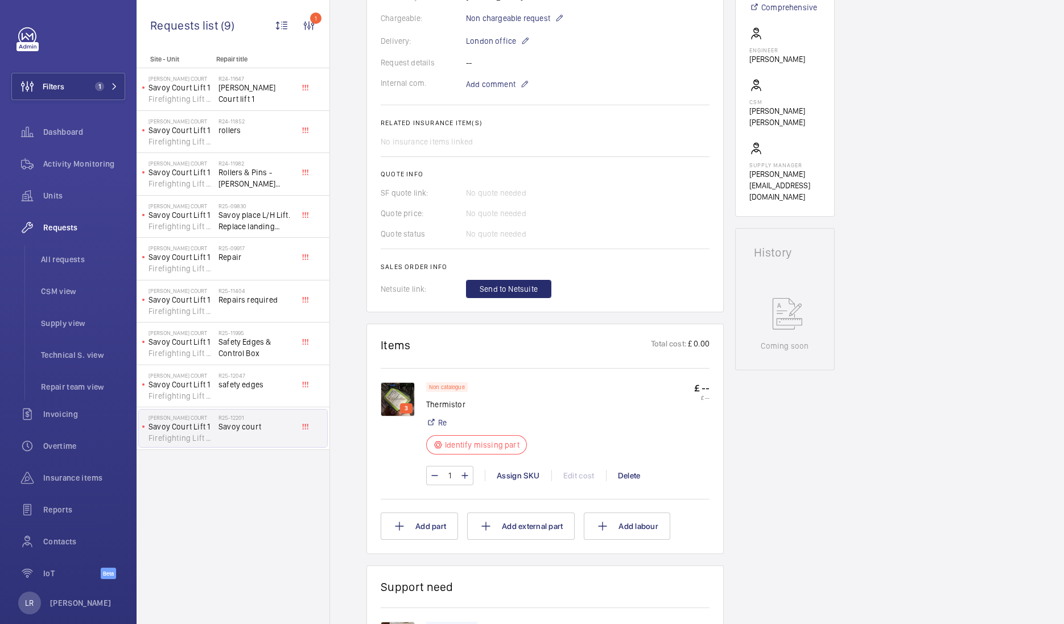
click at [398, 397] on img at bounding box center [398, 399] width 34 height 34
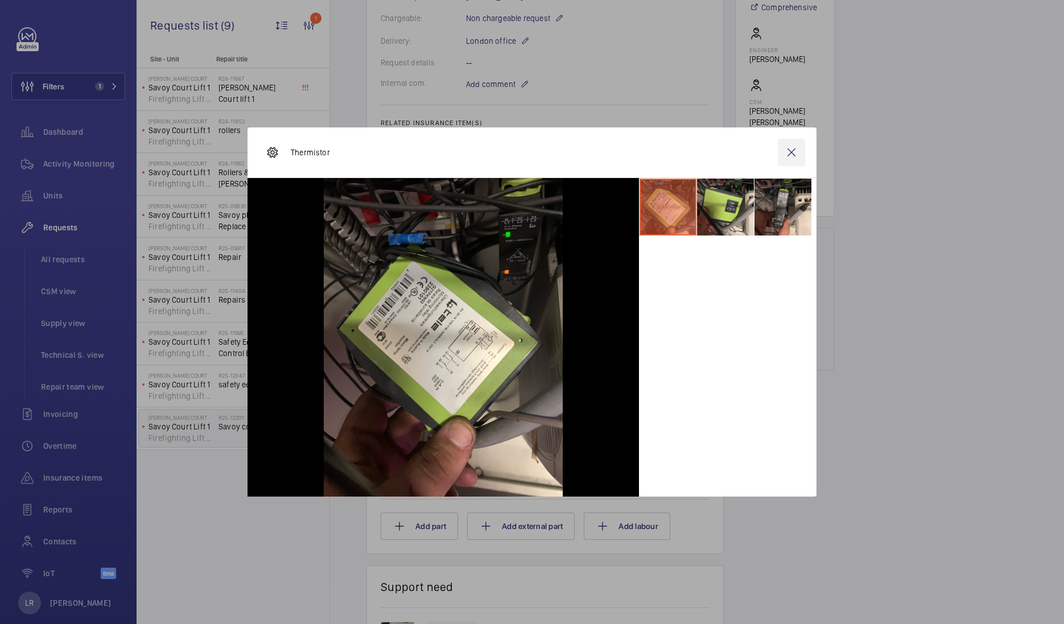
click at [793, 157] on wm-front-icon-button at bounding box center [791, 152] width 27 height 27
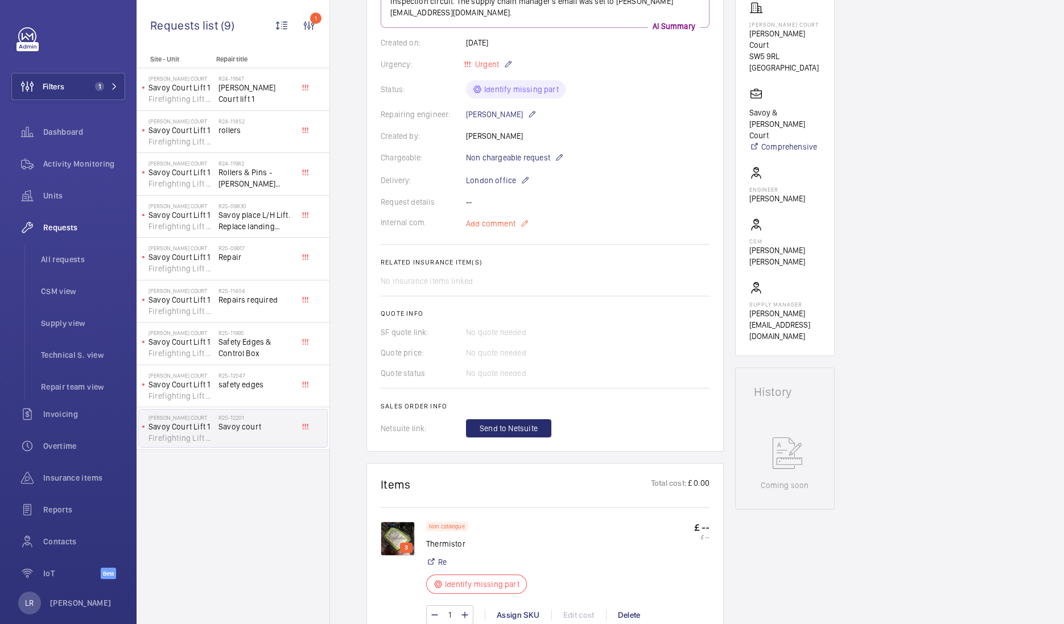
scroll to position [244, 0]
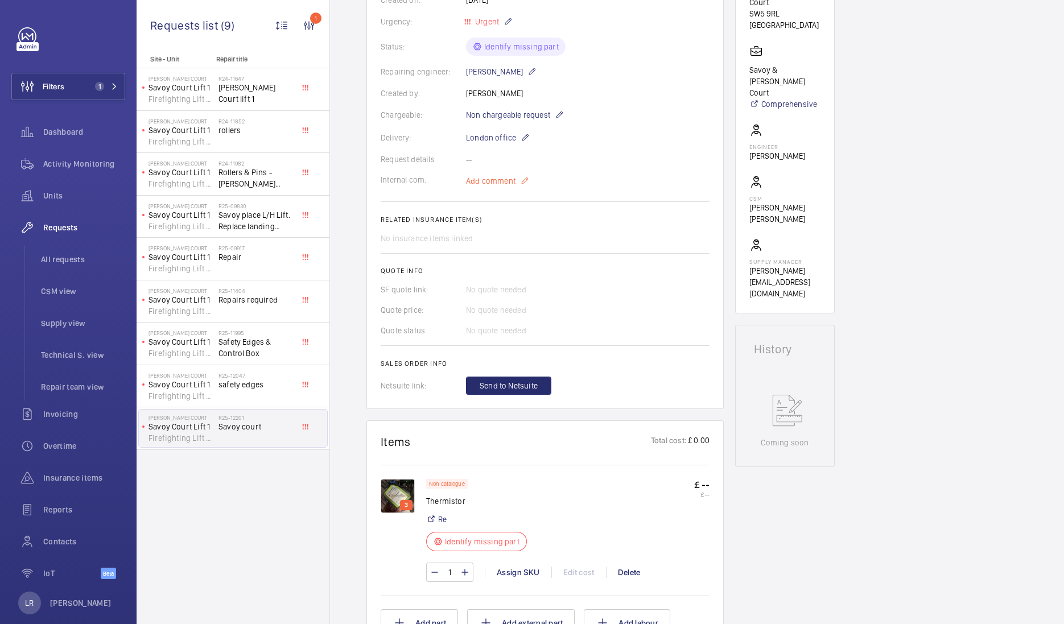
click at [496, 179] on span "Add comment" at bounding box center [491, 180] width 50 height 11
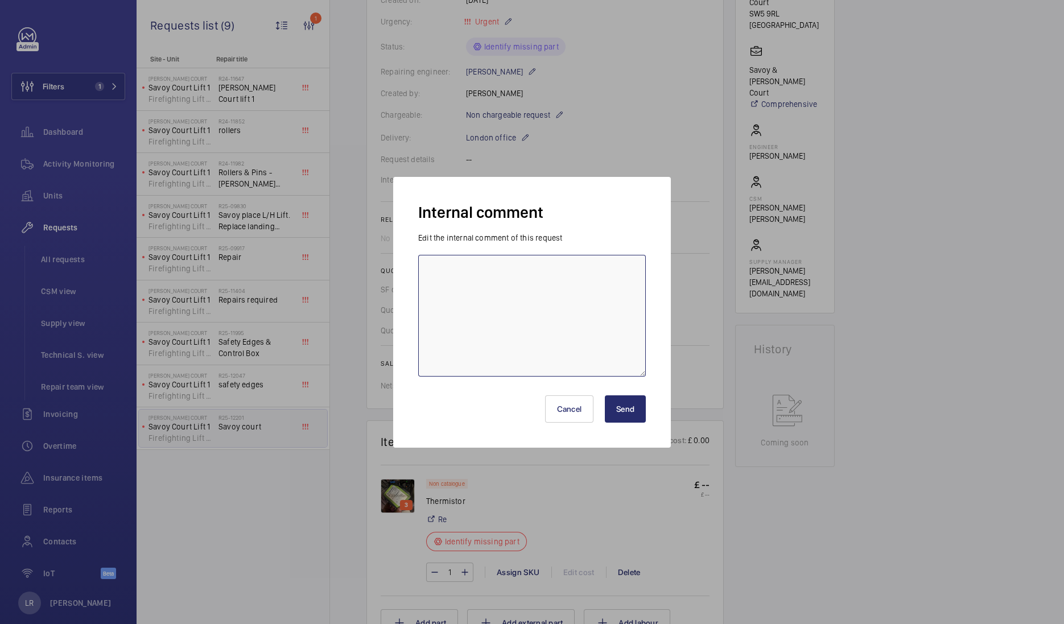
click at [501, 278] on textarea at bounding box center [532, 316] width 228 height 122
paste textarea "[URL][DOMAIN_NAME]"
type textarea "Found parts. Not sure what one it is [URL][DOMAIN_NAME]"
click at [628, 413] on button "Send" at bounding box center [625, 409] width 41 height 27
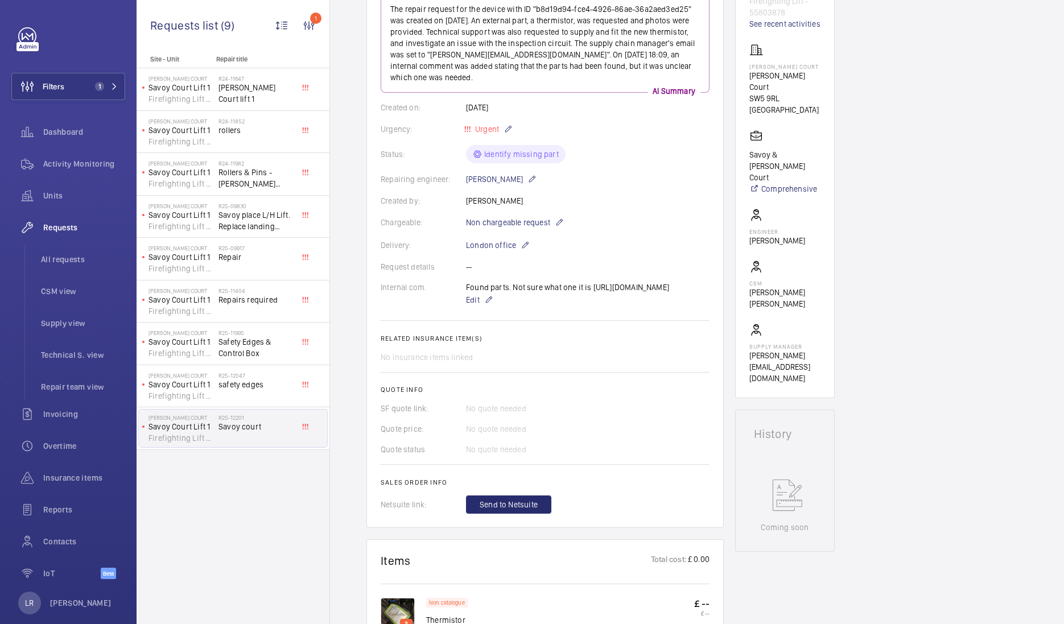
scroll to position [0, 0]
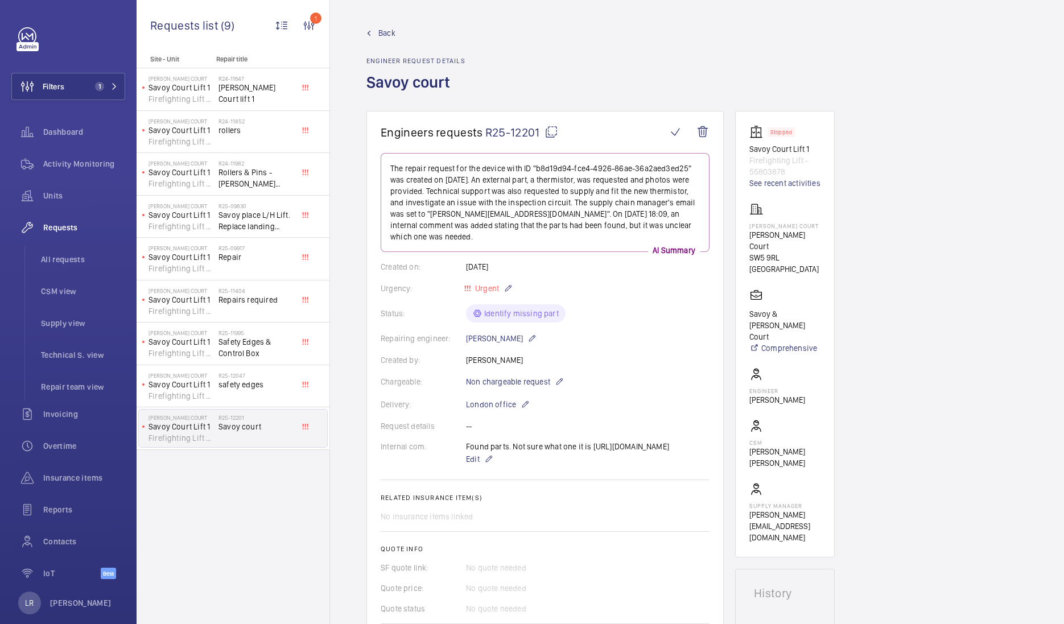
click at [388, 31] on span "Back" at bounding box center [386, 32] width 17 height 11
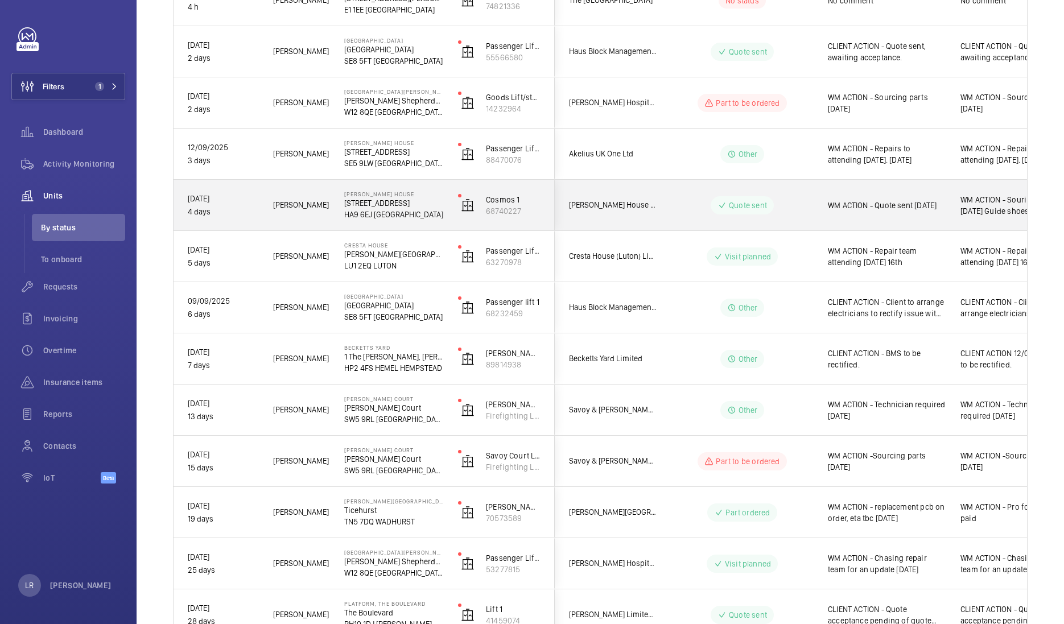
click at [677, 197] on wm-front-pills-cell "Quote sent" at bounding box center [743, 205] width 142 height 18
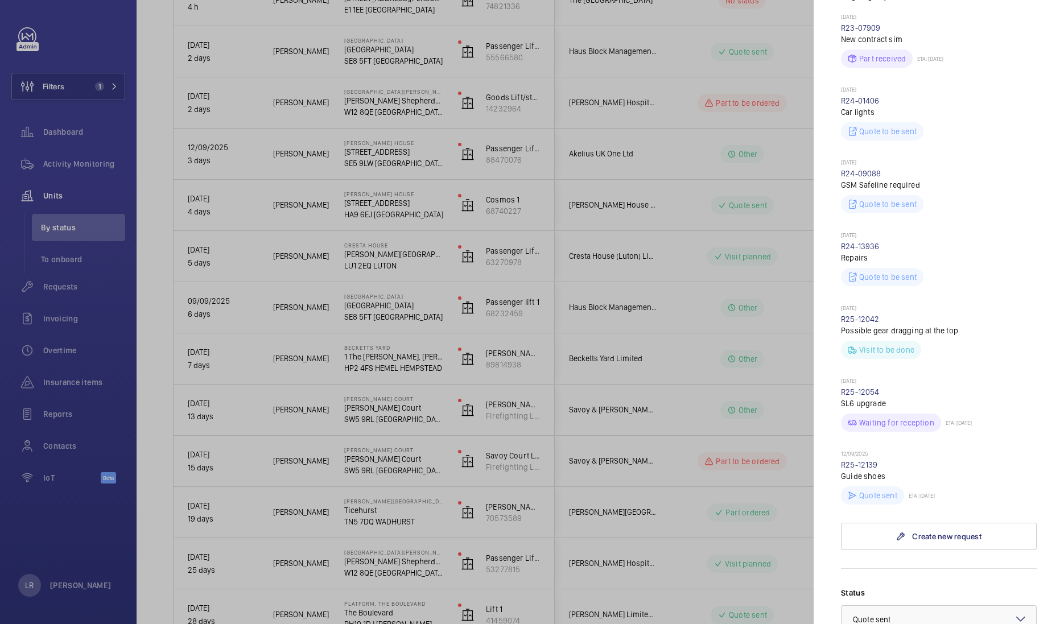
scroll to position [389, 0]
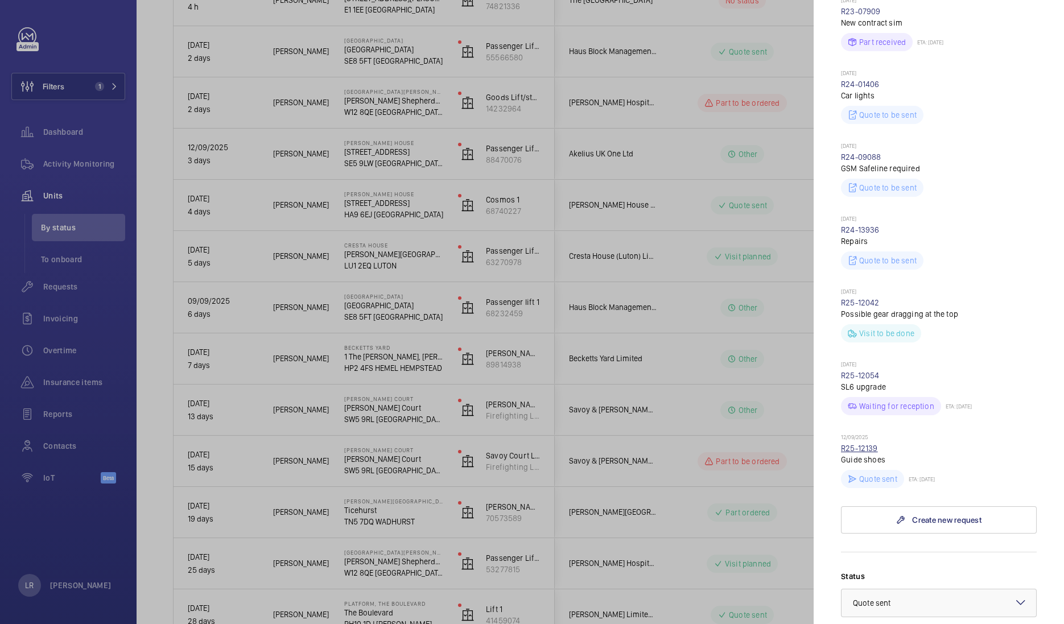
click at [851, 444] on link "R25-12139" at bounding box center [859, 448] width 37 height 9
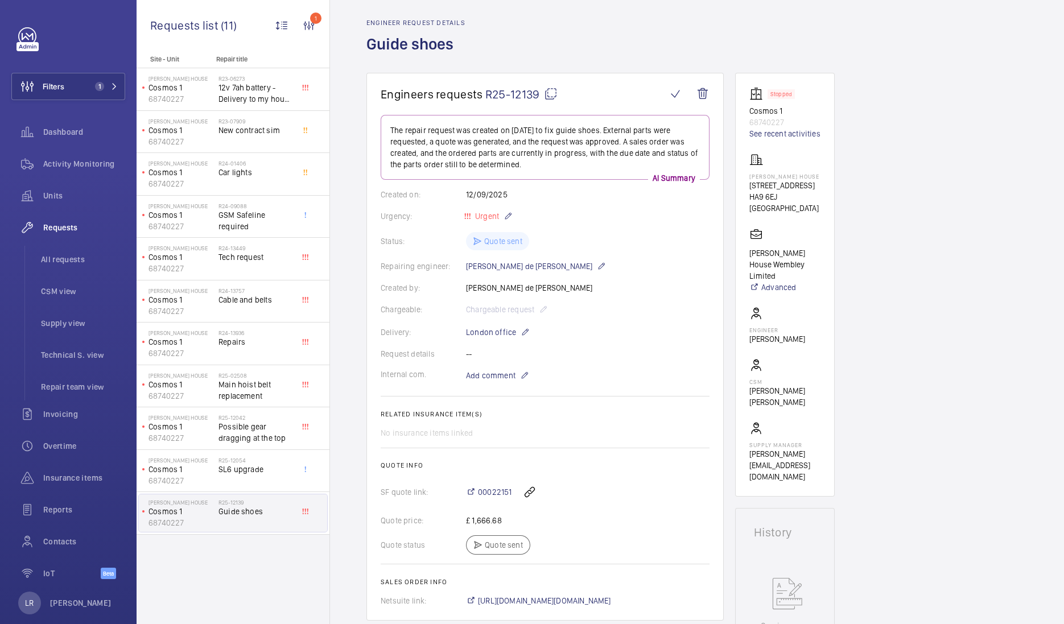
scroll to position [17, 0]
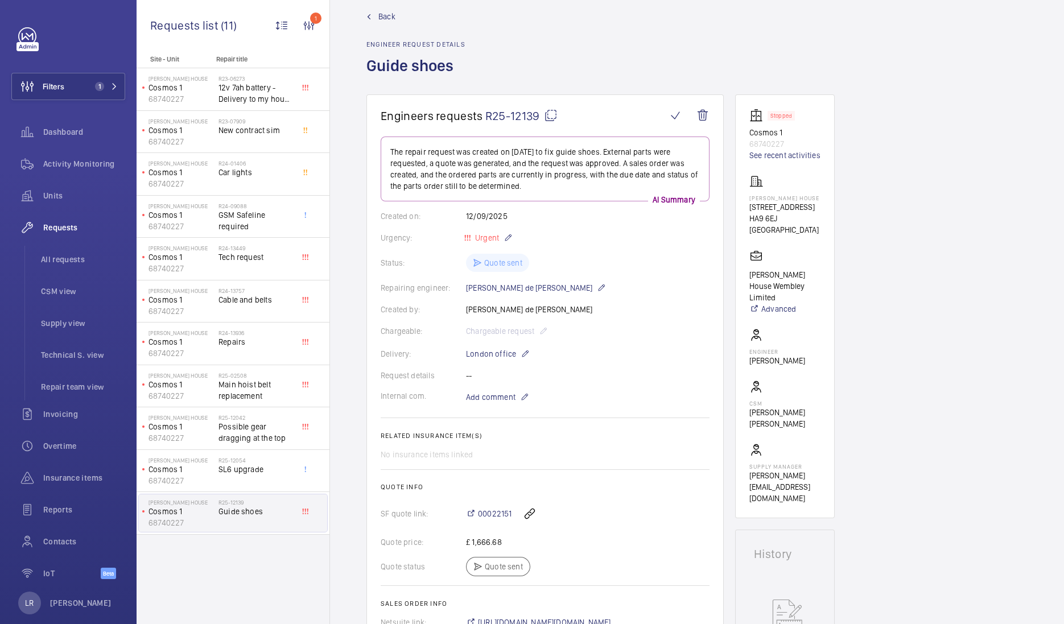
click at [388, 18] on span "Back" at bounding box center [386, 16] width 17 height 11
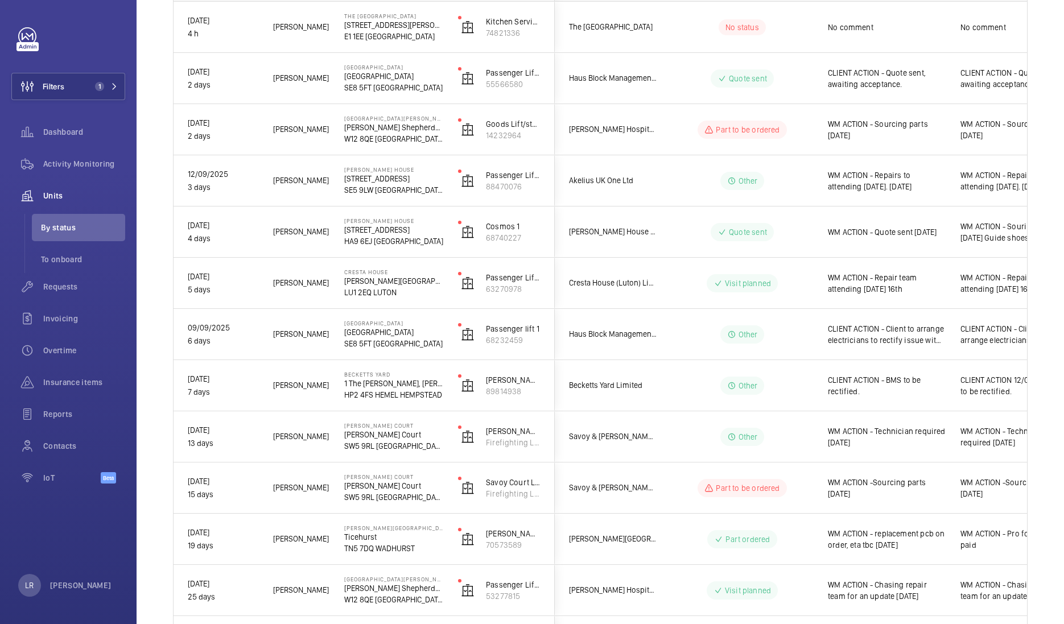
scroll to position [210, 0]
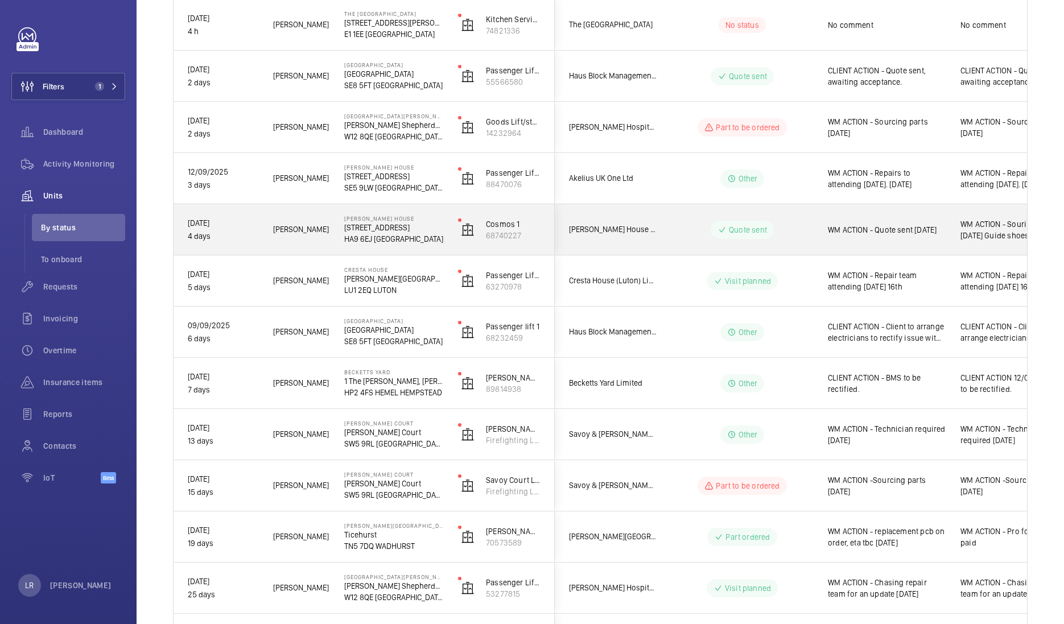
click at [612, 236] on div "[PERSON_NAME] House Wembley Limited" at bounding box center [605, 230] width 101 height 36
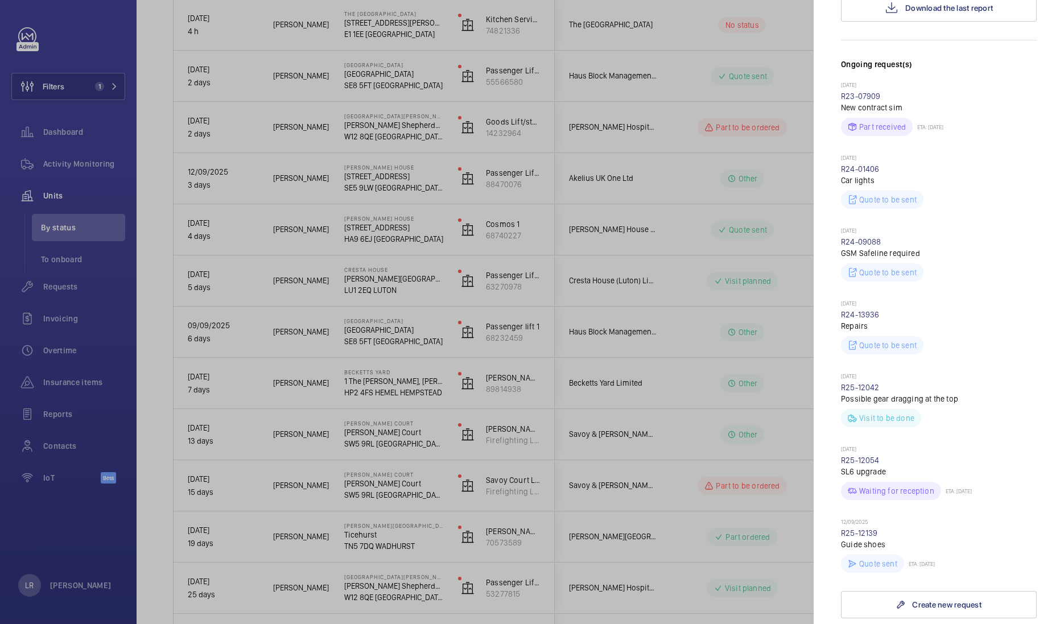
scroll to position [306, 0]
click at [851, 444] on p "[DATE]" at bounding box center [939, 448] width 196 height 9
click at [765, 384] on div at bounding box center [532, 312] width 1064 height 624
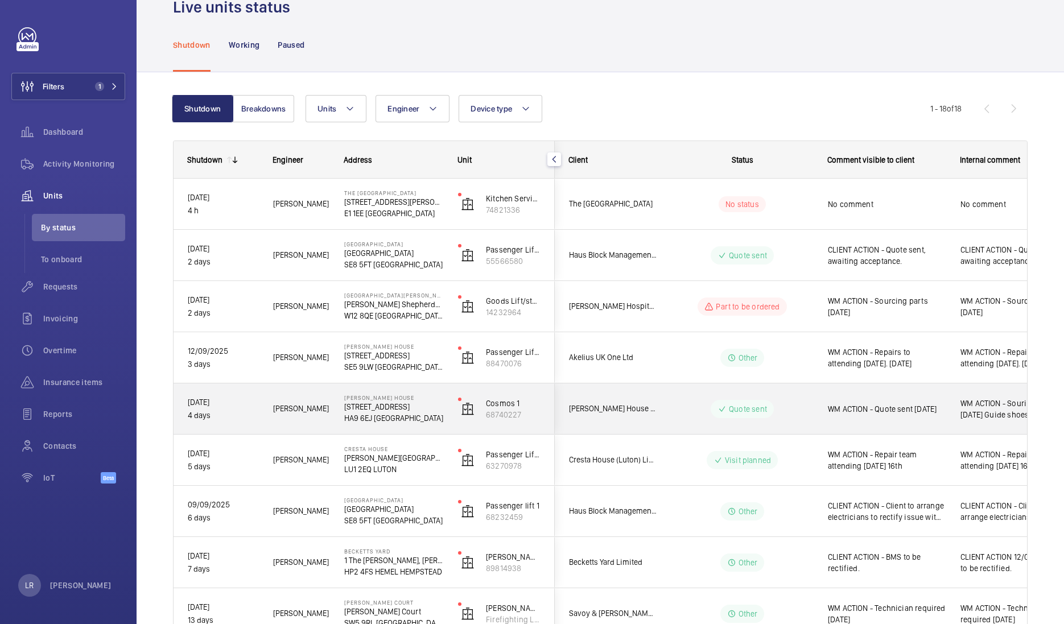
scroll to position [30, 0]
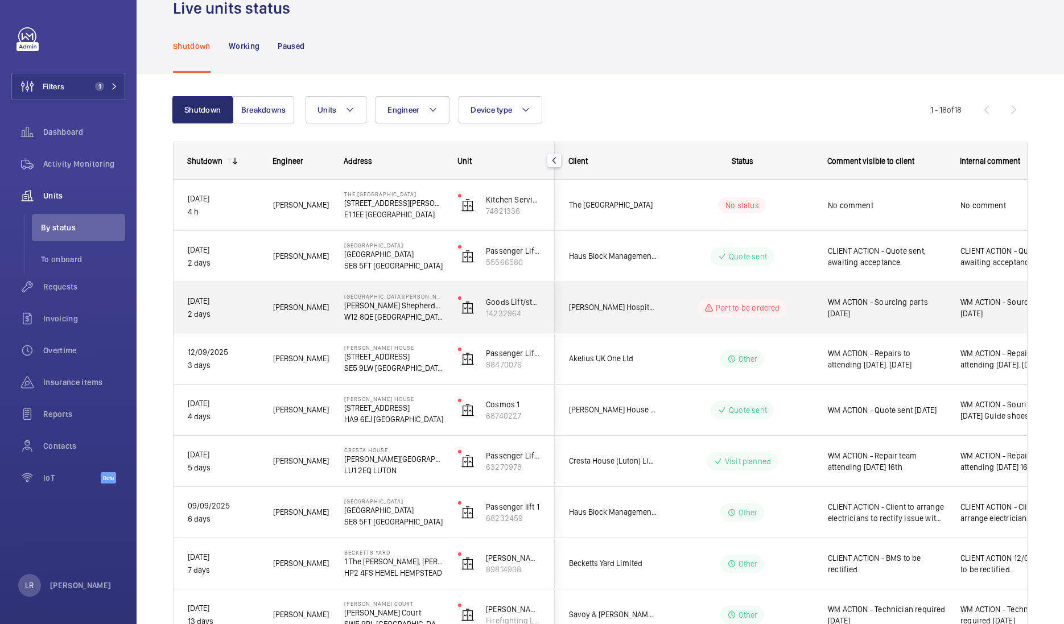
click at [696, 316] on wm-front-pills-cell "Part to be ordered" at bounding box center [743, 308] width 142 height 18
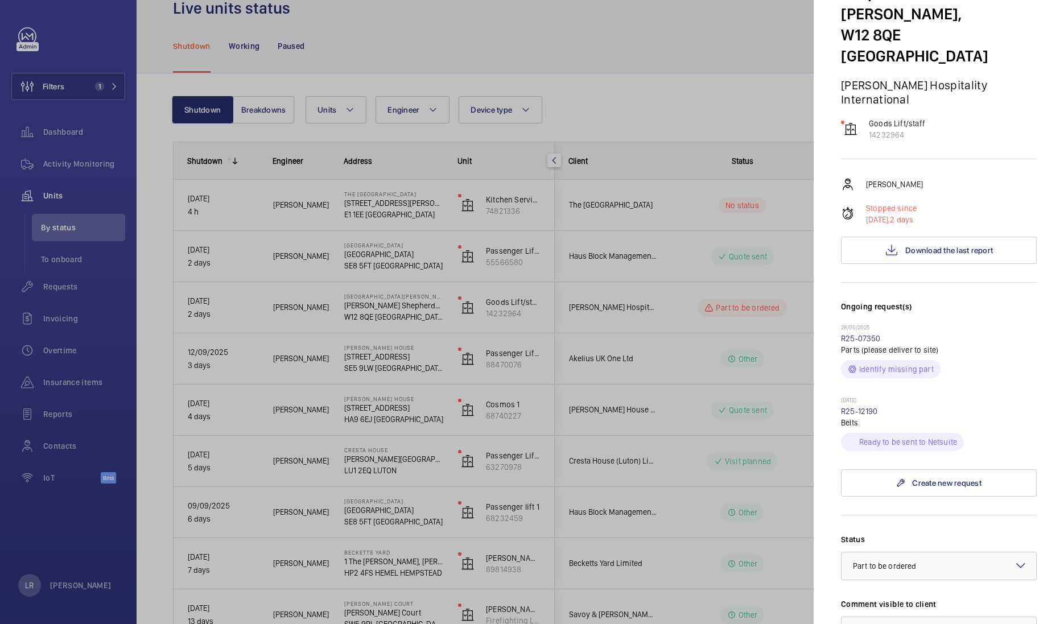
scroll to position [151, 0]
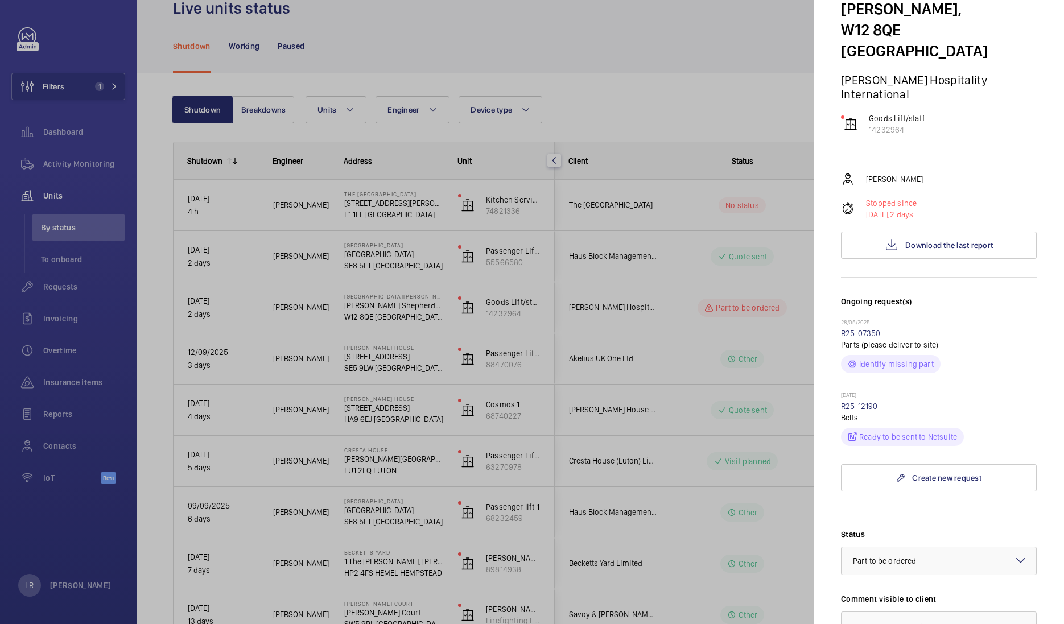
click at [851, 402] on link "R25-12190" at bounding box center [859, 406] width 37 height 9
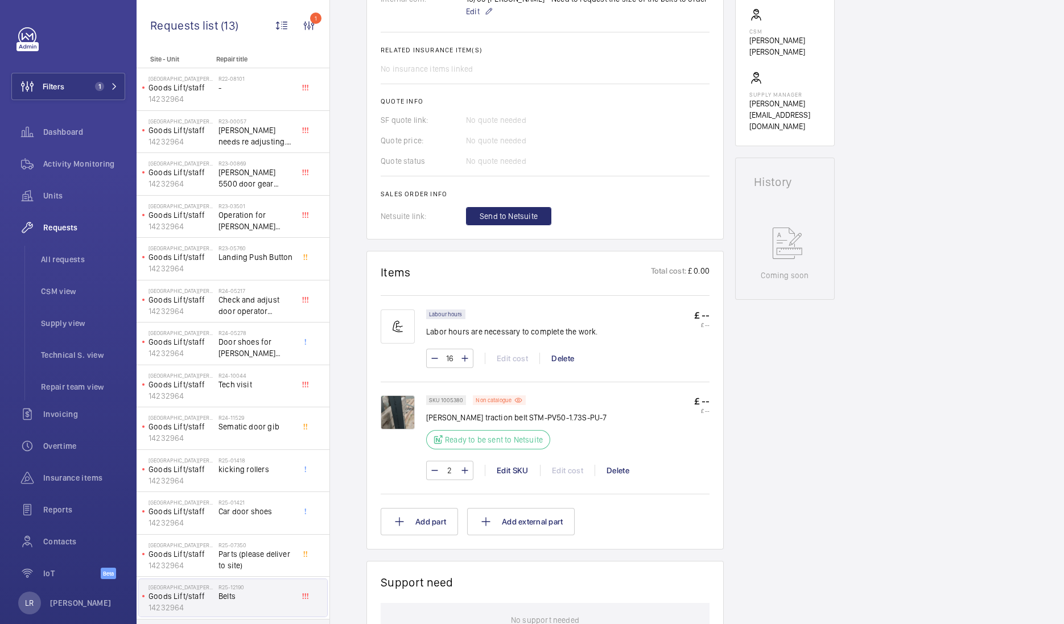
scroll to position [426, 0]
click at [400, 406] on img at bounding box center [398, 411] width 34 height 34
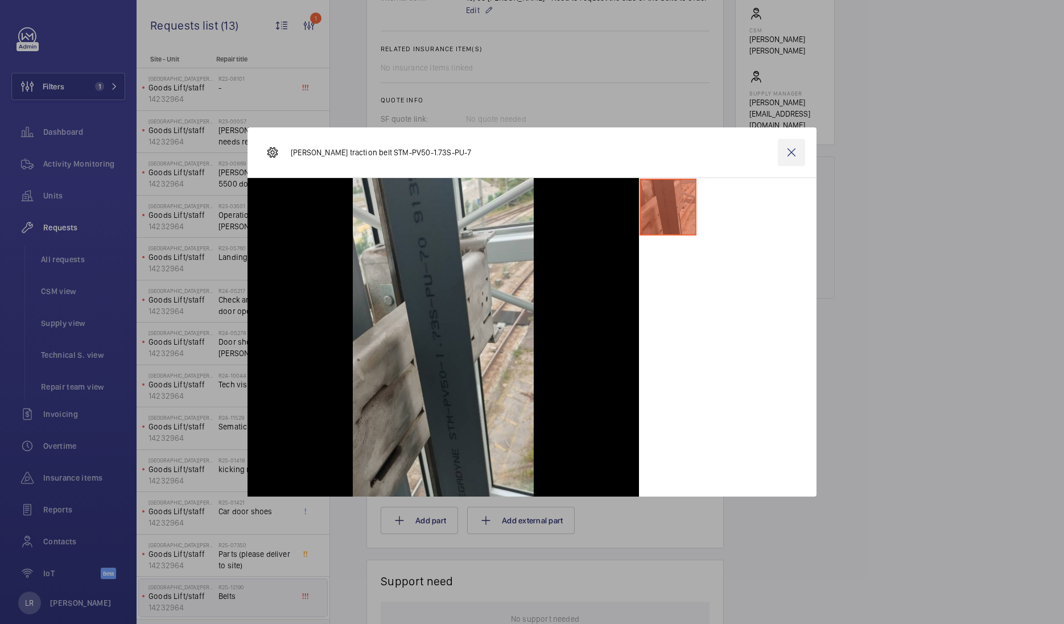
click at [802, 151] on wm-front-icon-button at bounding box center [791, 152] width 27 height 27
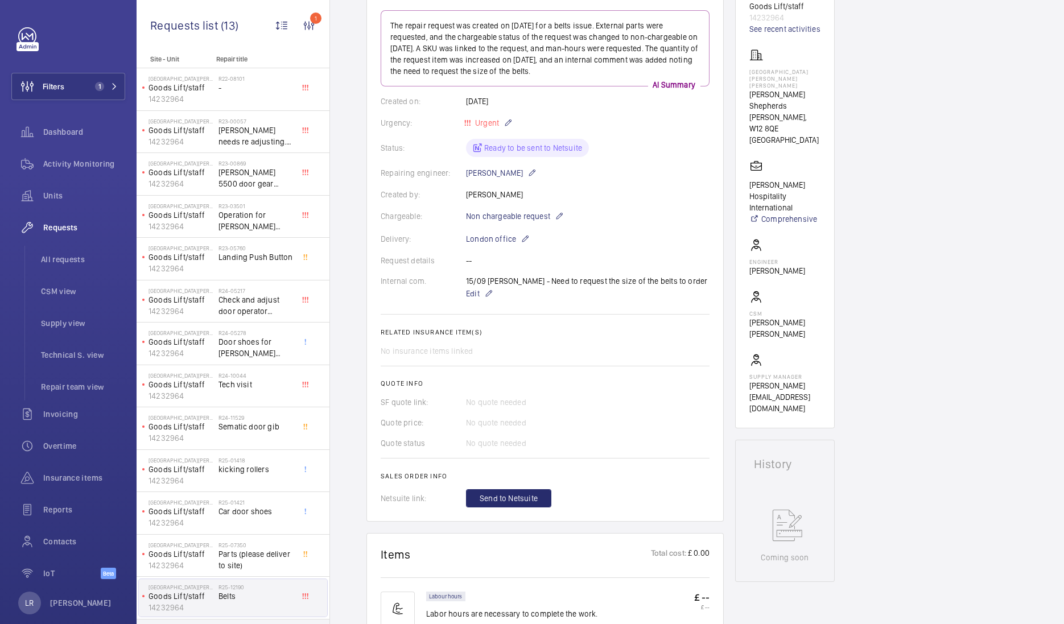
scroll to position [305, 0]
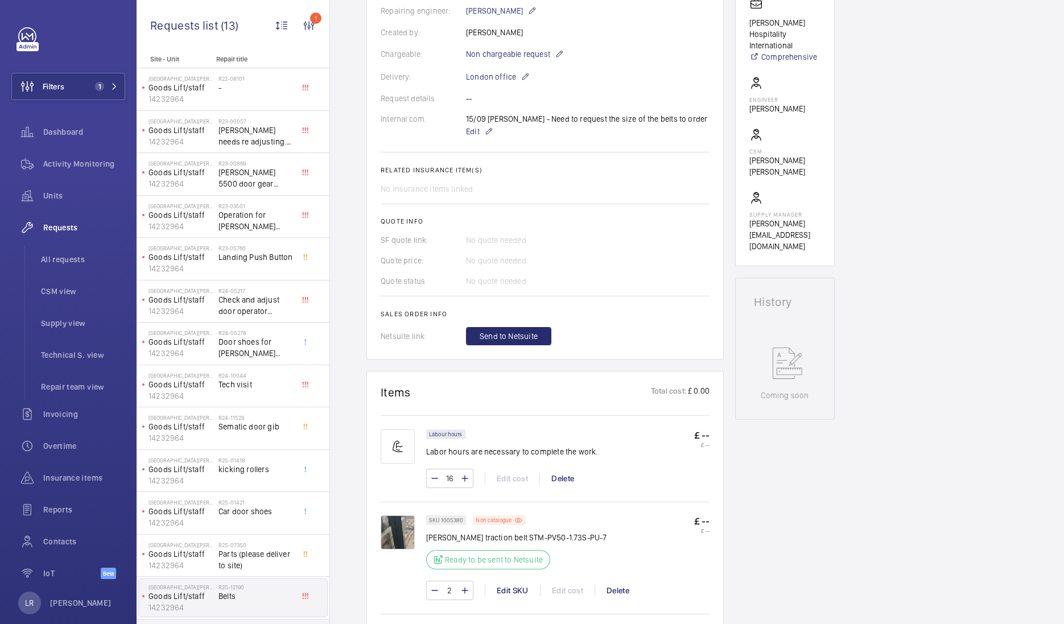
click at [377, 33] on div "Back Engineer request details Belts Engineers requests R25-12190 The repair req…" at bounding box center [697, 312] width 734 height 624
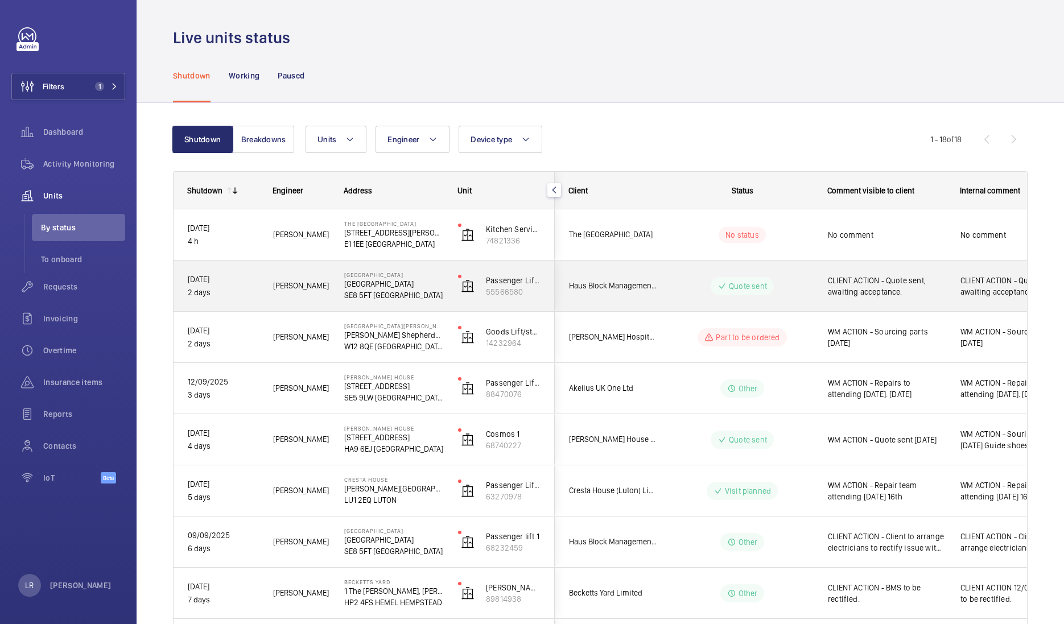
click at [681, 290] on wm-front-pills-cell "Quote sent" at bounding box center [743, 286] width 142 height 18
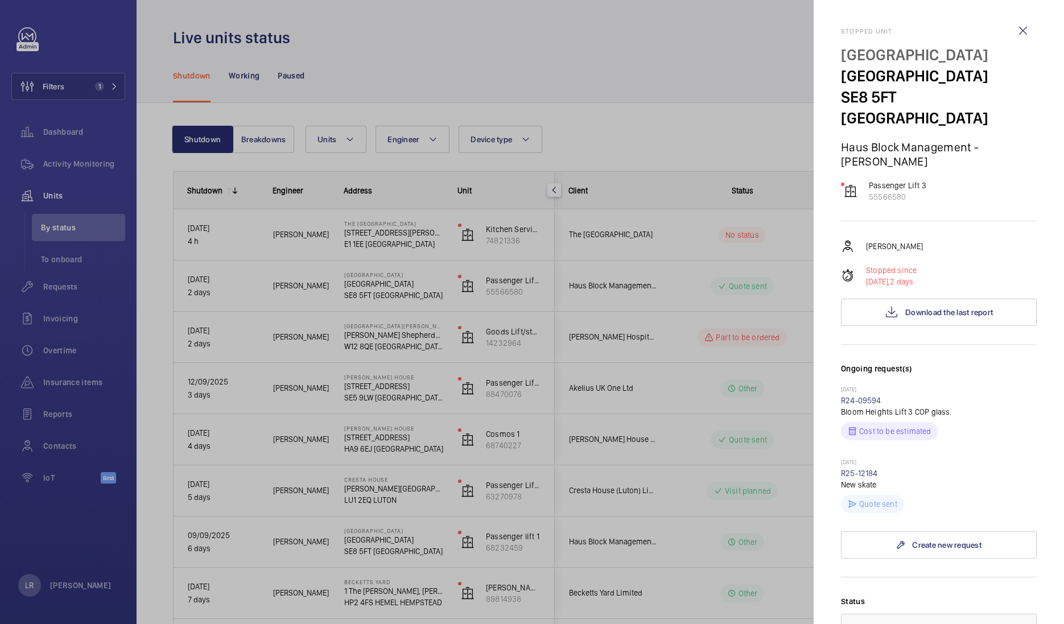
scroll to position [332, 0]
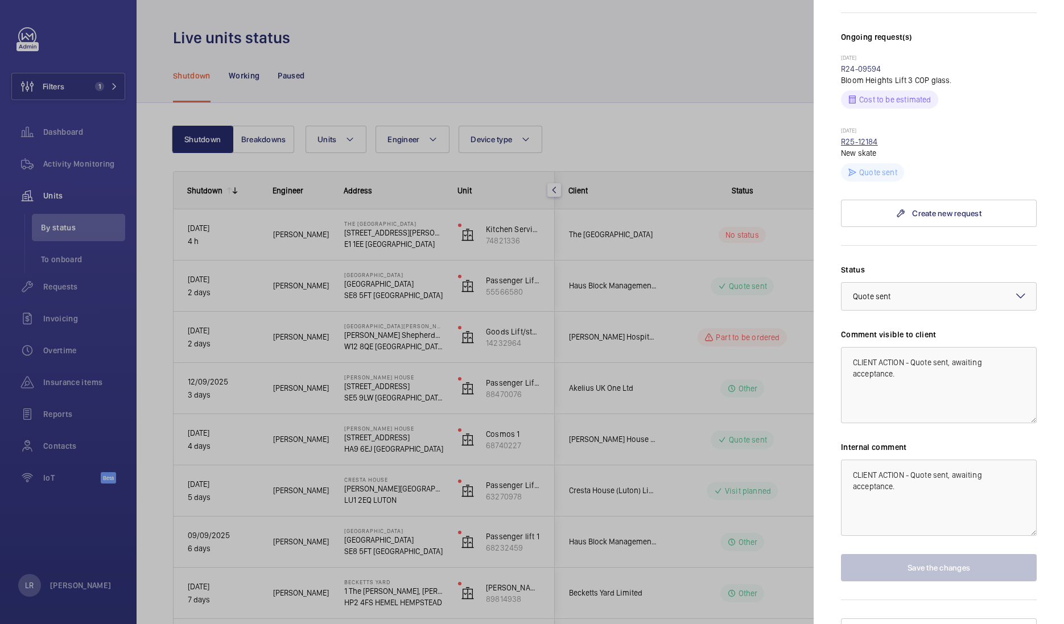
click at [851, 137] on link "R25-12184" at bounding box center [859, 141] width 37 height 9
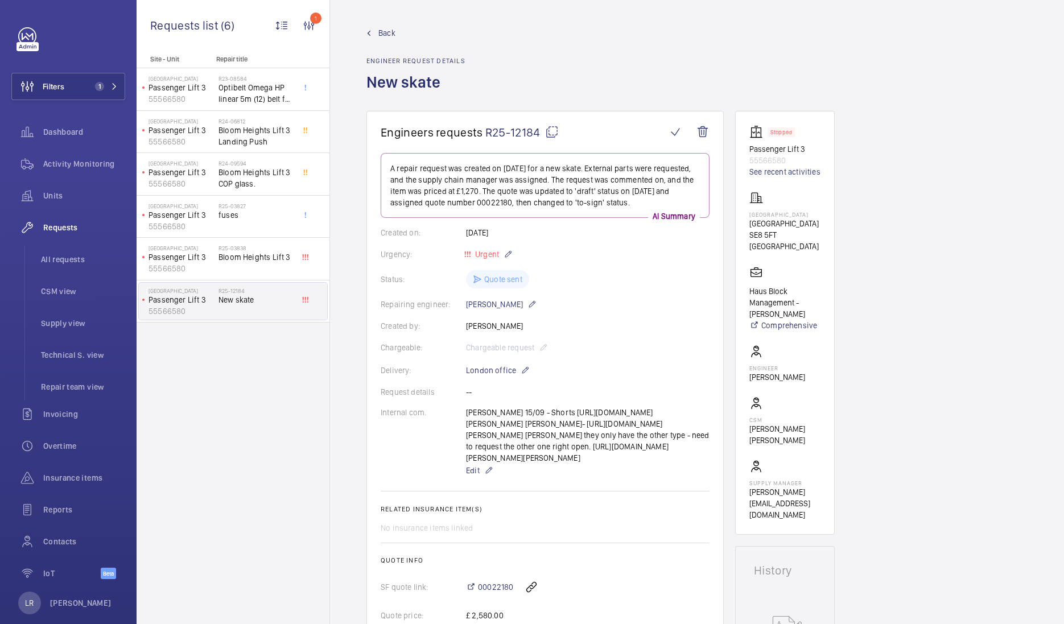
click at [383, 35] on span "Back" at bounding box center [386, 32] width 17 height 11
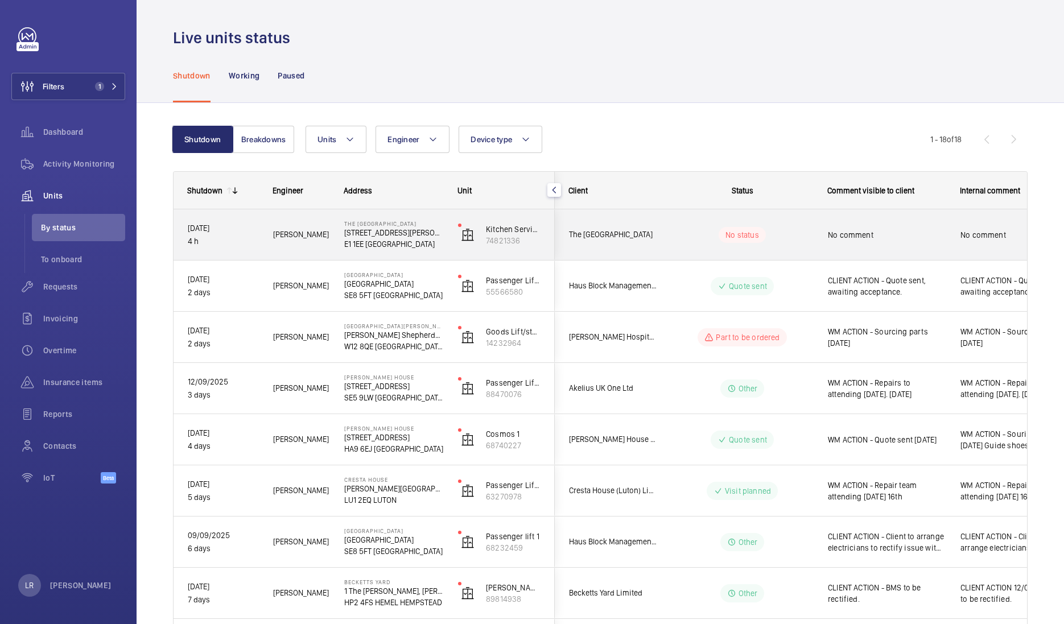
click at [627, 234] on span "The [GEOGRAPHIC_DATA]" at bounding box center [613, 234] width 88 height 13
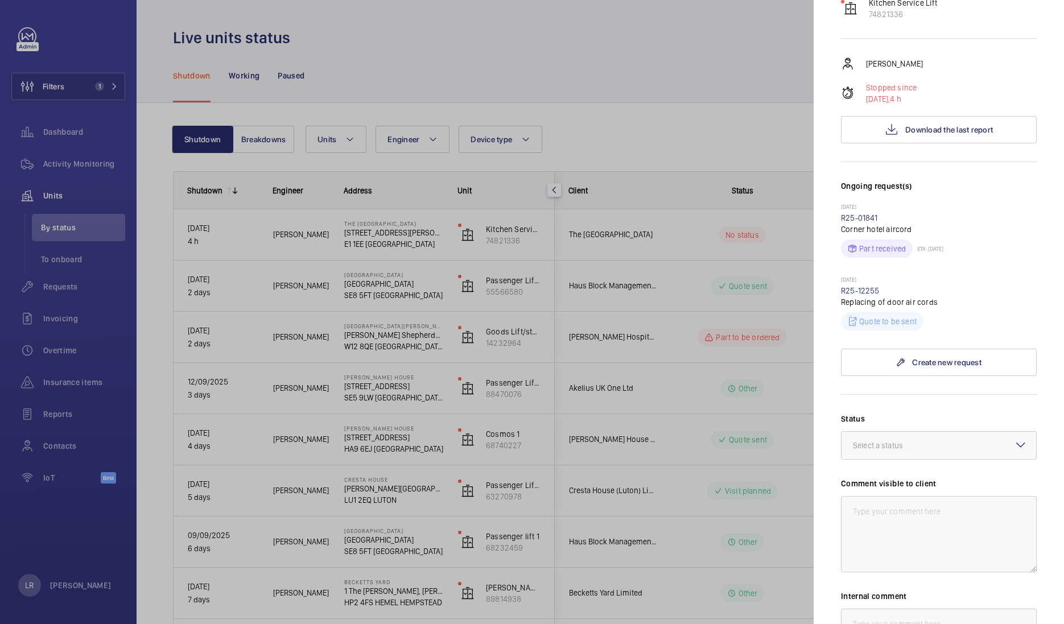
scroll to position [174, 0]
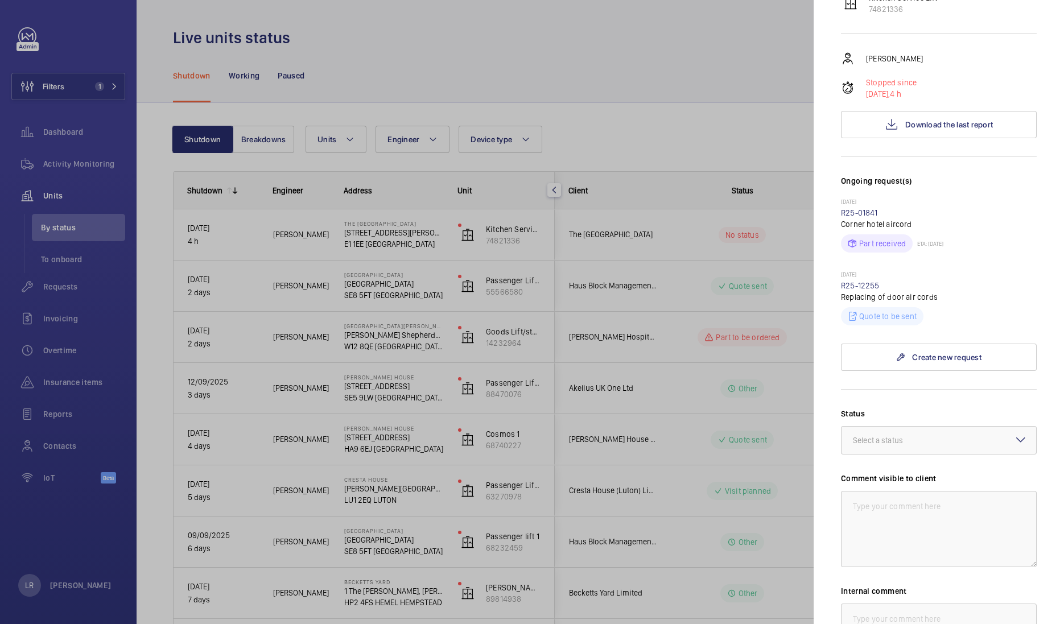
click at [851, 279] on p "[DATE]" at bounding box center [939, 275] width 196 height 9
click at [851, 286] on link "R25-12255" at bounding box center [860, 285] width 39 height 9
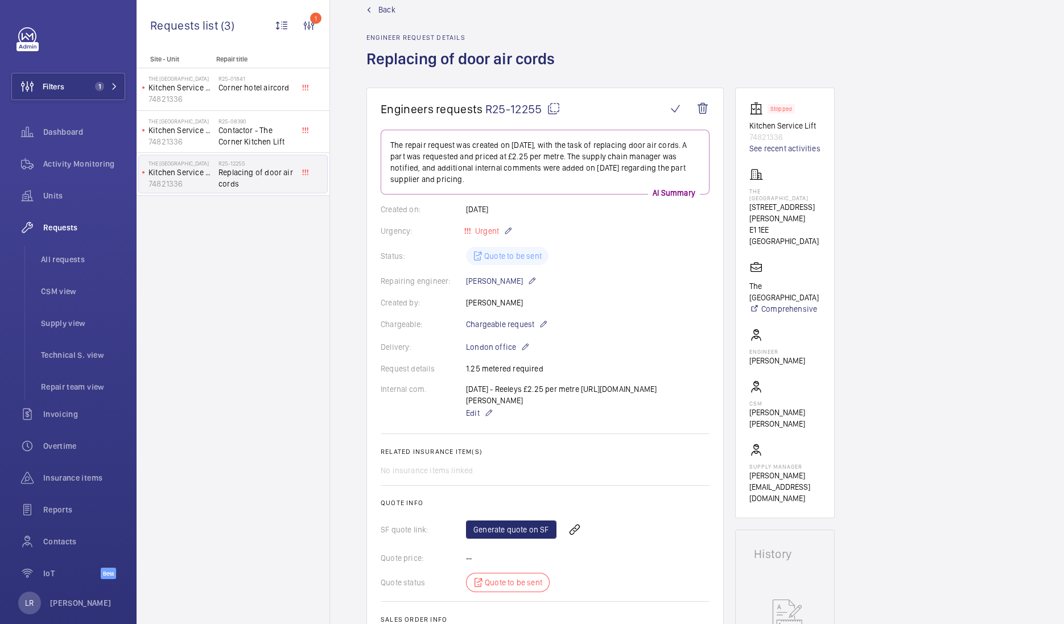
scroll to position [7, 0]
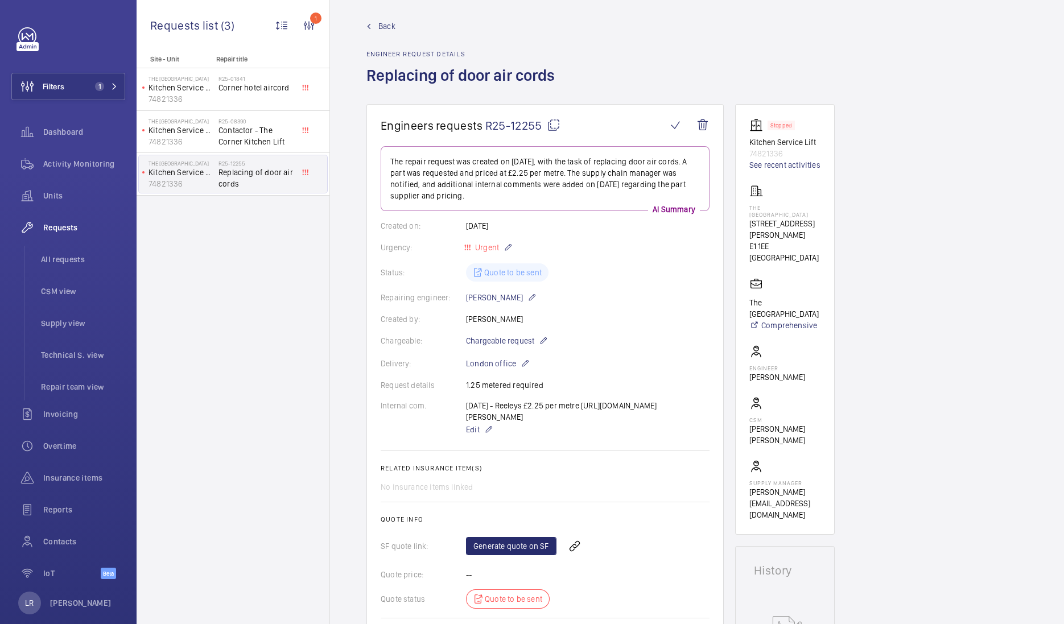
click at [380, 24] on span "Back" at bounding box center [386, 25] width 17 height 11
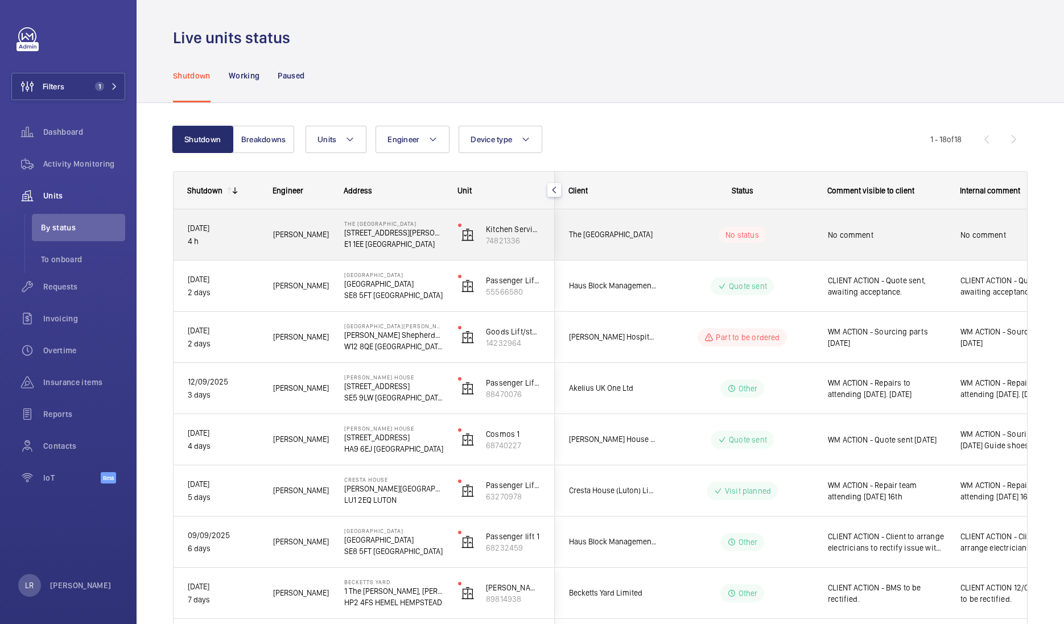
click at [703, 227] on wm-front-pills-cell "No status" at bounding box center [743, 235] width 142 height 16
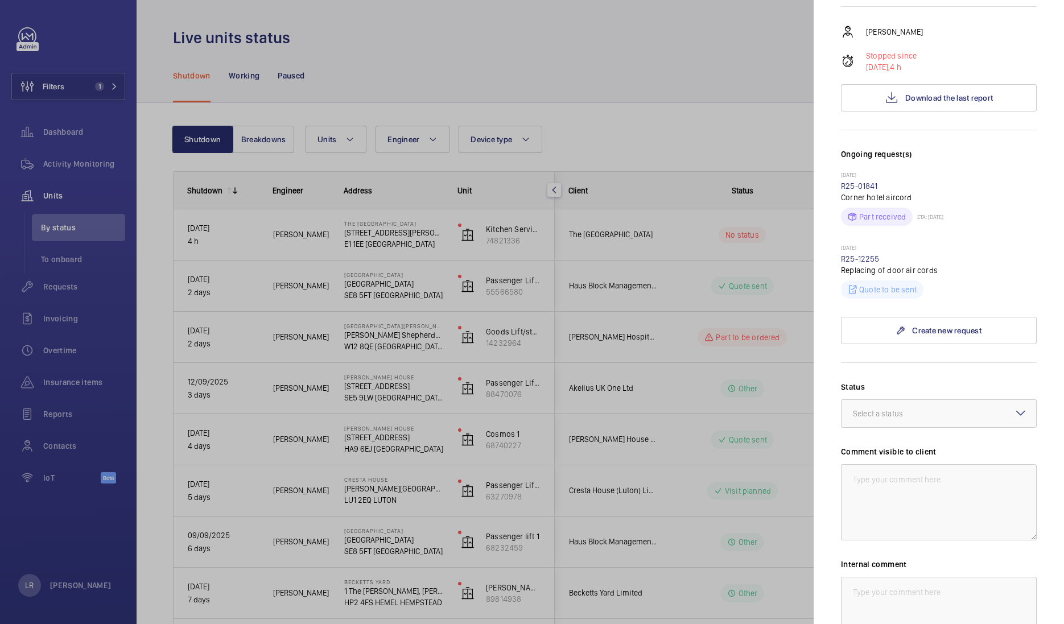
scroll to position [201, 0]
click at [851, 99] on button "Download the last report" at bounding box center [939, 96] width 196 height 27
click at [851, 258] on link "R25-12255" at bounding box center [860, 257] width 39 height 9
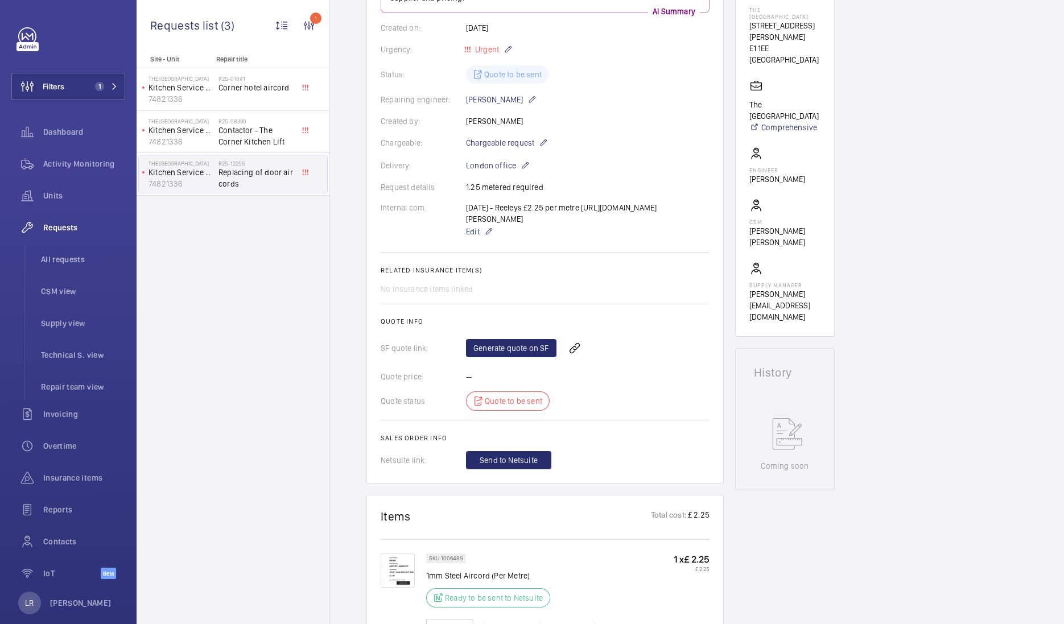
scroll to position [200, 0]
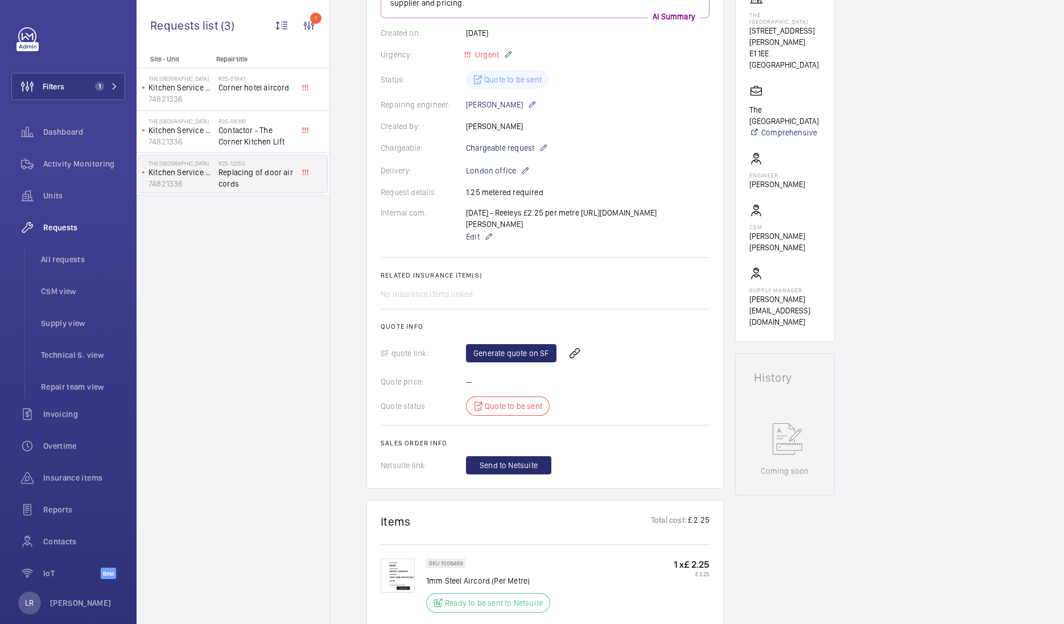
click at [478, 240] on div "[DATE] - Reeleys £2.25 per metre [URL][DOMAIN_NAME][PERSON_NAME] Edit" at bounding box center [588, 225] width 244 height 36
click at [483, 244] on p "Edit" at bounding box center [588, 237] width 244 height 14
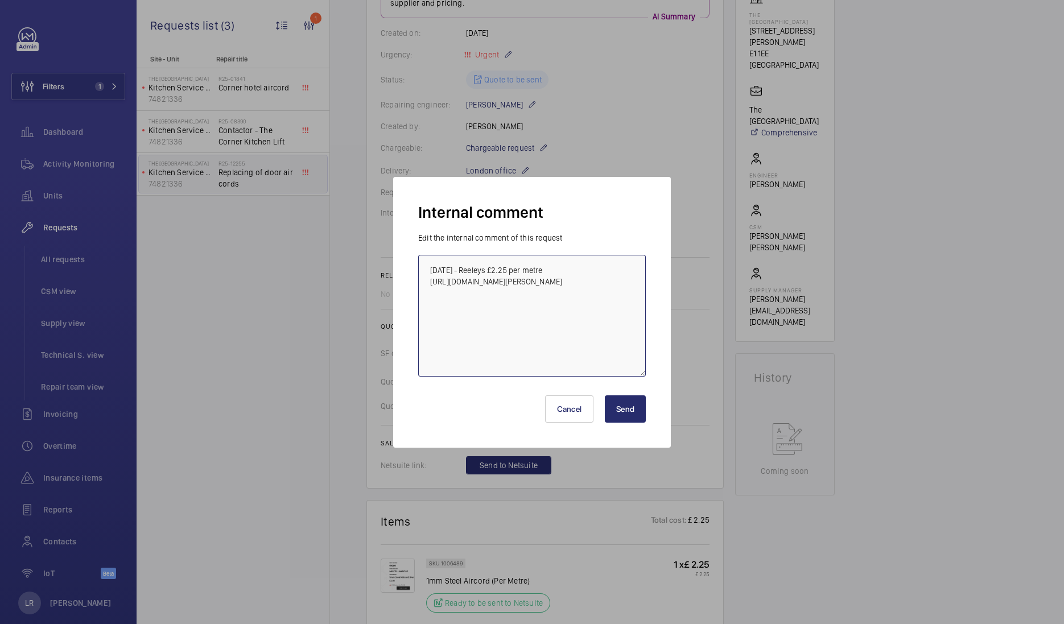
click at [553, 271] on textarea "[DATE] - Reeleys £2.25 per metre [URL][DOMAIN_NAME][PERSON_NAME]" at bounding box center [532, 316] width 228 height 122
type textarea "[DATE] - Reeleys £2.25 per metre [URL][DOMAIN_NAME][PERSON_NAME]"
click at [619, 409] on button "Send" at bounding box center [625, 409] width 41 height 27
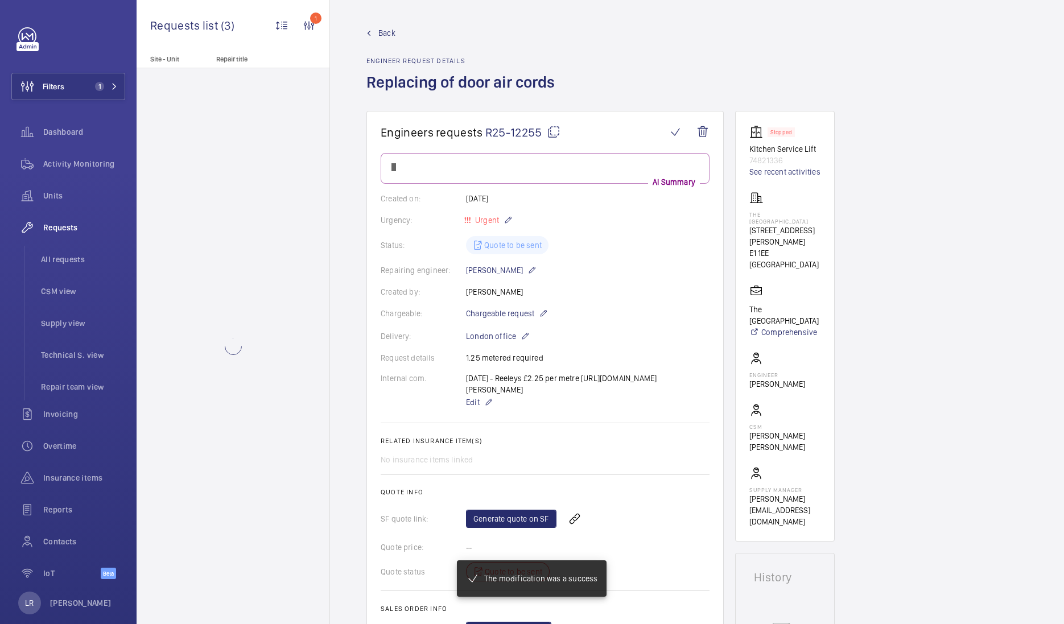
click at [383, 32] on span "Back" at bounding box center [386, 32] width 17 height 11
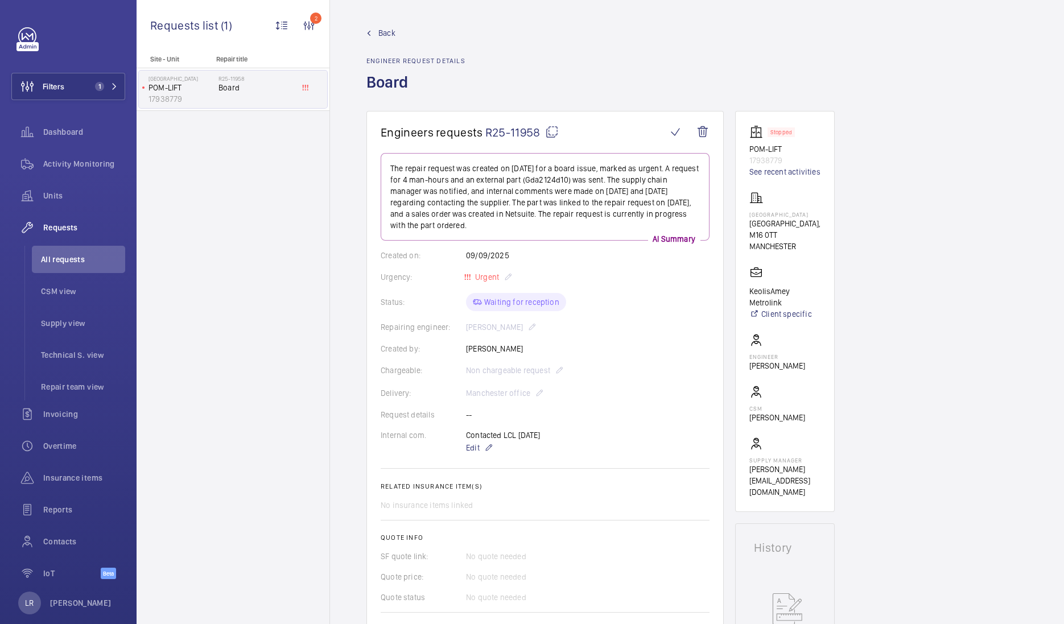
click at [389, 30] on span "Back" at bounding box center [386, 32] width 17 height 11
click at [381, 34] on span "Back" at bounding box center [386, 32] width 17 height 11
click at [379, 32] on span "Back" at bounding box center [386, 32] width 17 height 11
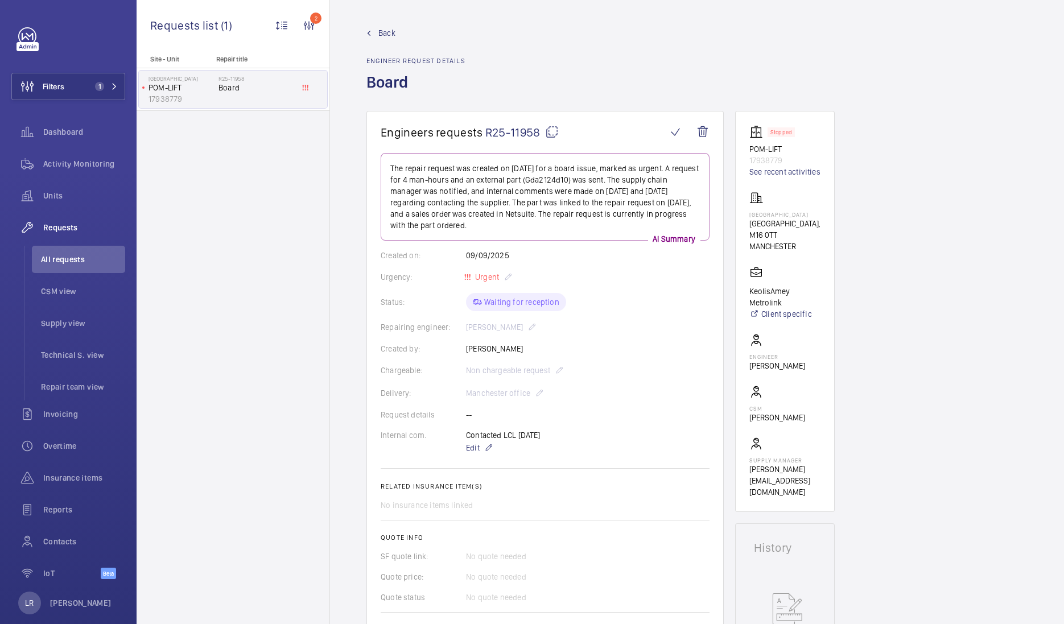
click at [386, 34] on span "Back" at bounding box center [386, 32] width 17 height 11
click at [406, 34] on link "Back" at bounding box center [416, 32] width 99 height 11
click at [416, 34] on link "Back" at bounding box center [416, 32] width 99 height 11
click at [68, 163] on span "Activity Monitoring" at bounding box center [84, 163] width 82 height 11
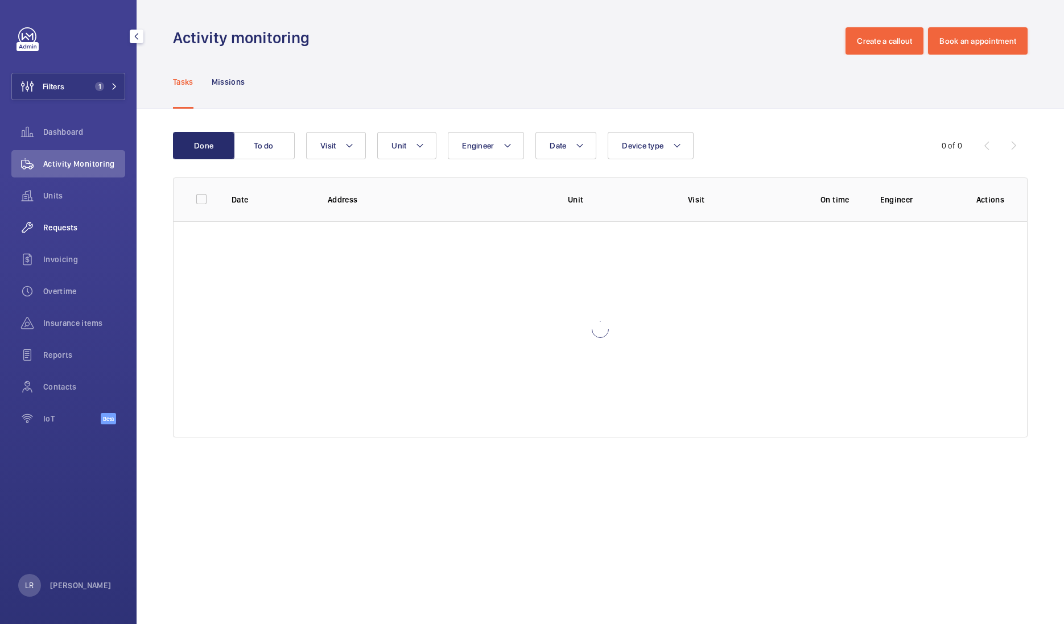
click at [83, 236] on div "Requests" at bounding box center [68, 227] width 114 height 27
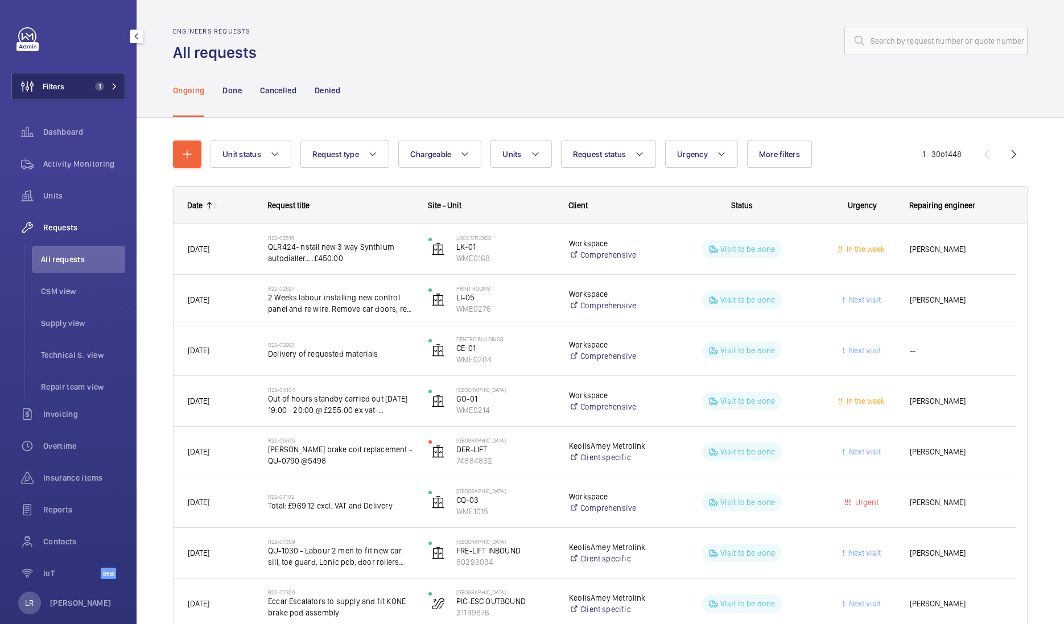
click at [93, 96] on button "Filters 1" at bounding box center [68, 86] width 114 height 27
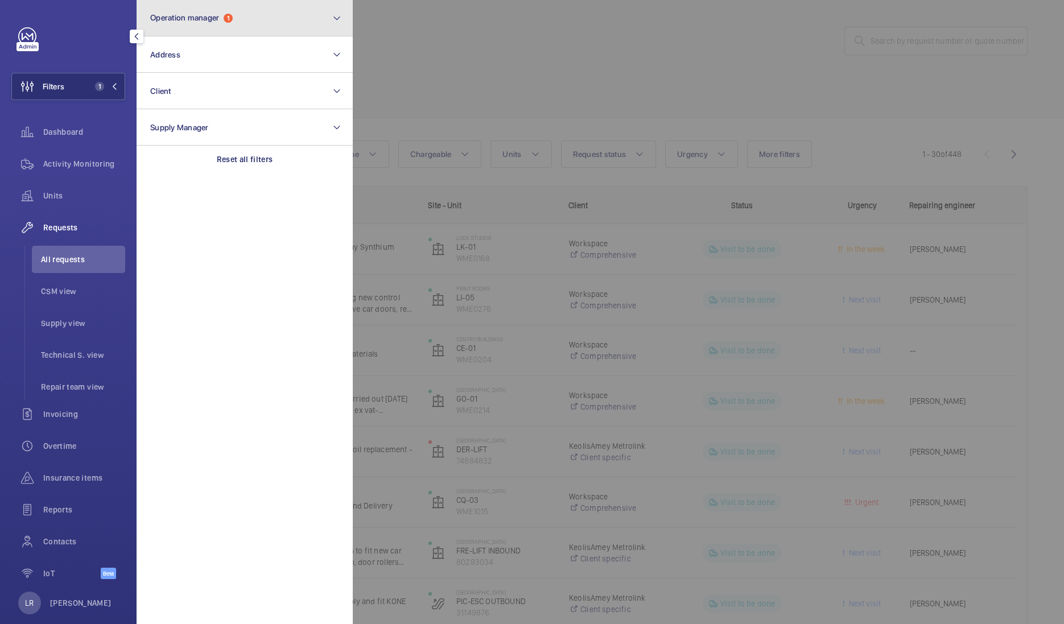
click at [289, 22] on button "Operation manager 1" at bounding box center [245, 18] width 216 height 36
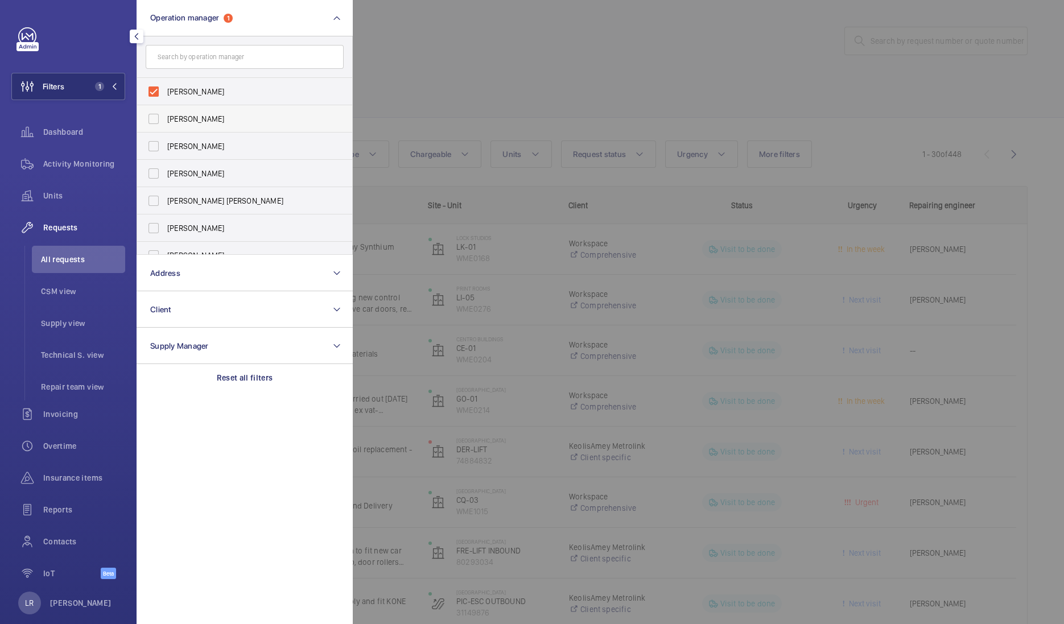
click at [279, 118] on span "[PERSON_NAME]" at bounding box center [245, 118] width 157 height 11
click at [165, 118] on input "[PERSON_NAME]" at bounding box center [153, 119] width 23 height 23
checkbox input "true"
click at [290, 133] on label "[PERSON_NAME]" at bounding box center [236, 146] width 198 height 27
click at [165, 135] on input "[PERSON_NAME]" at bounding box center [153, 146] width 23 height 23
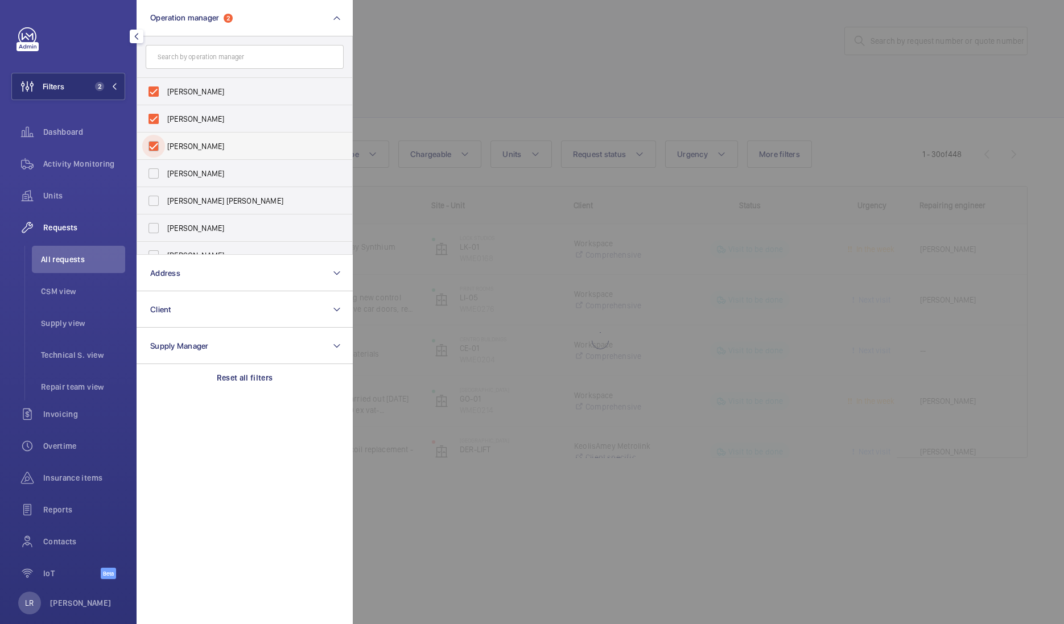
checkbox input "true"
click at [320, 101] on label "[PERSON_NAME]" at bounding box center [236, 91] width 198 height 27
click at [165, 101] on input "[PERSON_NAME]" at bounding box center [153, 91] width 23 height 23
checkbox input "false"
click at [291, 145] on span "[PERSON_NAME]" at bounding box center [245, 146] width 157 height 11
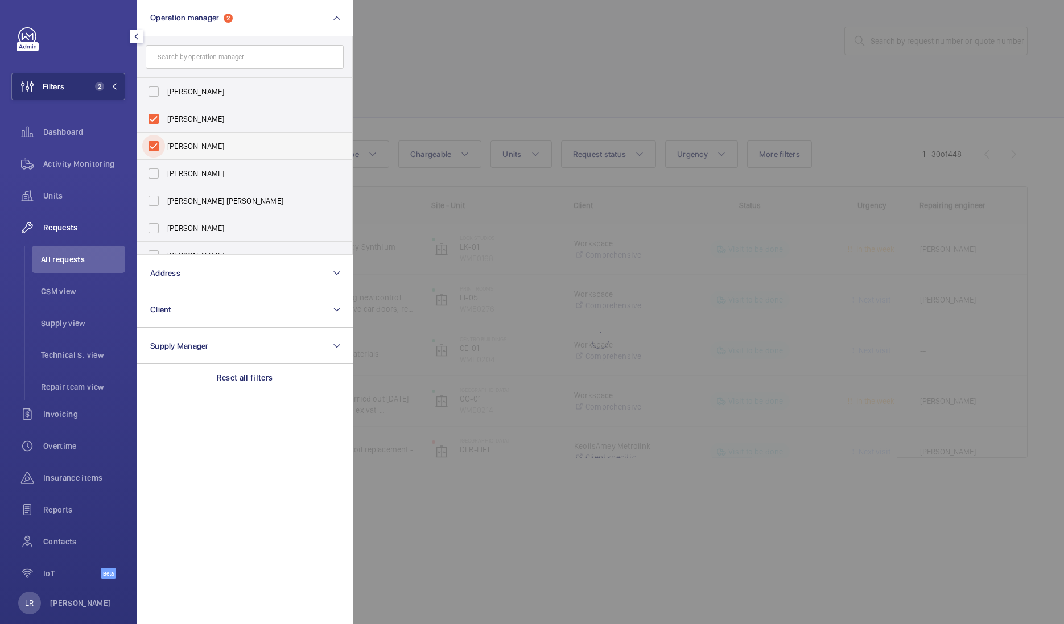
click at [165, 145] on input "[PERSON_NAME]" at bounding box center [153, 146] width 23 height 23
checkbox input "false"
click at [293, 120] on span "[PERSON_NAME]" at bounding box center [245, 118] width 157 height 11
click at [165, 120] on input "[PERSON_NAME]" at bounding box center [153, 119] width 23 height 23
checkbox input "false"
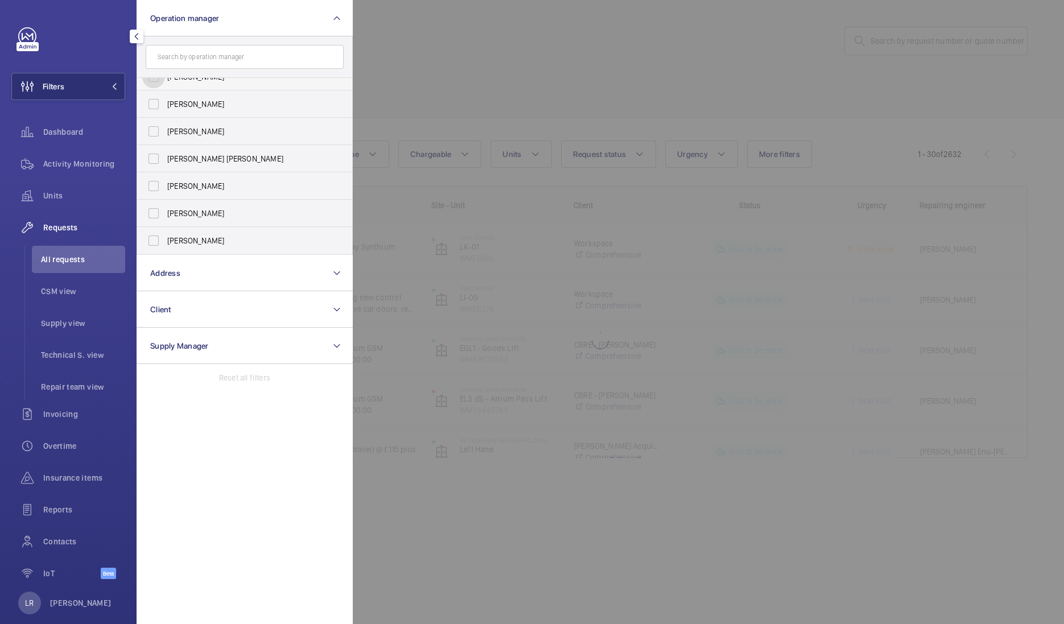
scroll to position [38, 0]
click at [257, 217] on span "[PERSON_NAME]" at bounding box center [245, 217] width 157 height 11
click at [165, 217] on input "[PERSON_NAME]" at bounding box center [153, 217] width 23 height 23
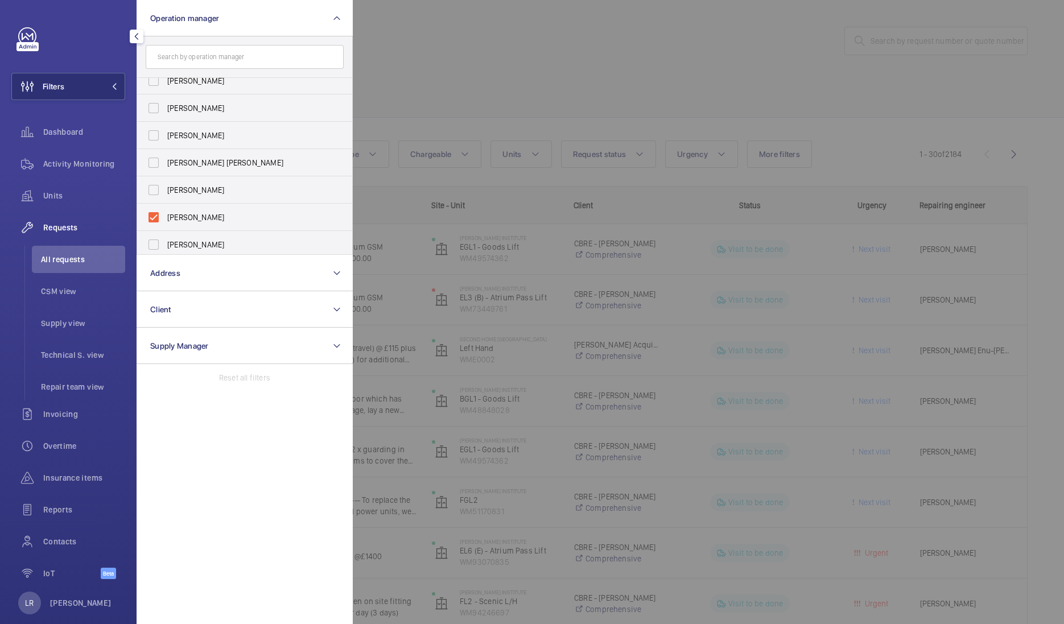
click at [507, 85] on div at bounding box center [885, 312] width 1064 height 624
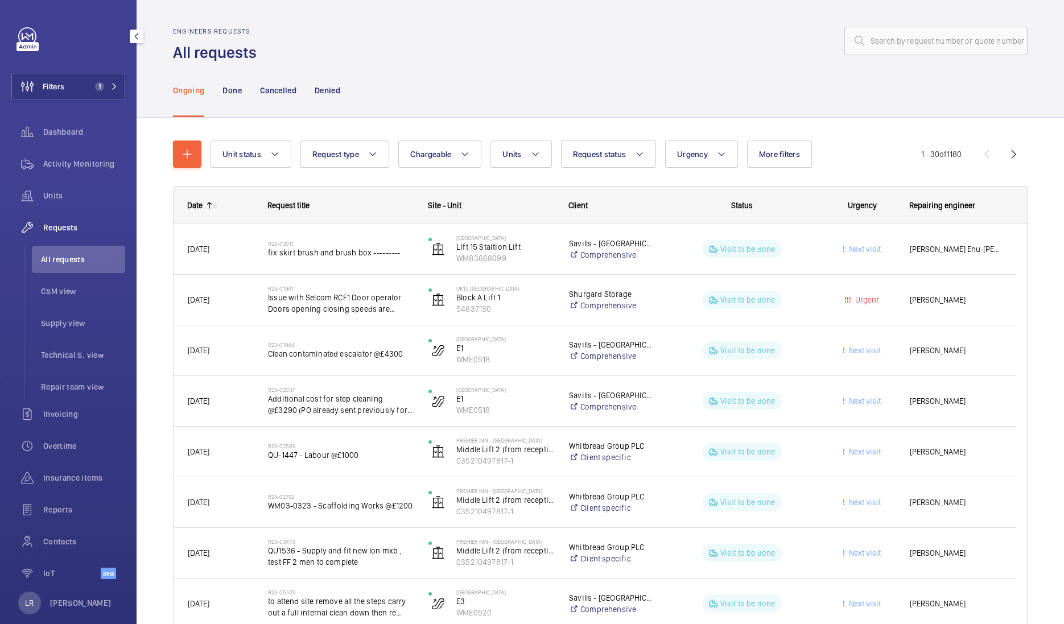
click at [64, 227] on span "Requests" at bounding box center [84, 227] width 82 height 11
click at [76, 199] on span "Units" at bounding box center [84, 195] width 82 height 11
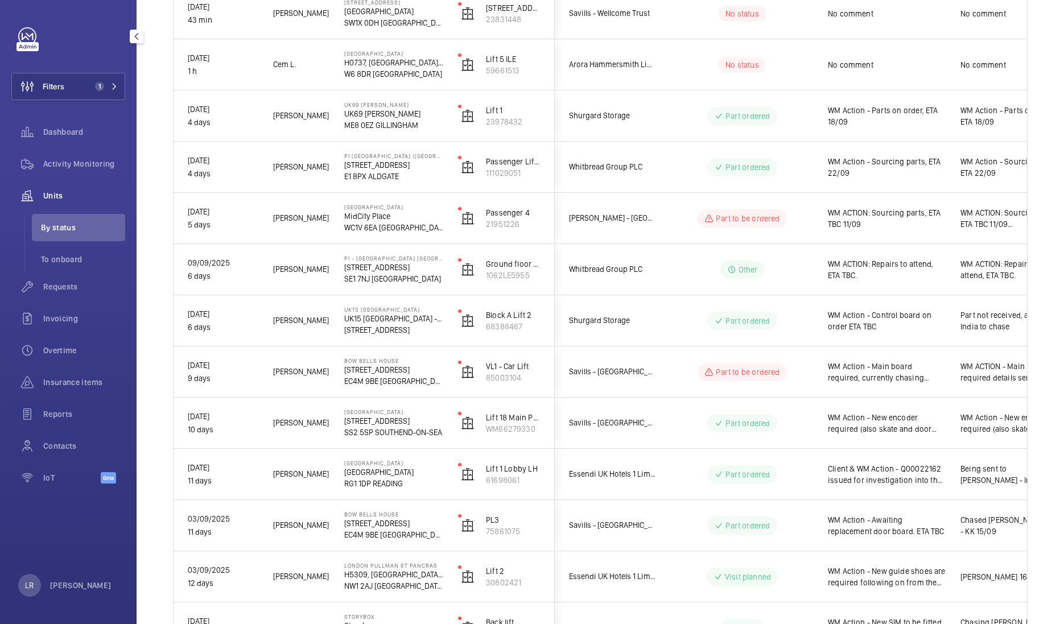
scroll to position [273, 0]
